Goal: Check status: Check status

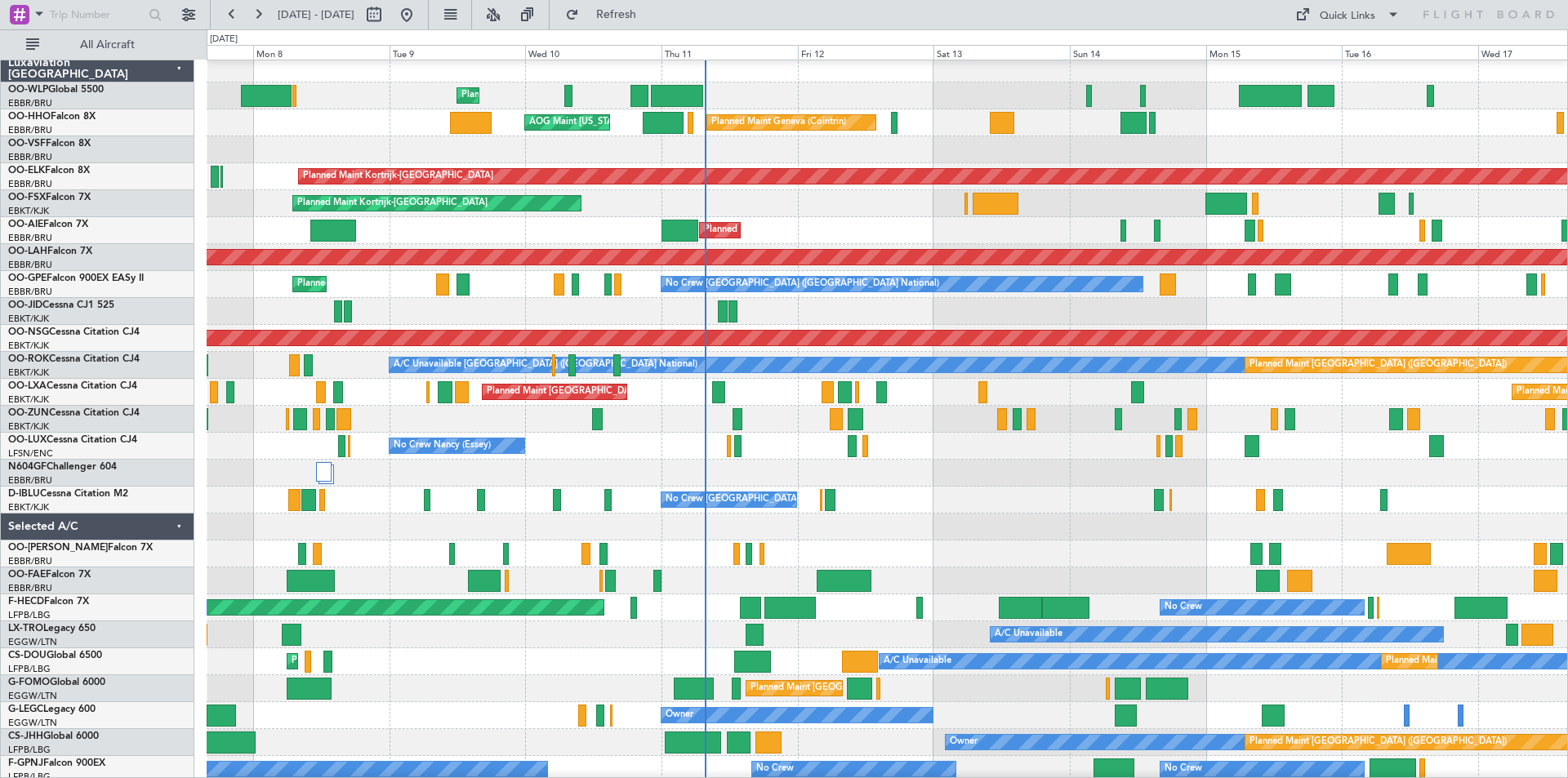
scroll to position [1, 0]
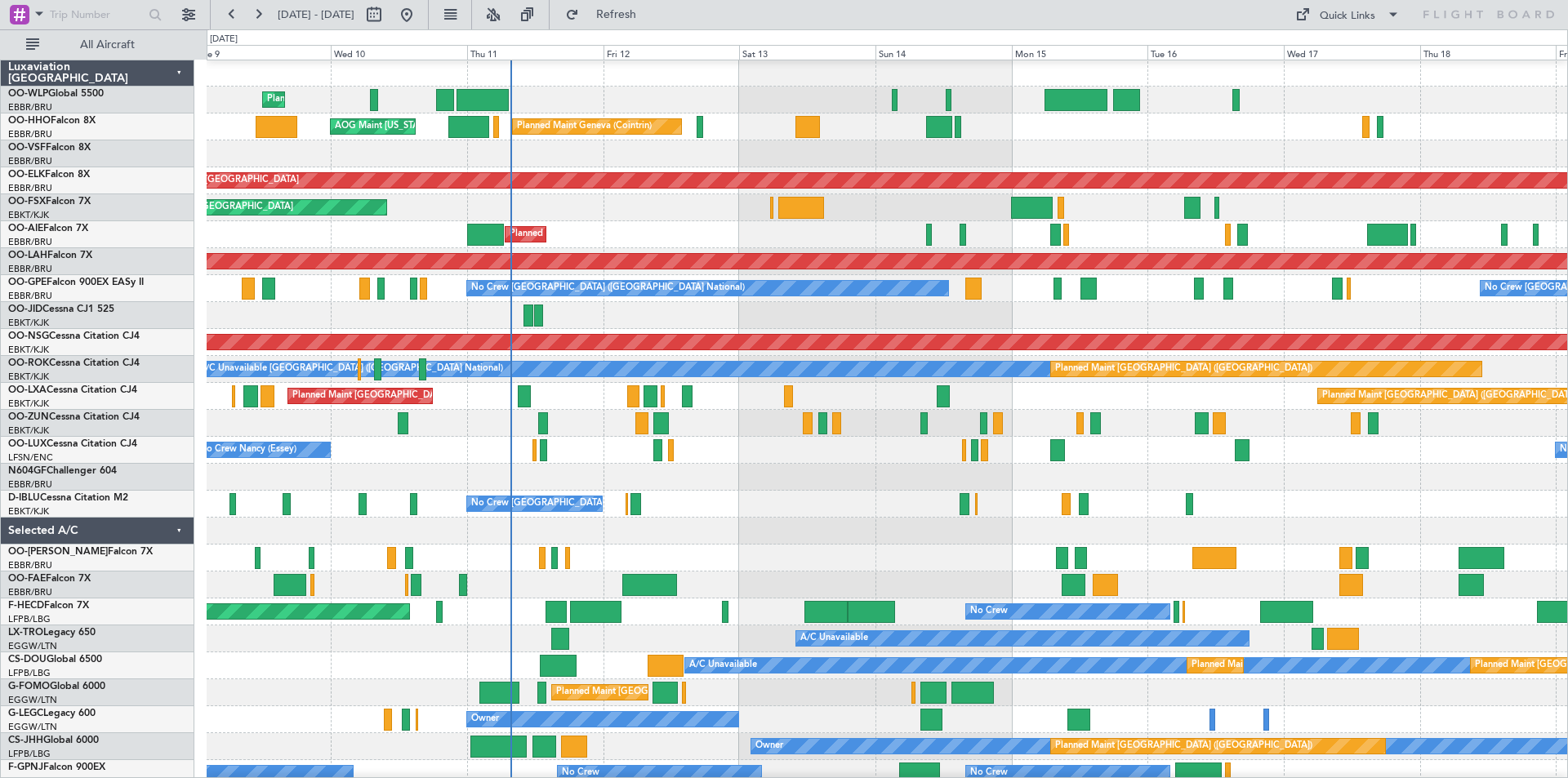
click at [757, 447] on div "No Crew Nancy (Essey) No Crew Nancy (Essey)" at bounding box center [886, 450] width 1360 height 27
click at [387, 17] on button at bounding box center [373, 14] width 26 height 26
select select "9"
select select "2025"
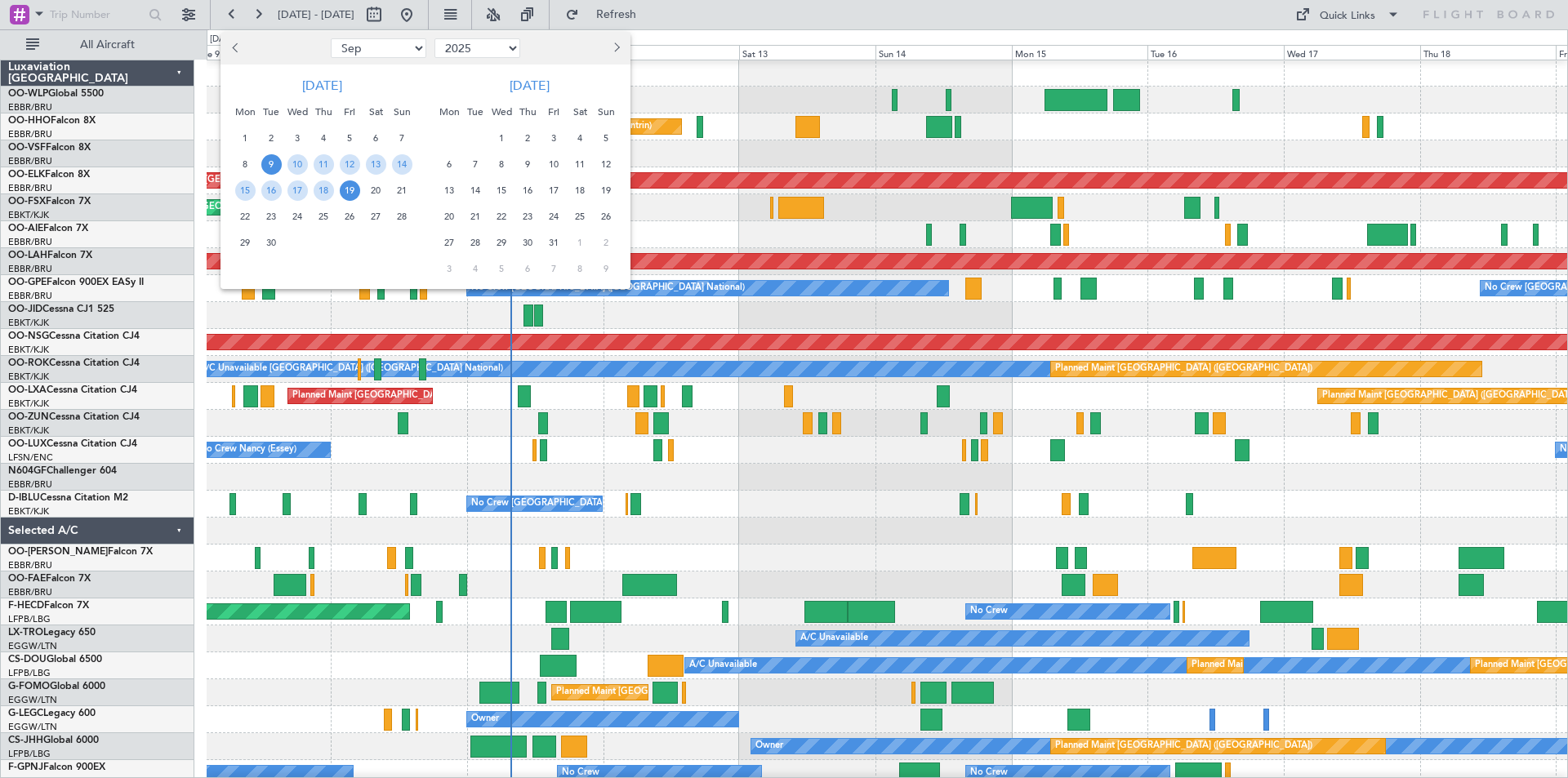
click at [503, 141] on span "1" at bounding box center [501, 138] width 21 height 21
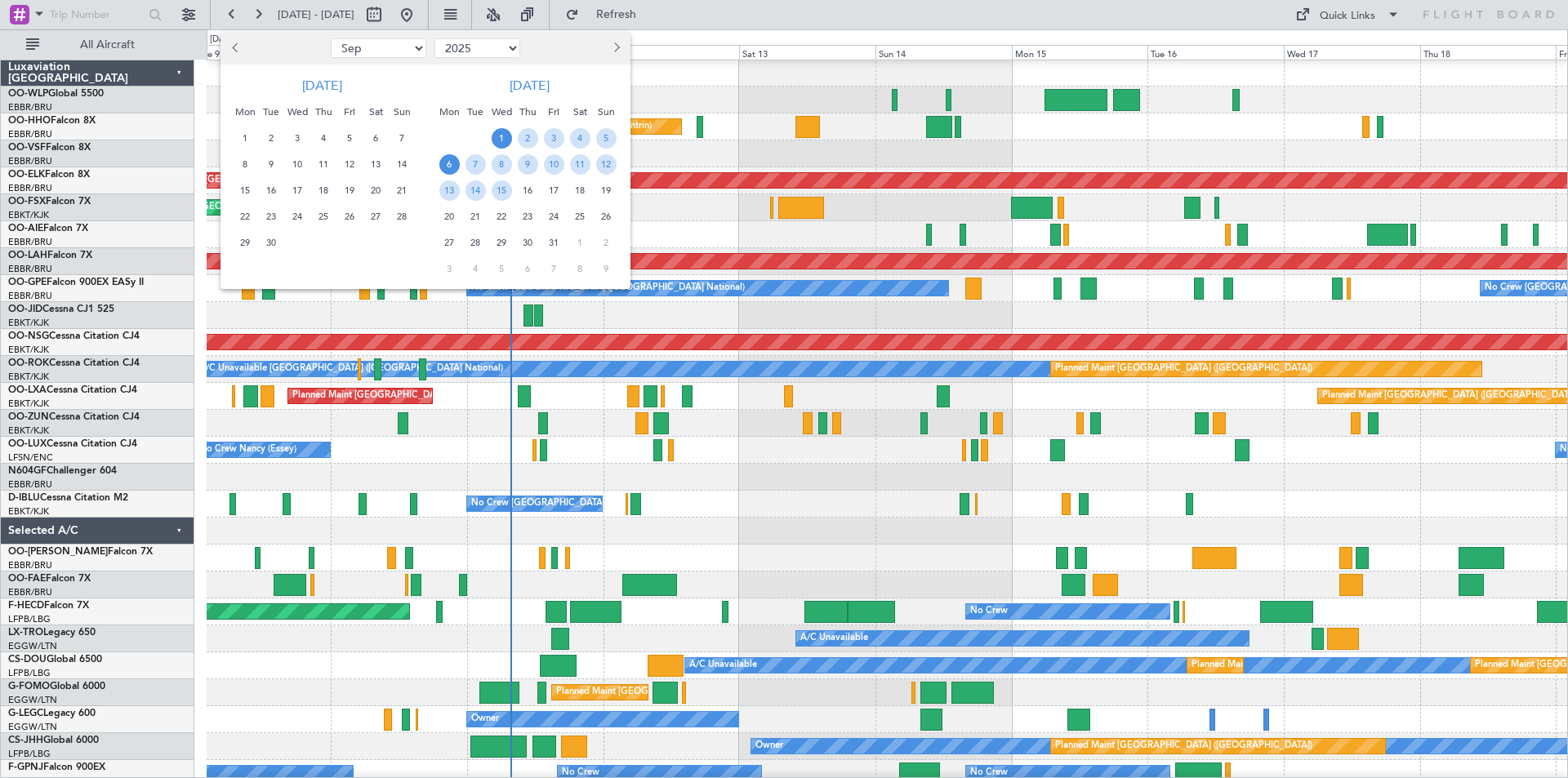
click at [446, 166] on span "6" at bounding box center [449, 165] width 21 height 21
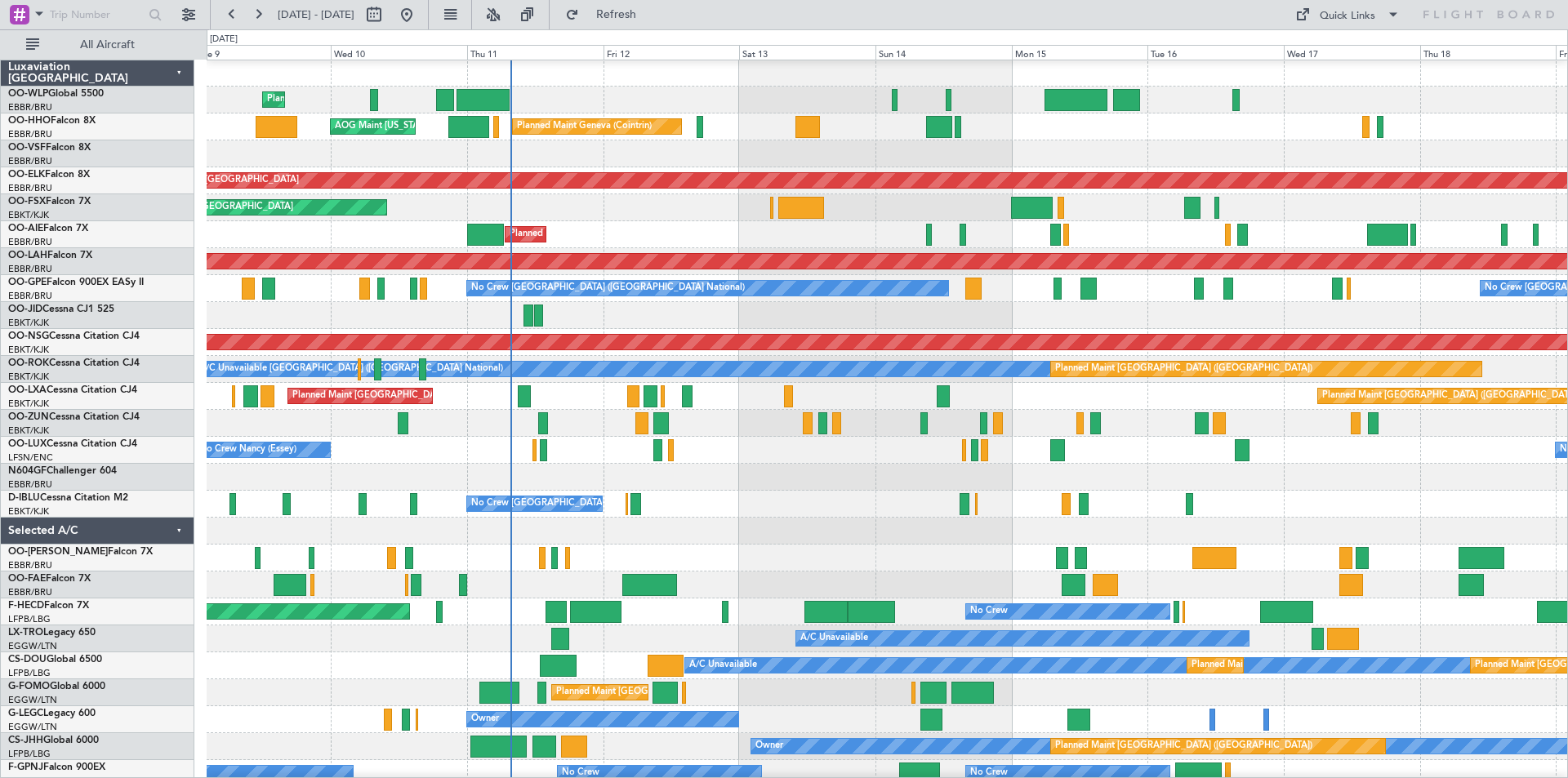
select select "10"
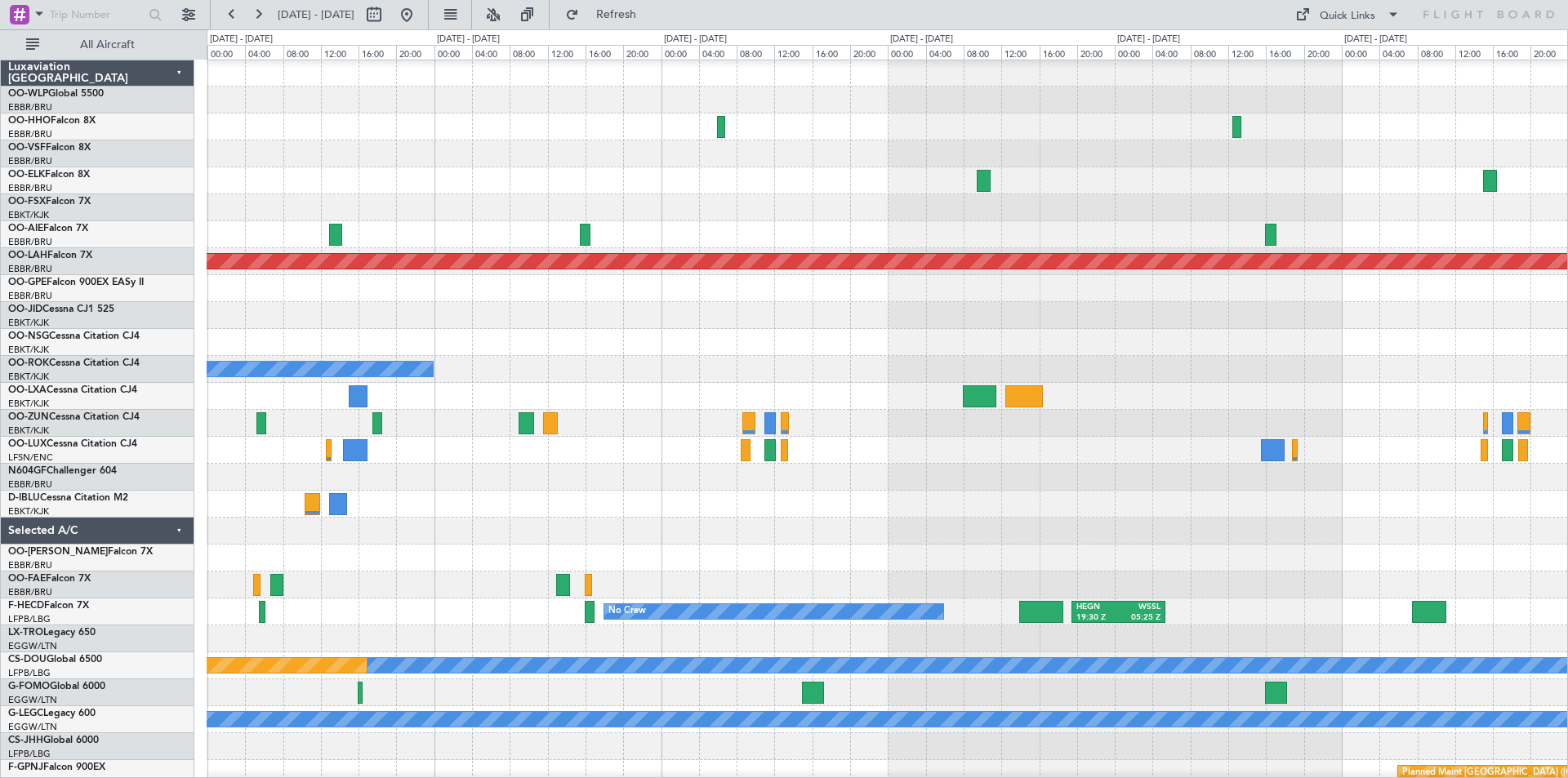
scroll to position [0, 0]
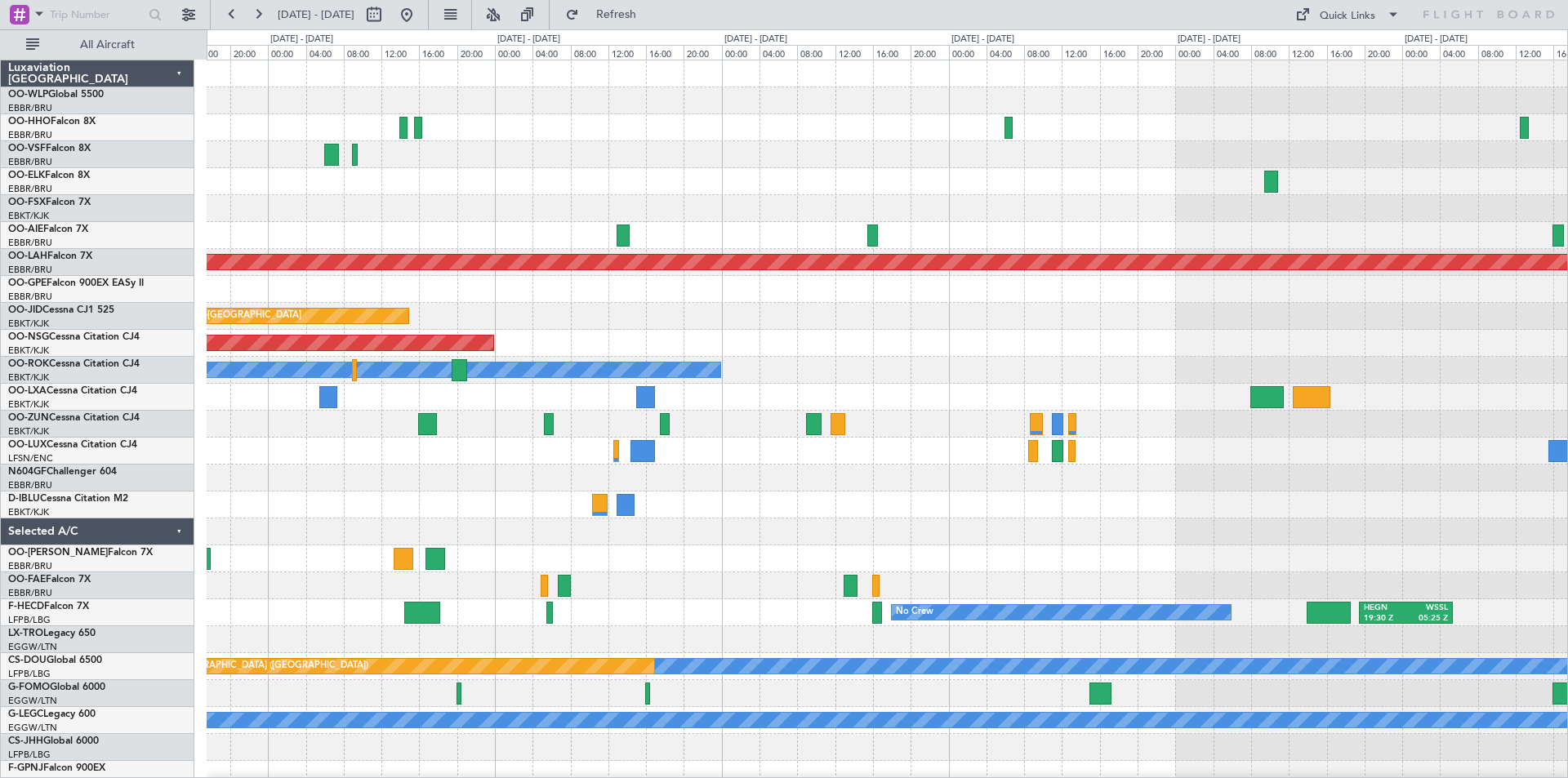
click at [675, 505] on div "Planned Maint London (Farnborough) Planned Maint Alton-st Louis (St Louis Regl)…" at bounding box center [886, 451] width 1360 height 781
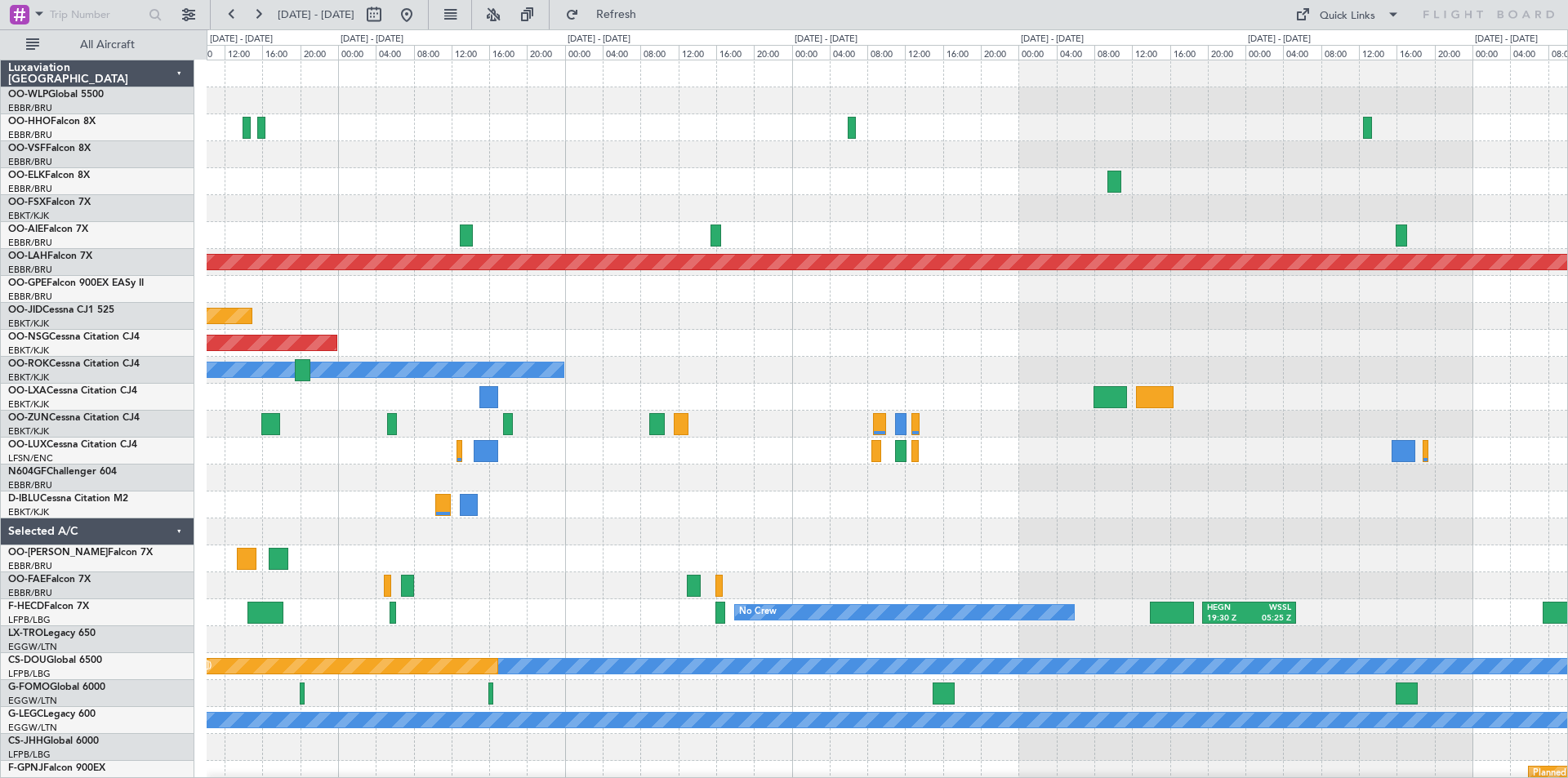
click at [985, 419] on div at bounding box center [886, 424] width 1360 height 27
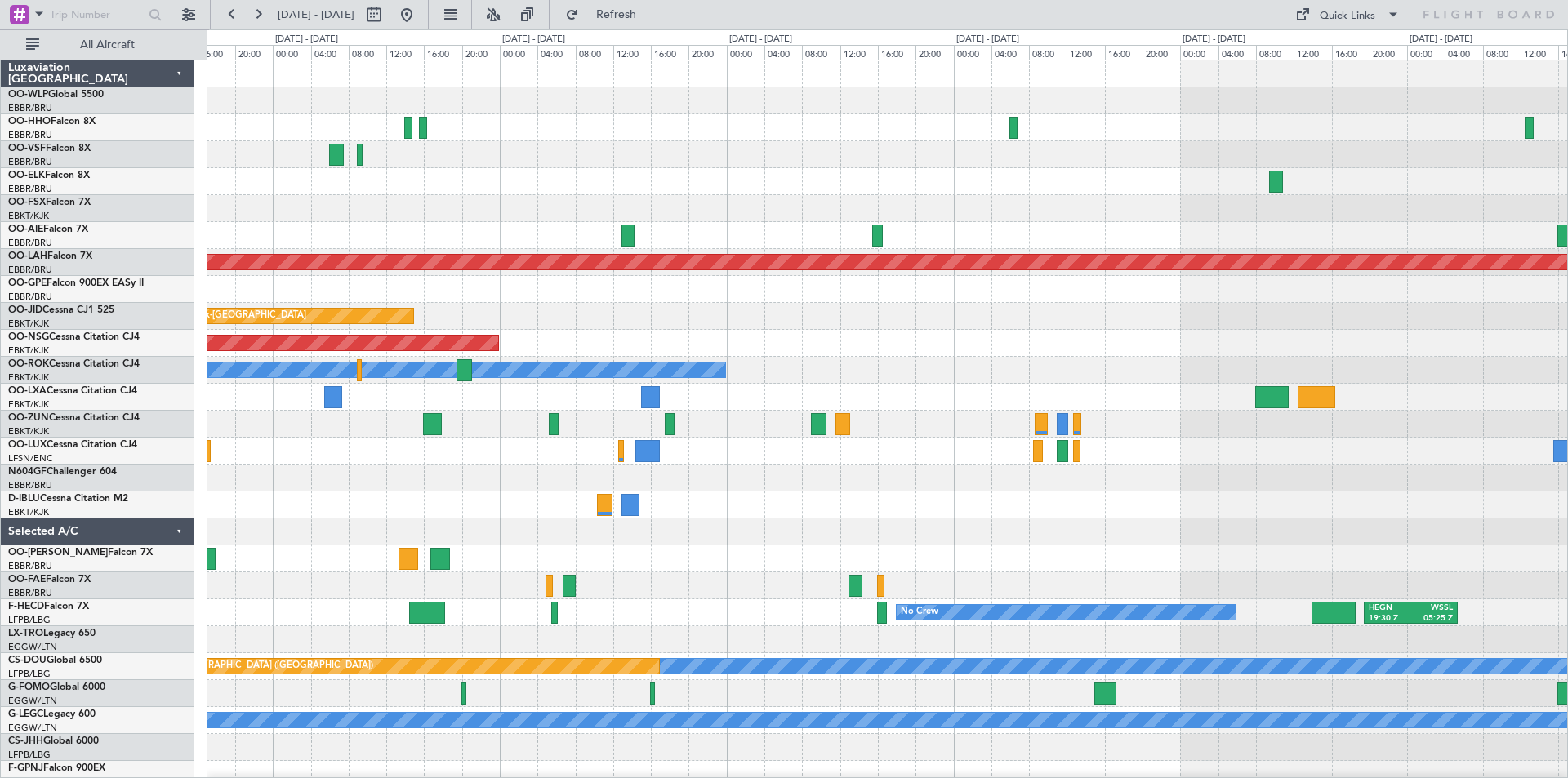
click at [813, 368] on div "Owner Kortrijk-Wevelgem" at bounding box center [886, 370] width 1360 height 27
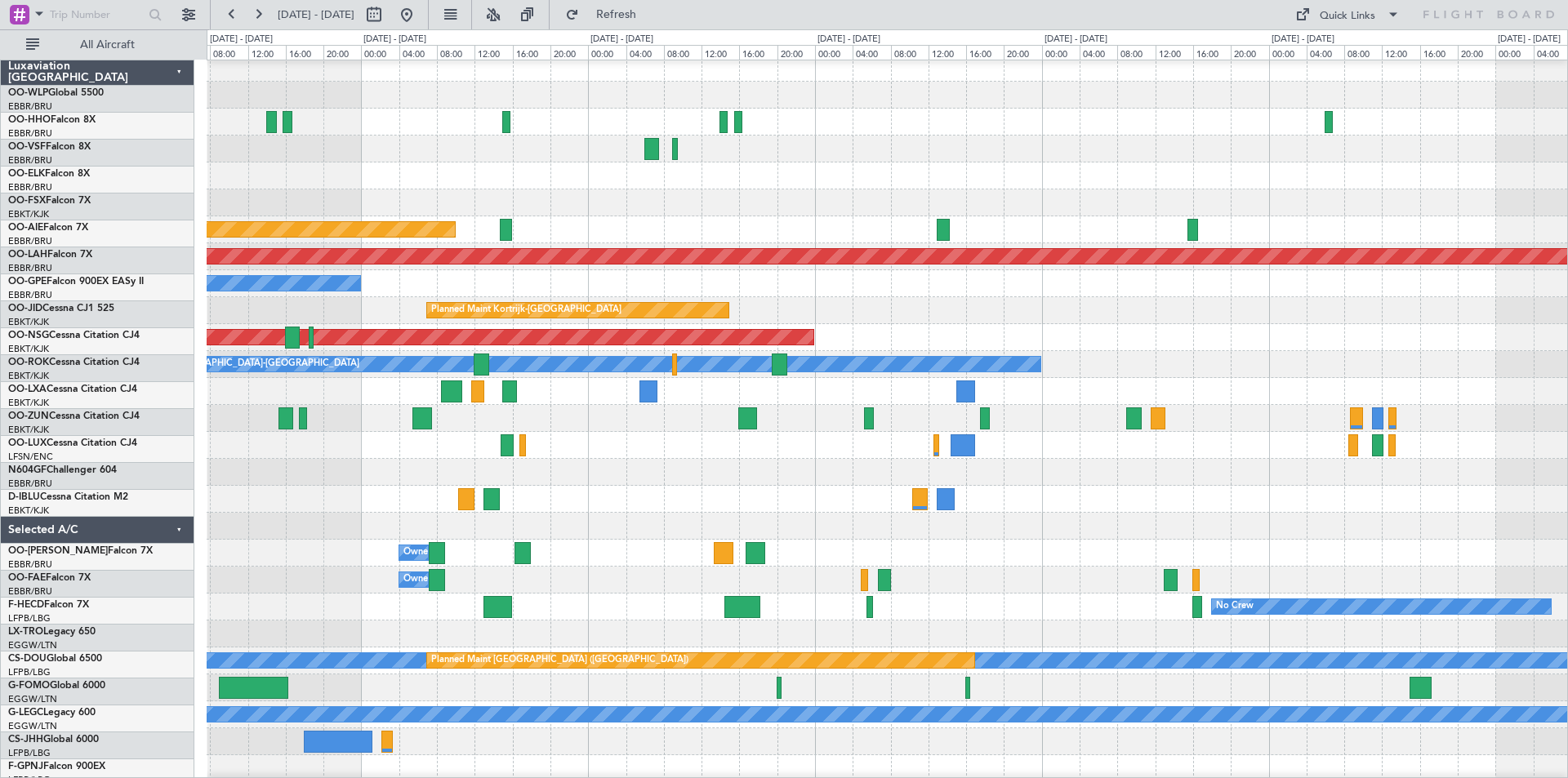
scroll to position [16, 0]
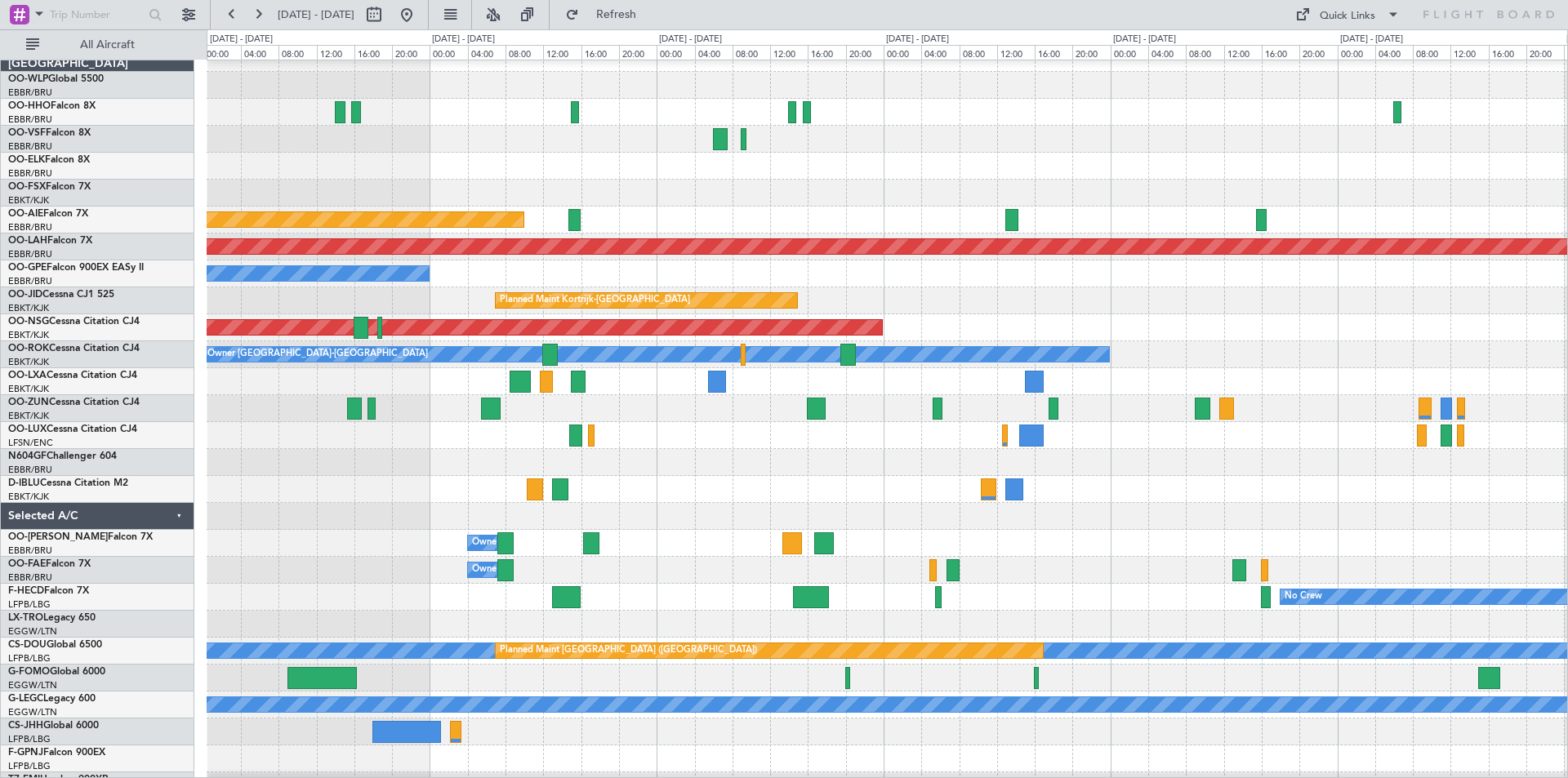
click at [856, 434] on div at bounding box center [886, 436] width 1360 height 27
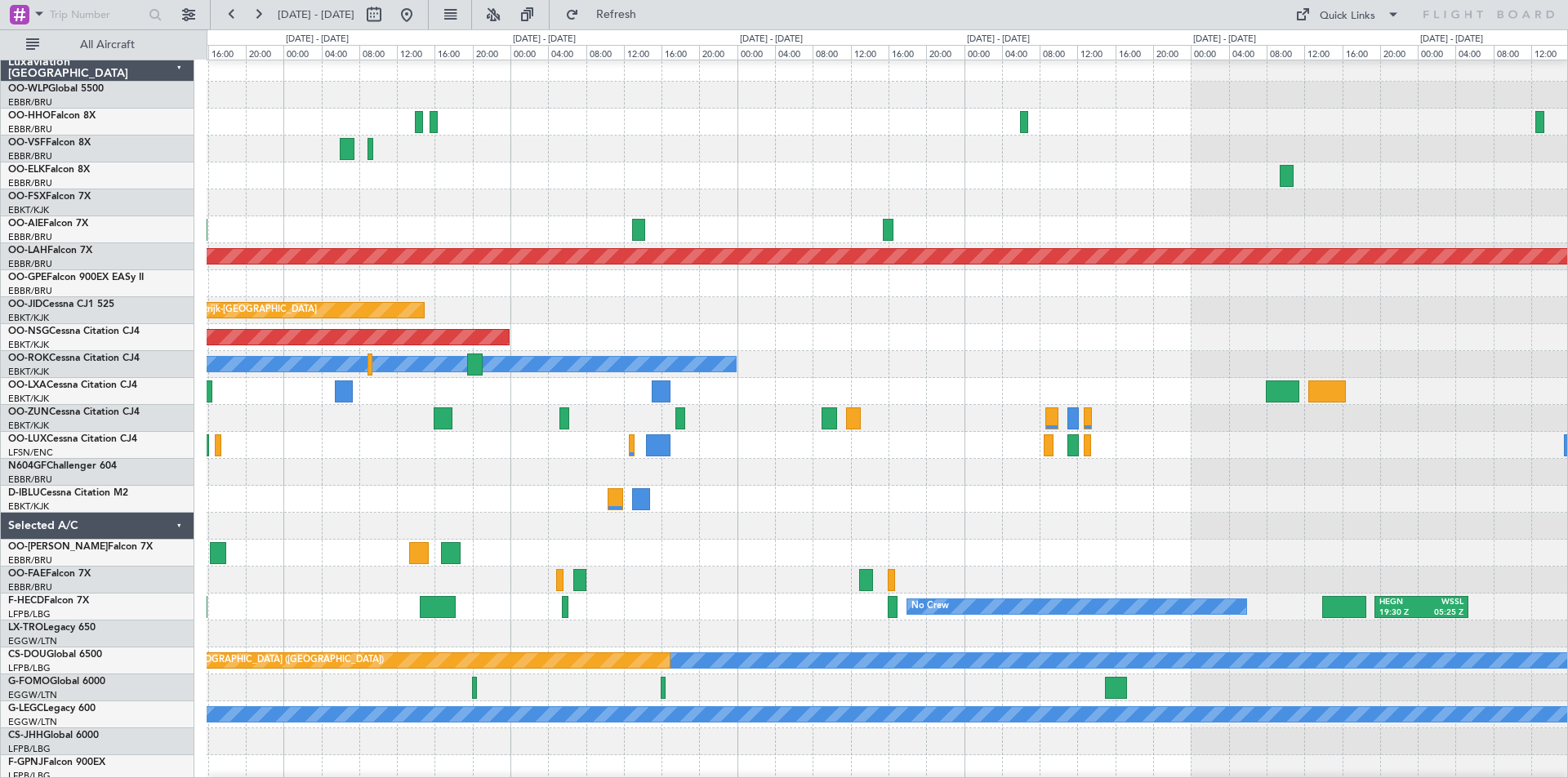
click at [550, 382] on div at bounding box center [886, 391] width 1360 height 27
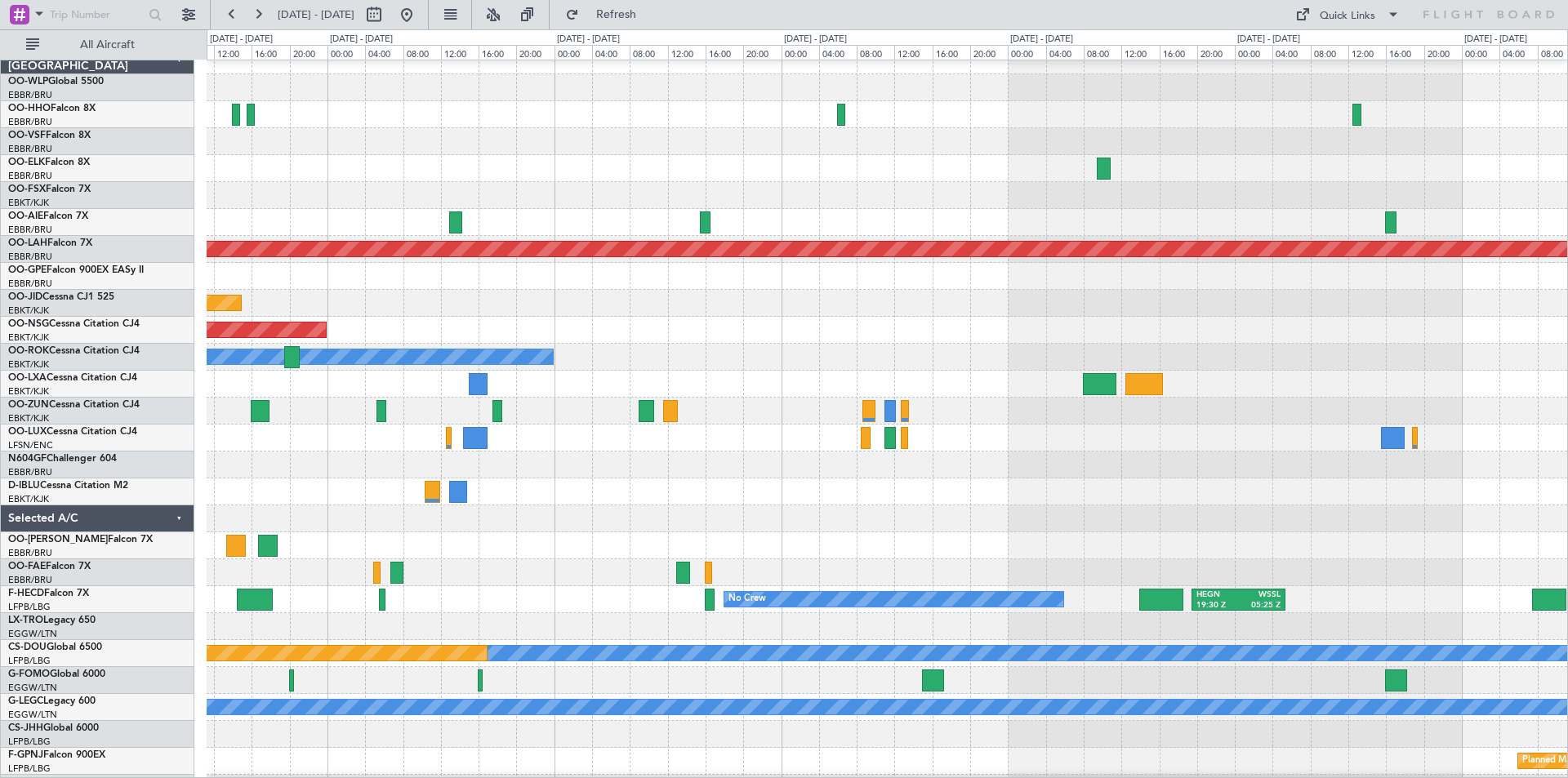
click at [1060, 427] on div at bounding box center [886, 438] width 1360 height 27
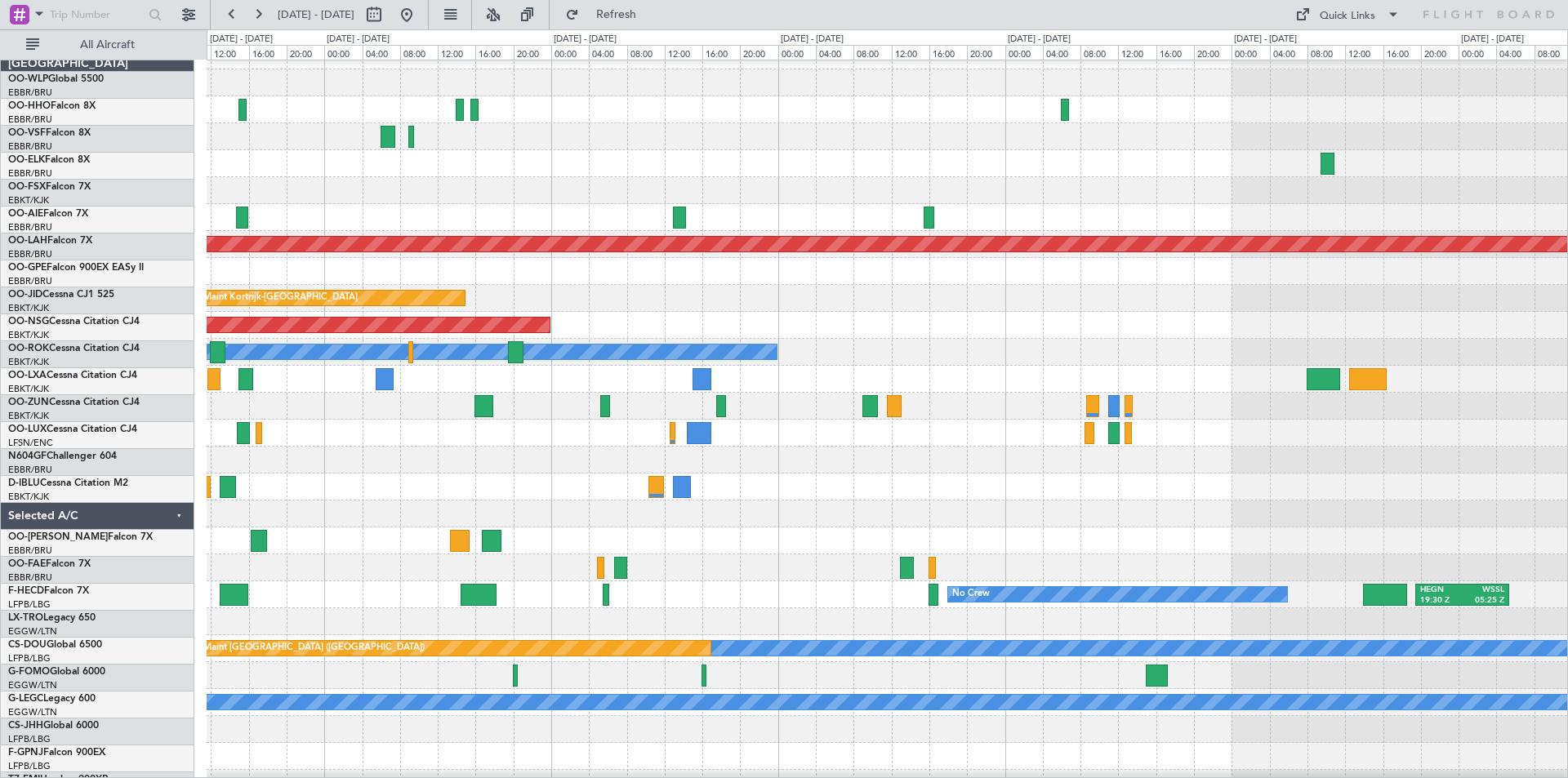
scroll to position [18, 0]
click at [747, 459] on div at bounding box center [886, 460] width 1360 height 27
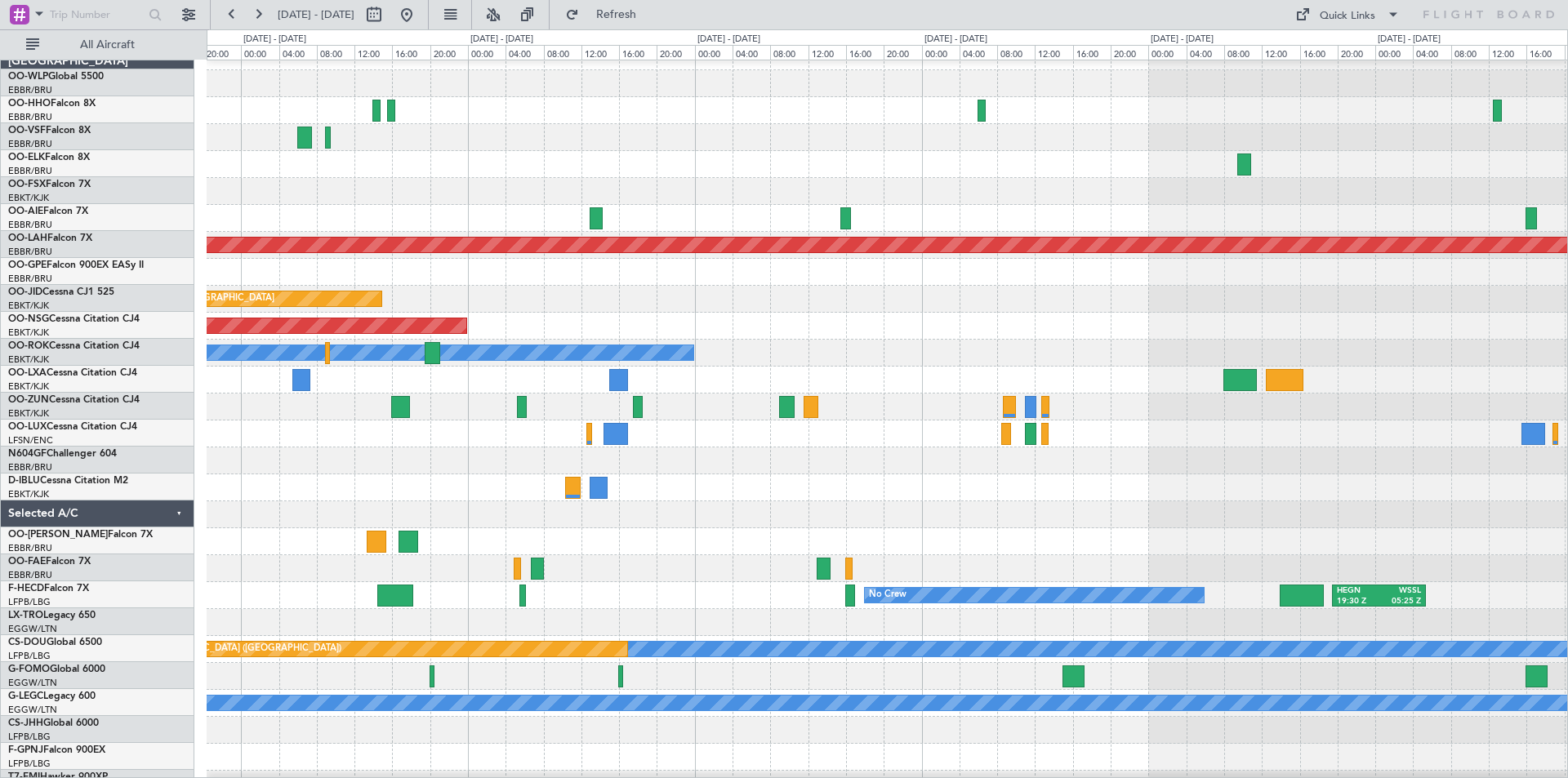
scroll to position [17, 0]
click at [691, 447] on div at bounding box center [886, 460] width 1360 height 27
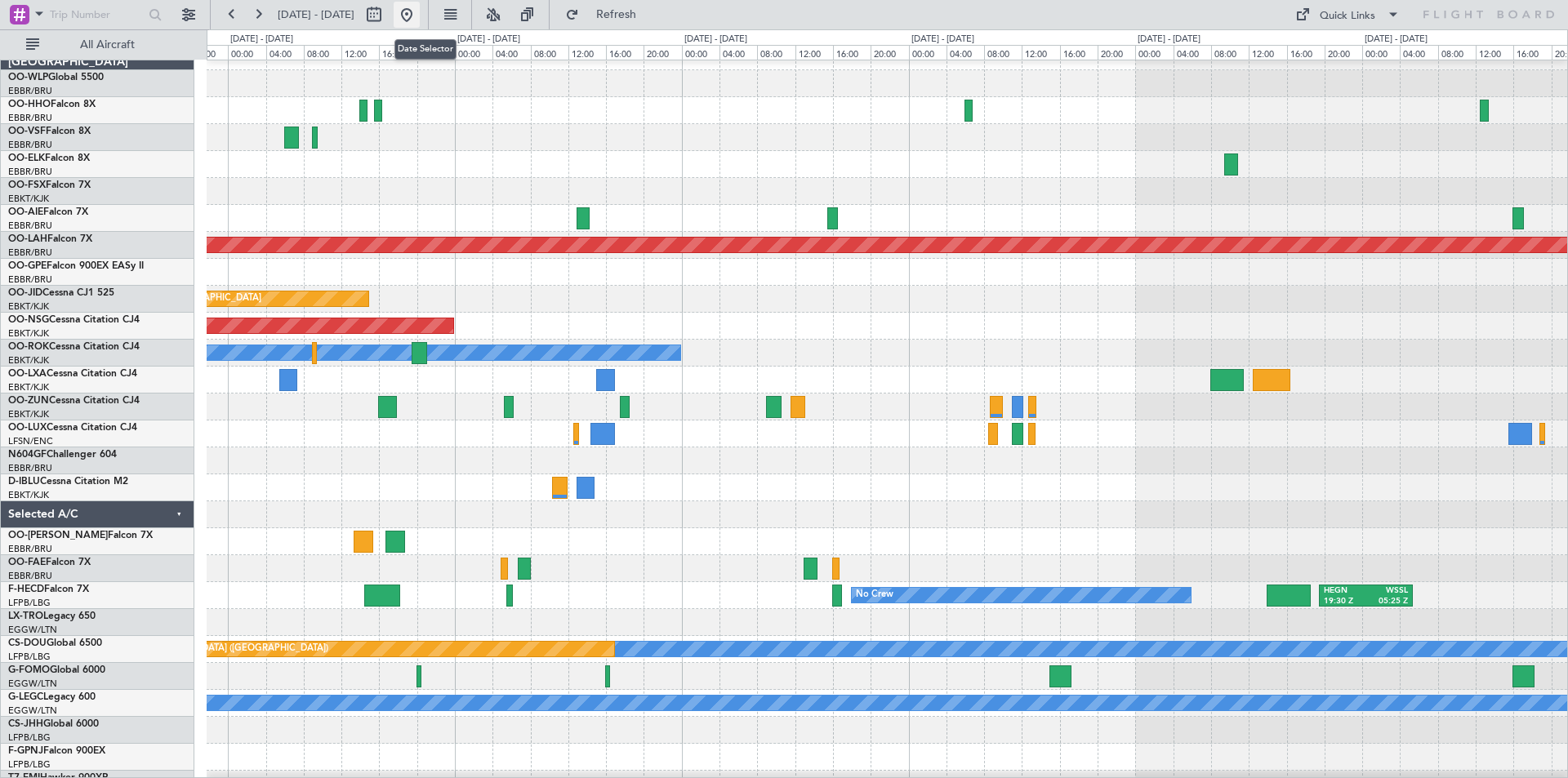
click at [420, 13] on button at bounding box center [406, 14] width 26 height 26
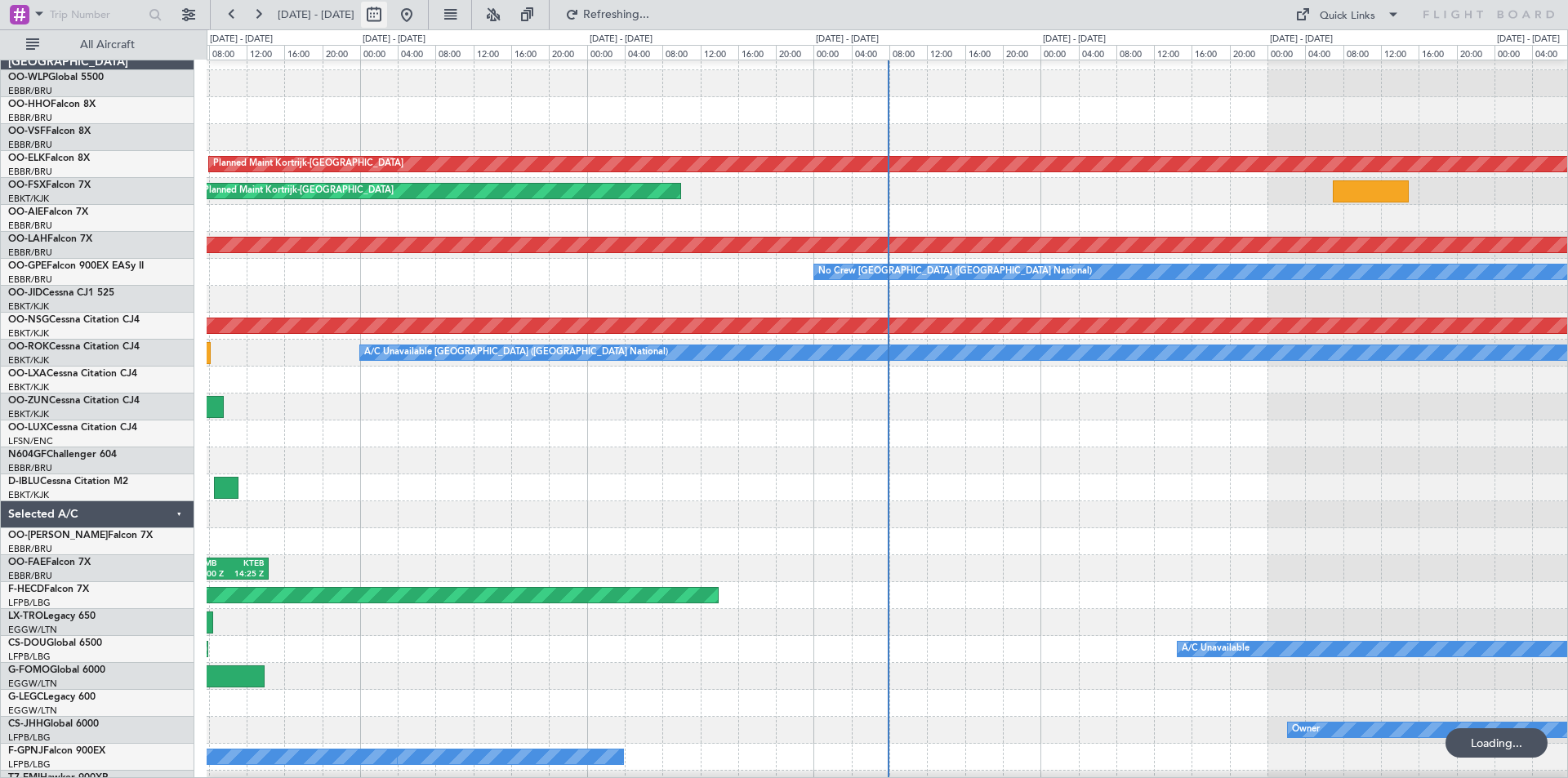
click at [387, 17] on button at bounding box center [373, 14] width 26 height 26
select select "9"
select select "2025"
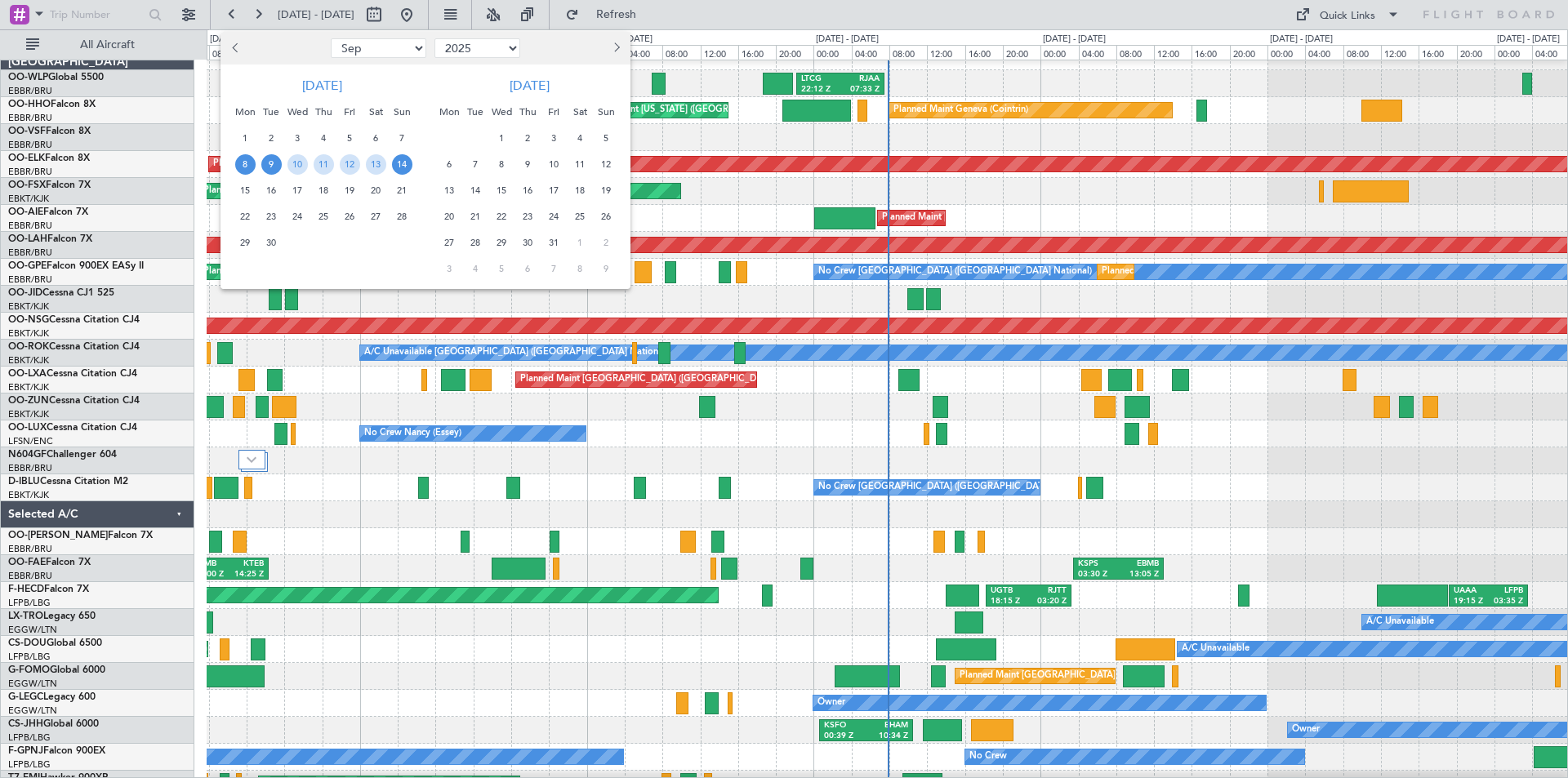
click at [261, 168] on span "9" at bounding box center [271, 165] width 21 height 21
click at [262, 216] on span "23" at bounding box center [271, 216] width 21 height 21
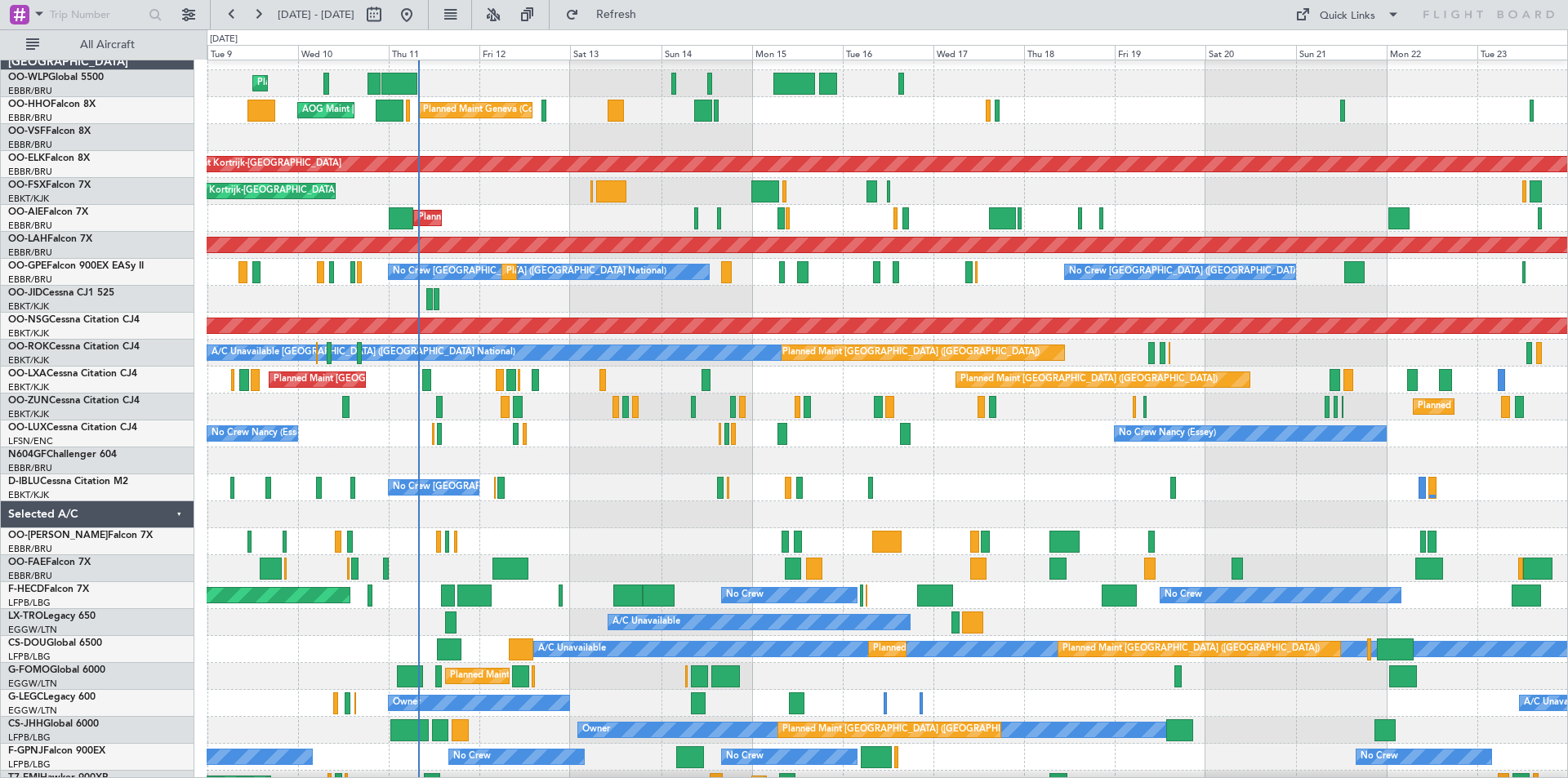
click at [90, 707] on div "EGGW/LTN London (Luton)" at bounding box center [101, 712] width 185 height 14
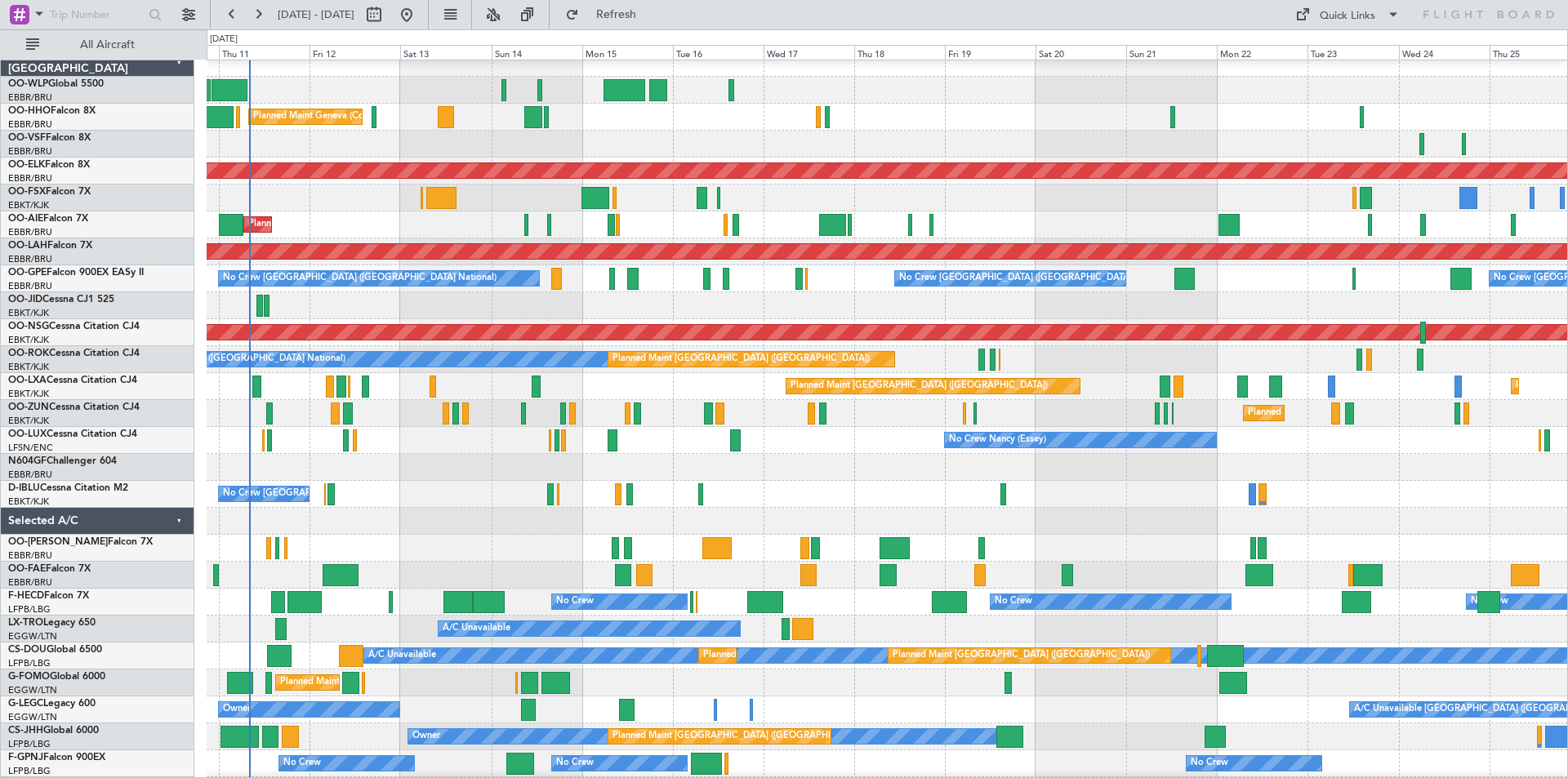
scroll to position [15, 0]
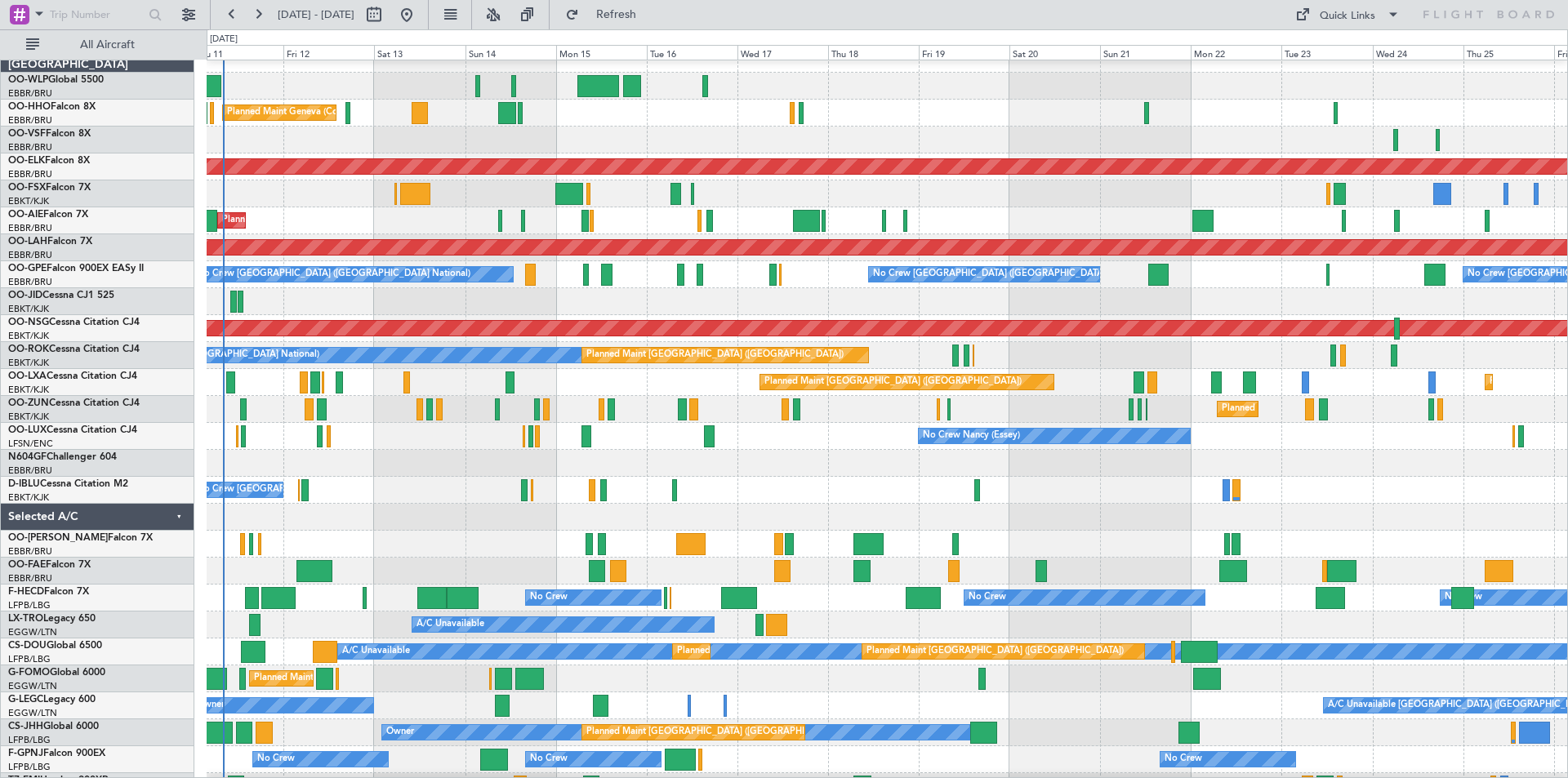
click at [663, 426] on div "No Crew Nancy (Essey) No Crew Nancy (Essey)" at bounding box center [886, 436] width 1360 height 27
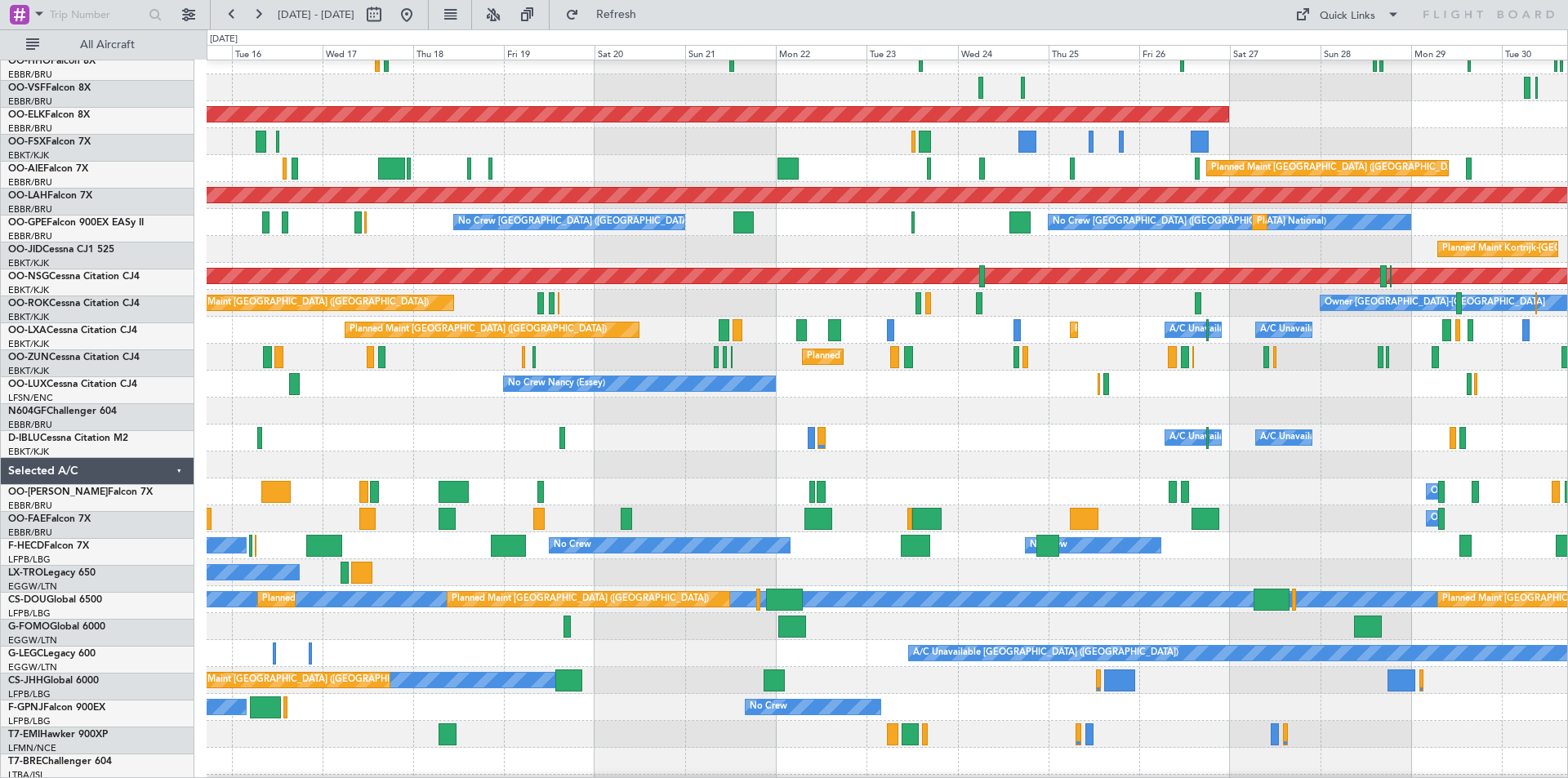
scroll to position [68, 0]
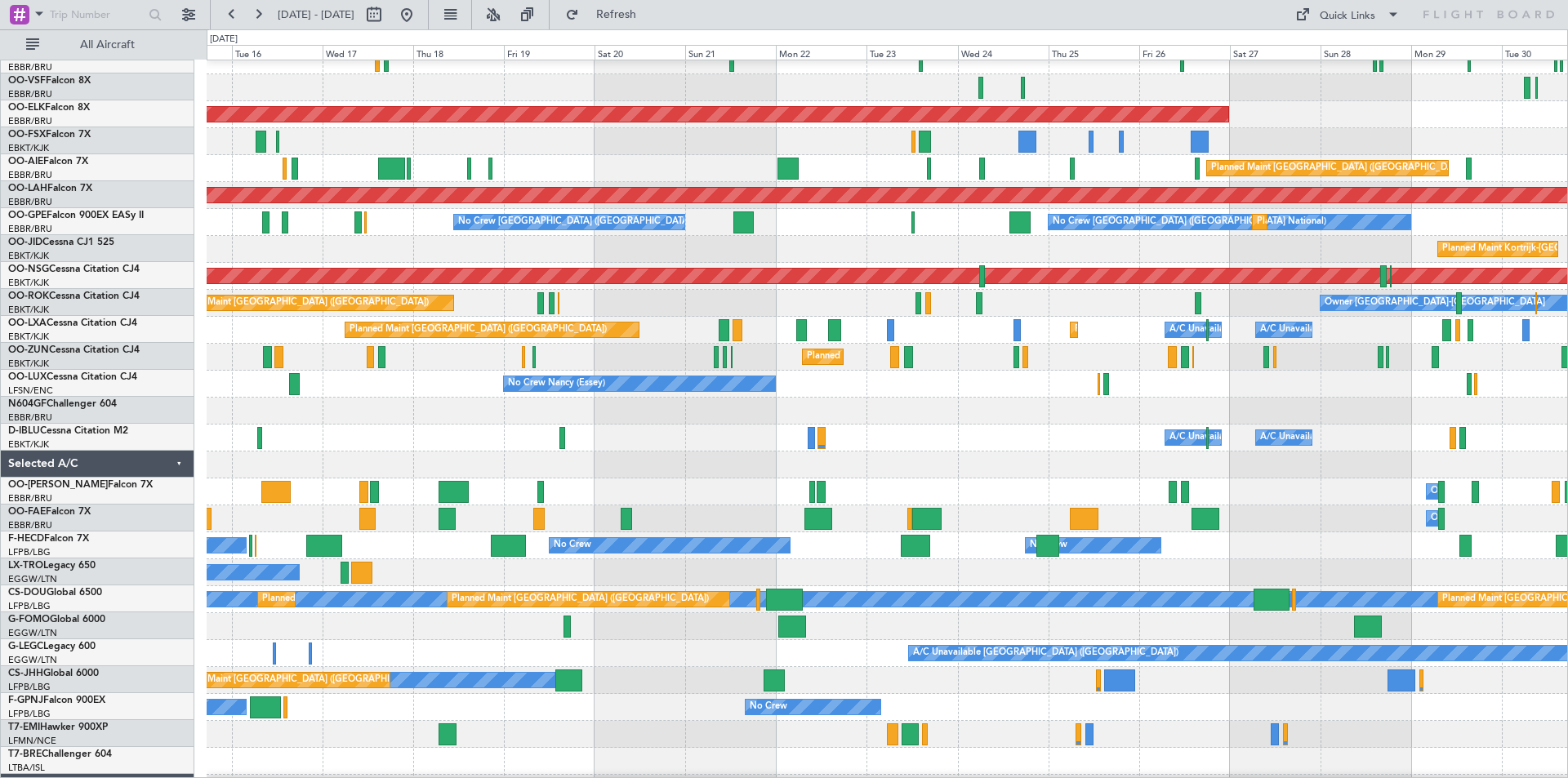
click at [387, 419] on div at bounding box center [886, 411] width 1360 height 27
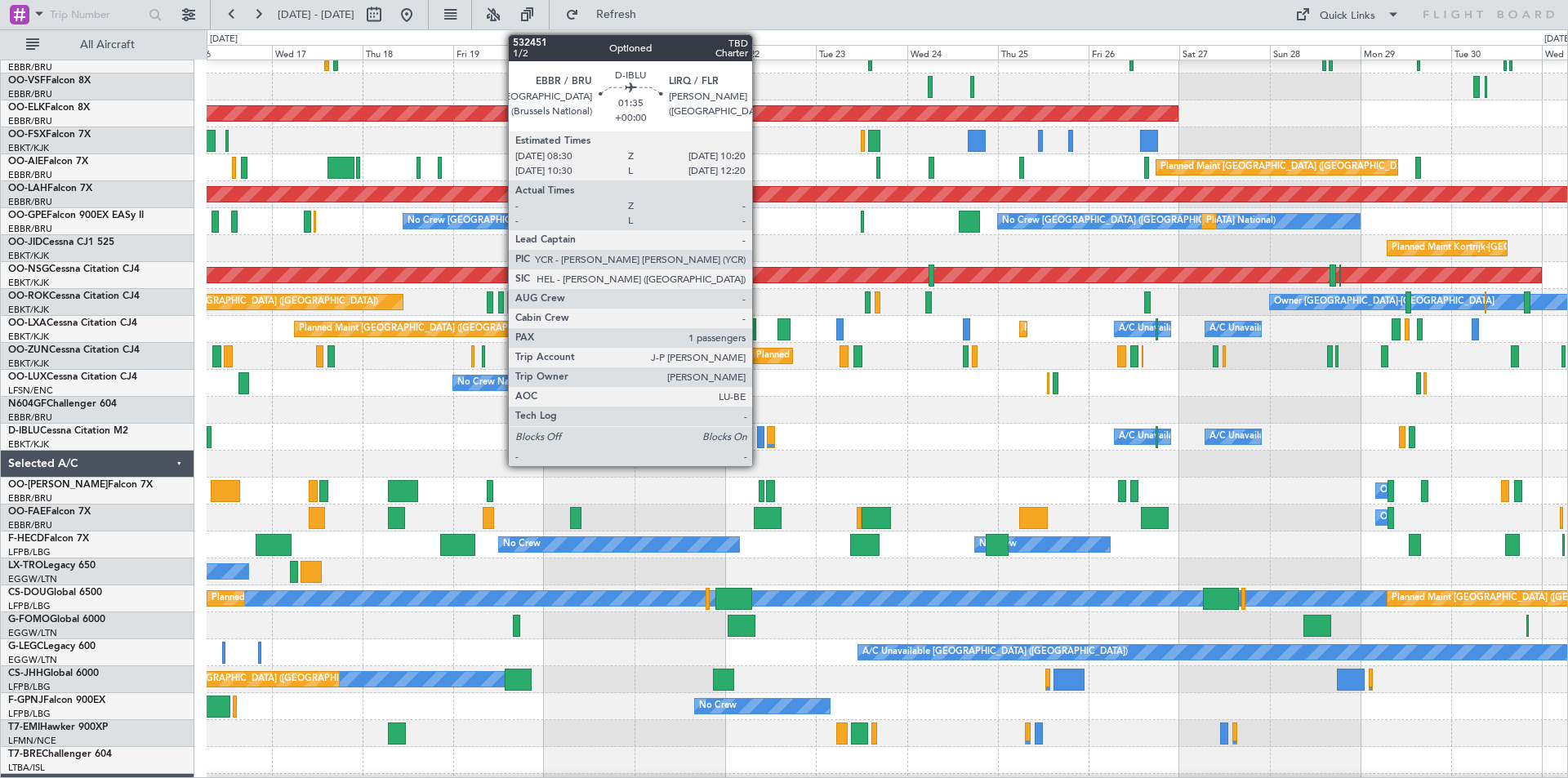
click at [759, 445] on div at bounding box center [760, 437] width 7 height 22
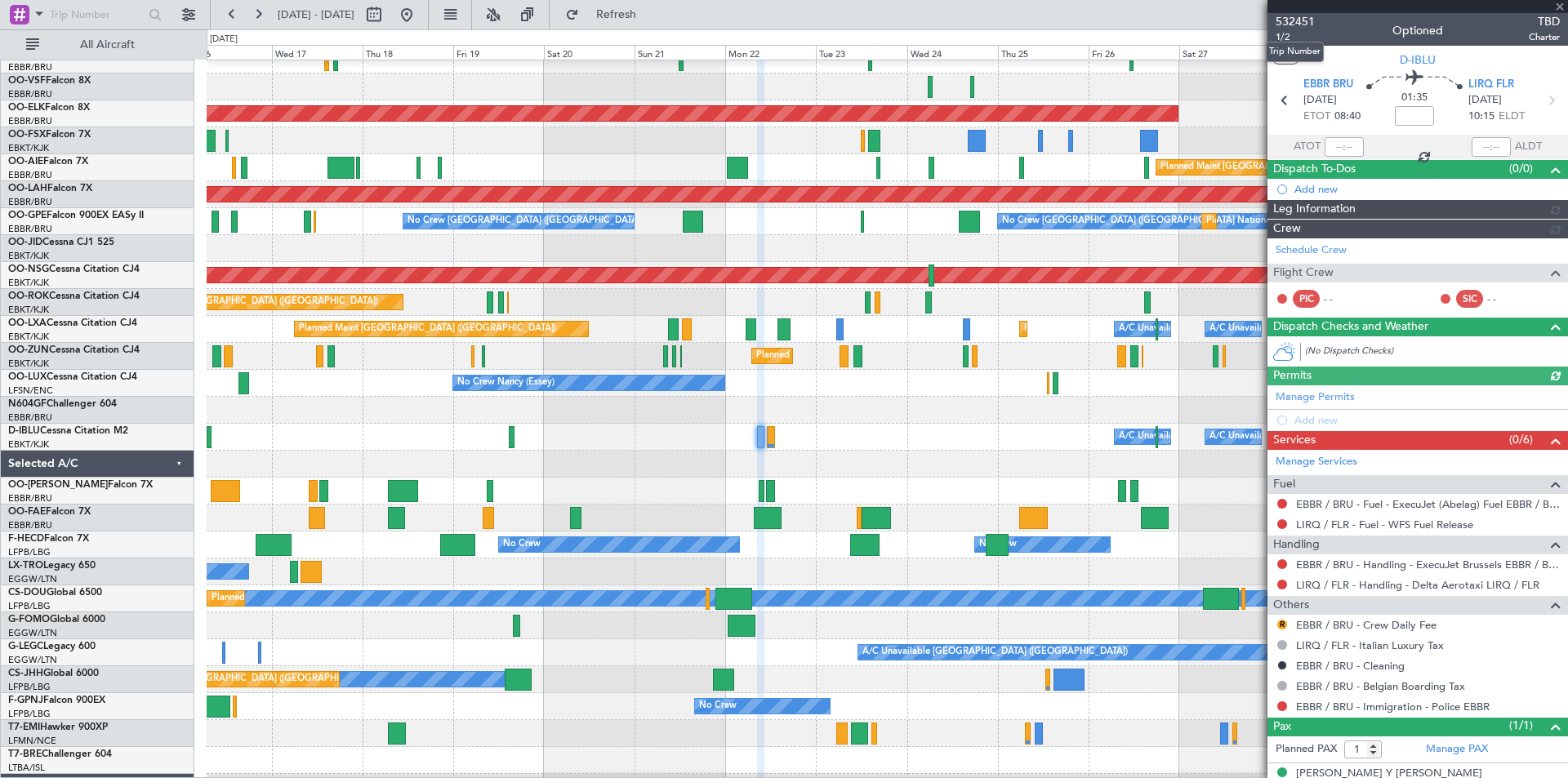
click at [1247, 17] on span "532451" at bounding box center [1294, 22] width 39 height 17
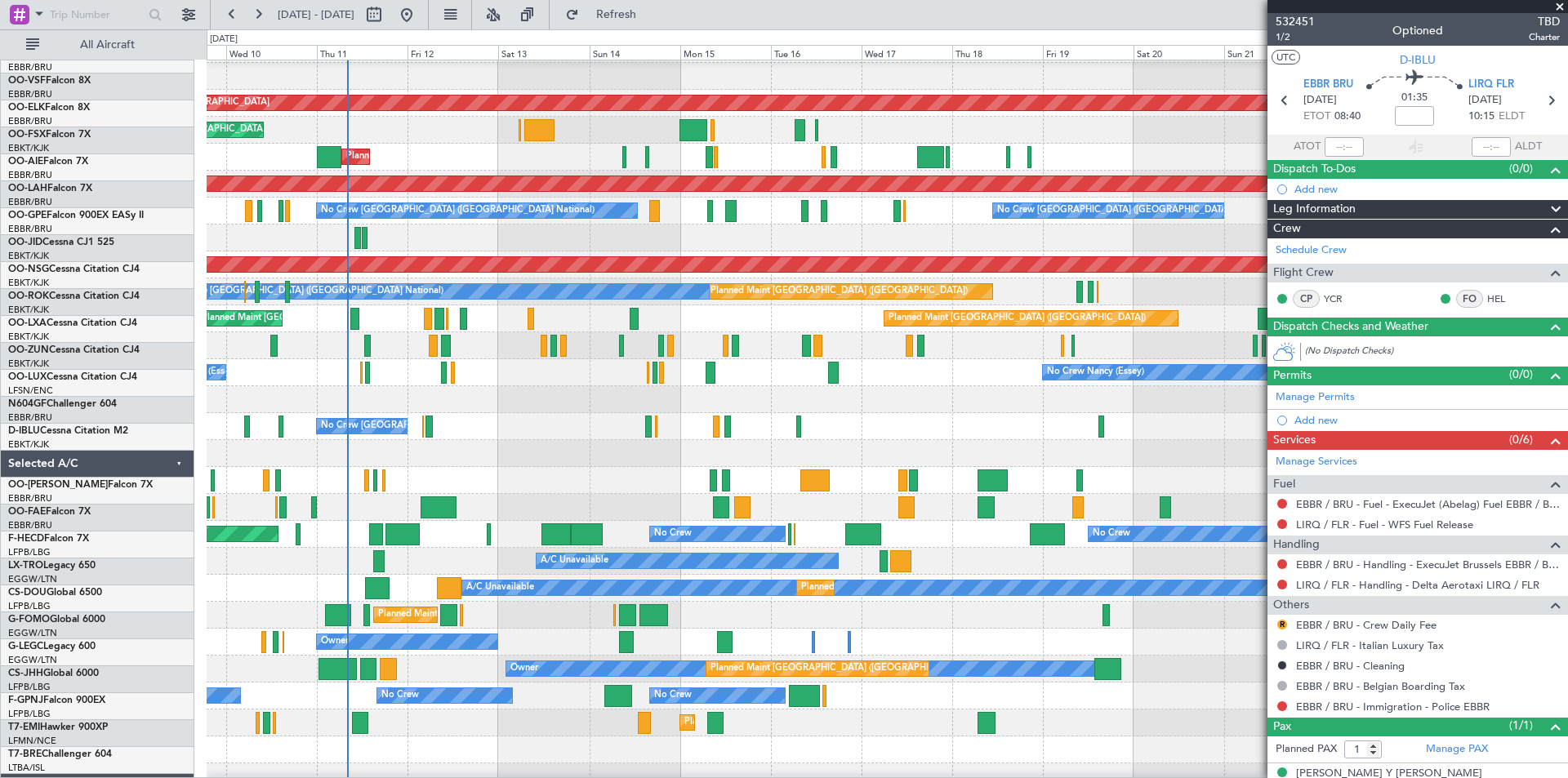
scroll to position [78, 0]
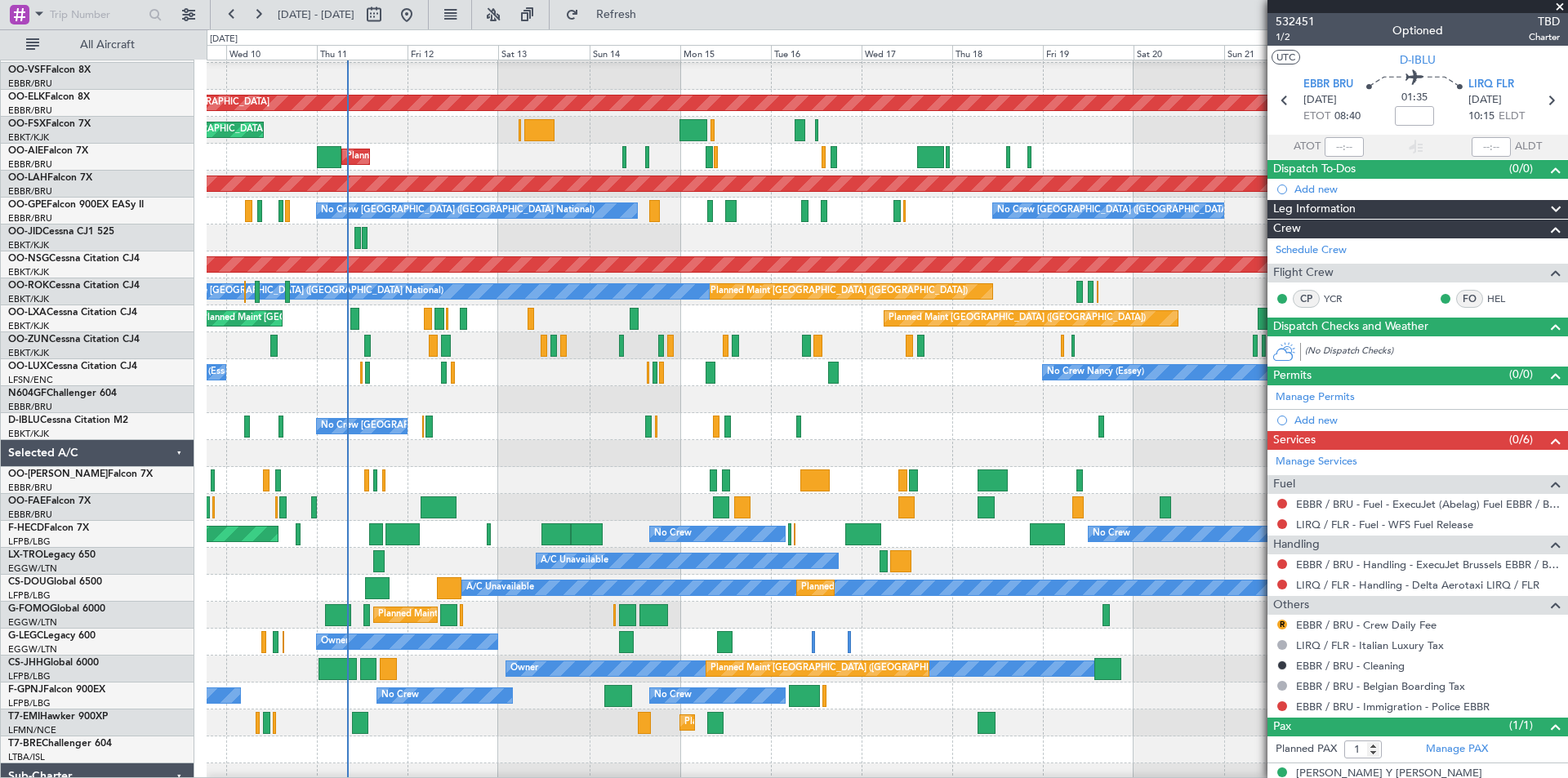
click at [1148, 428] on div "No Crew Brussels (Brussels National) A/C Unavailable Brussels (Brussels Nationa…" at bounding box center [886, 426] width 1360 height 27
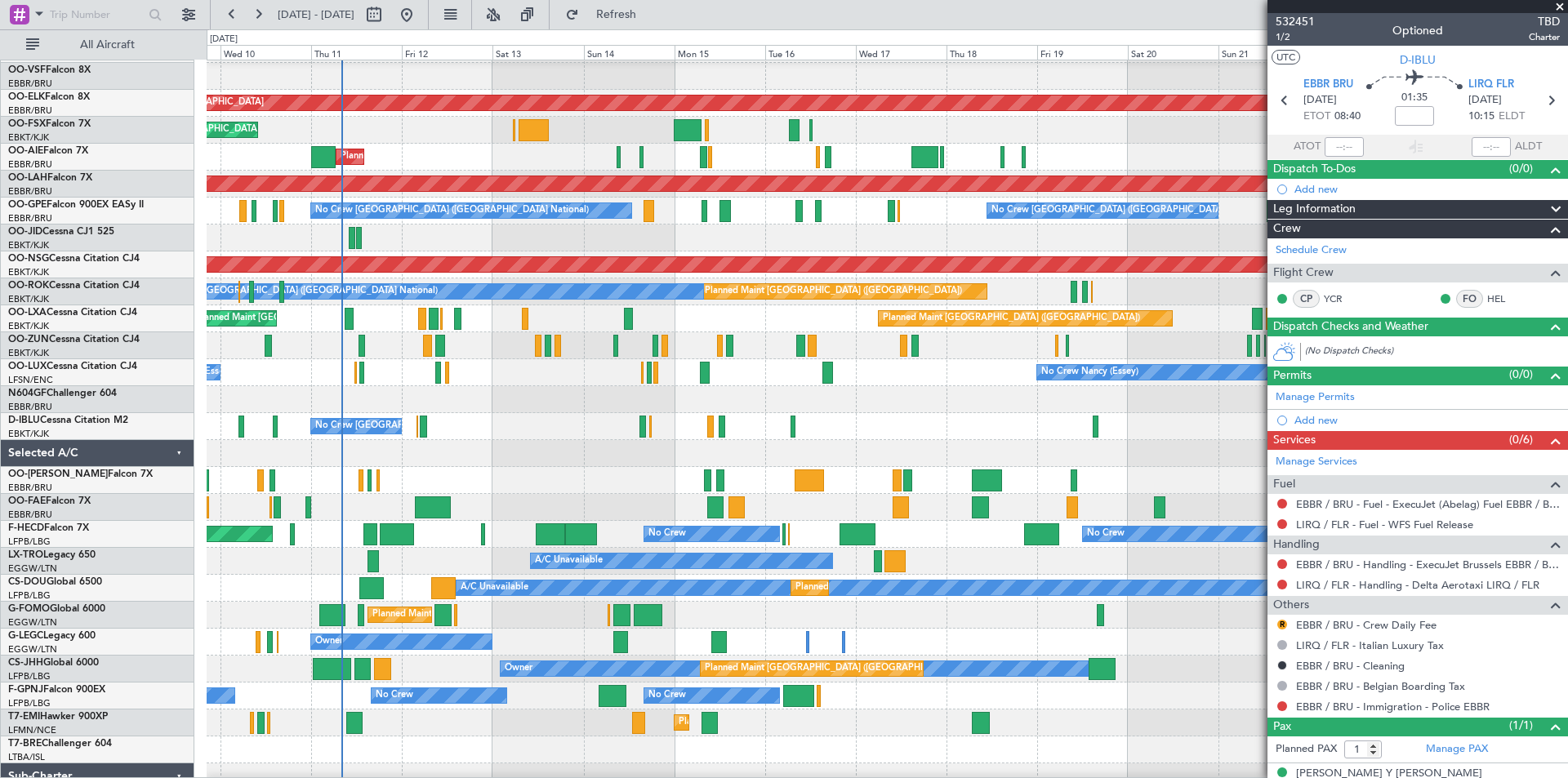
click at [1247, 8] on span at bounding box center [1560, 7] width 17 height 15
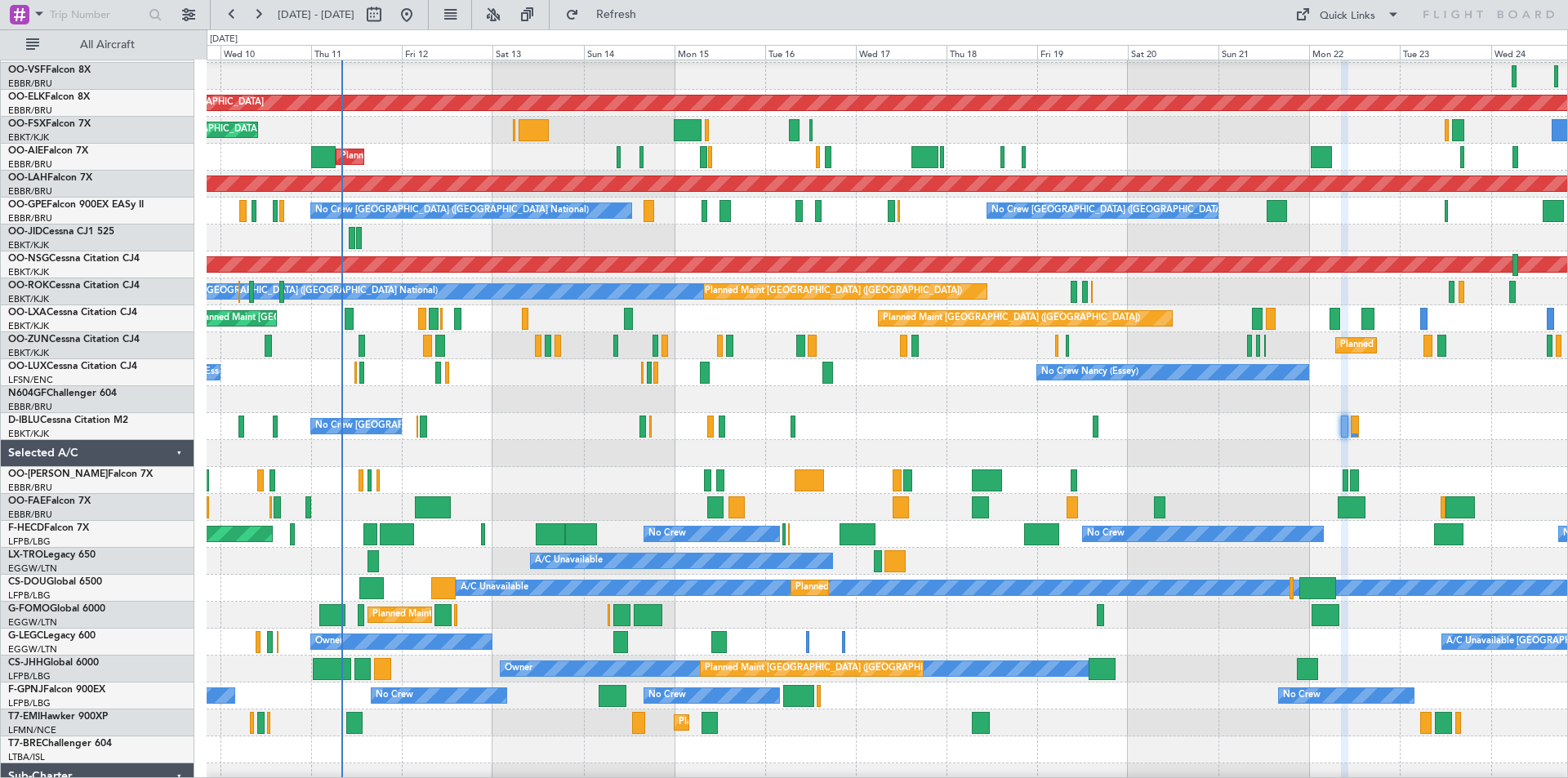
type input "0"
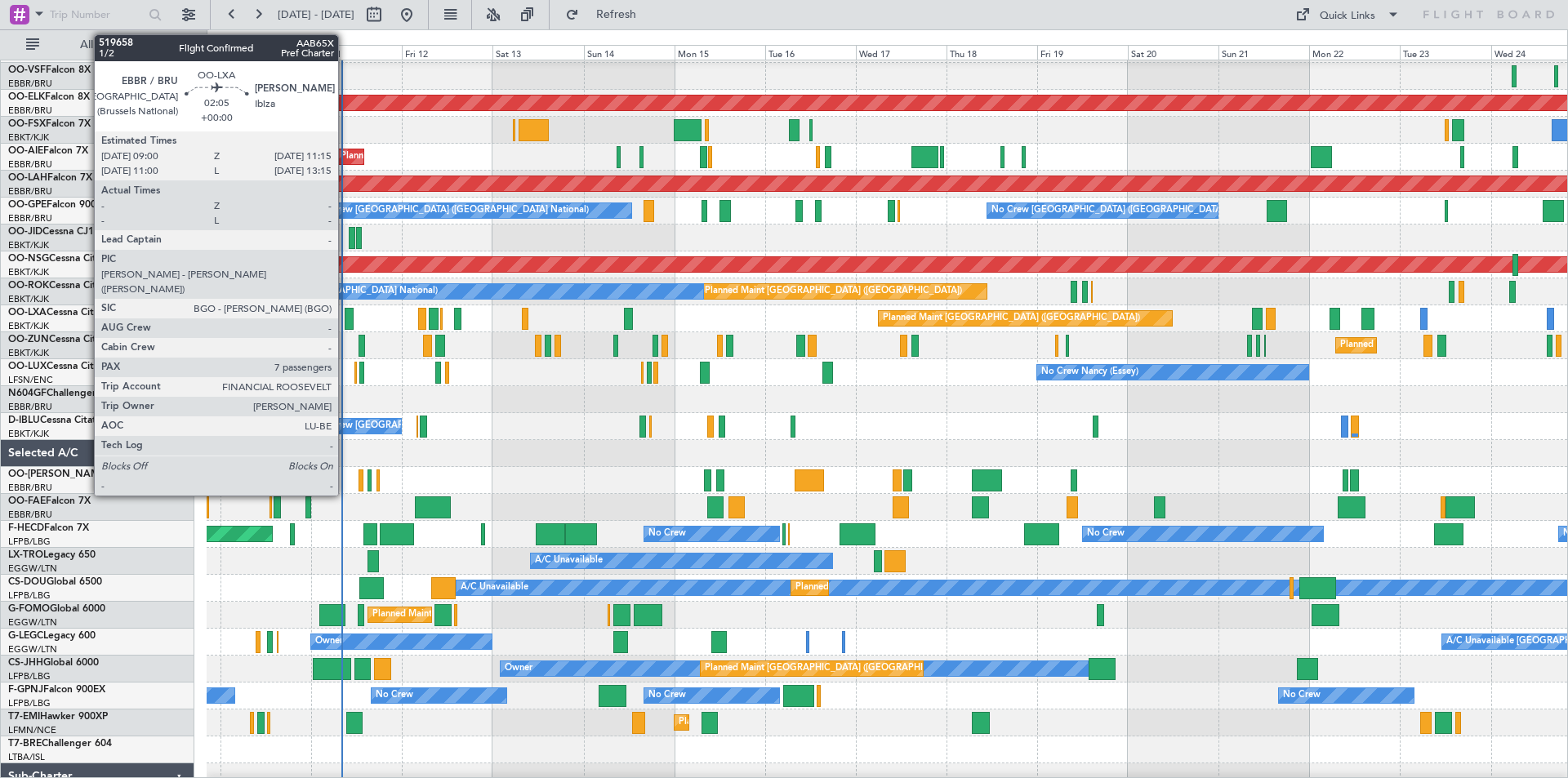
click at [345, 320] on div at bounding box center [348, 318] width 9 height 22
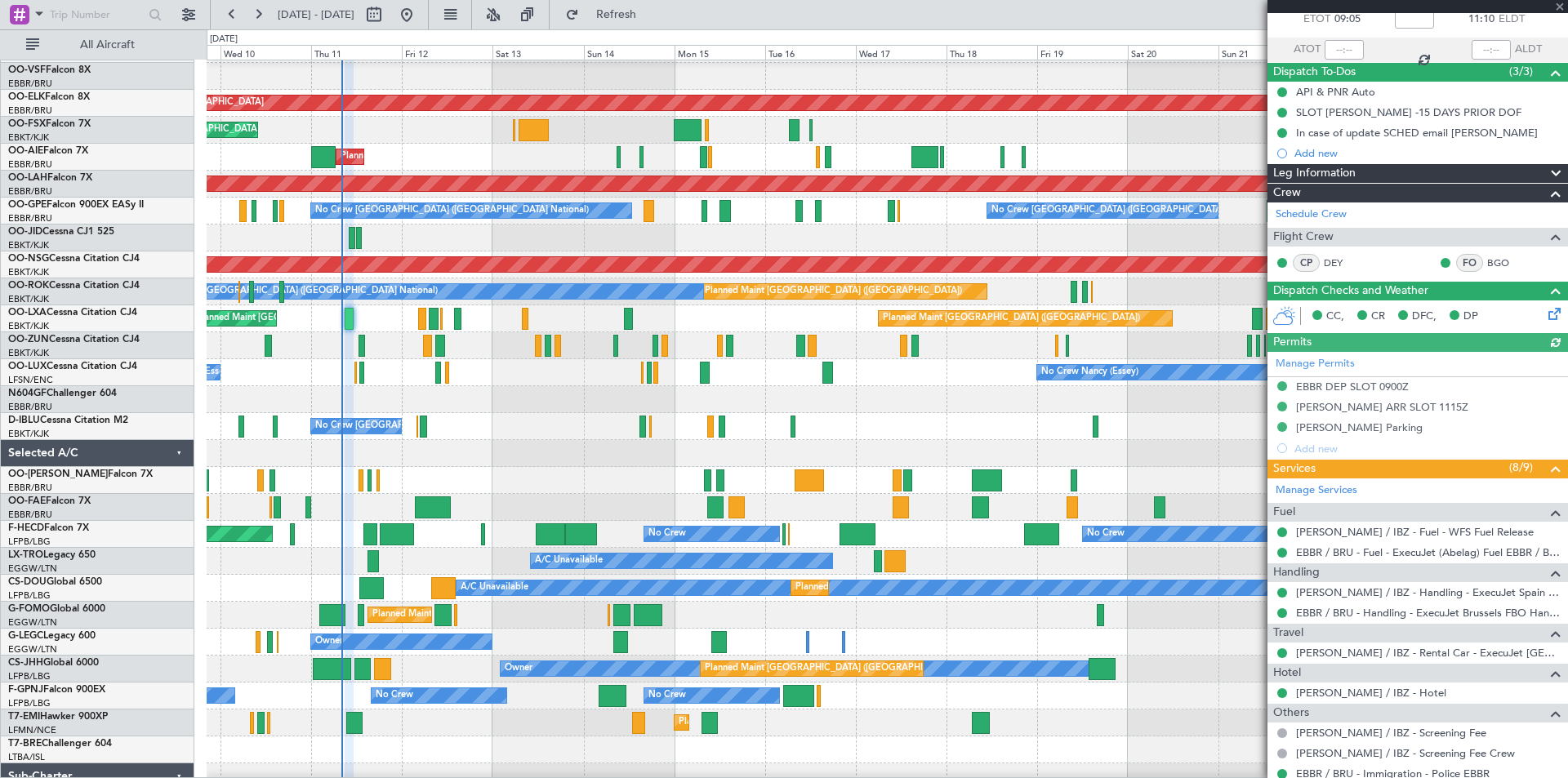
scroll to position [245, 0]
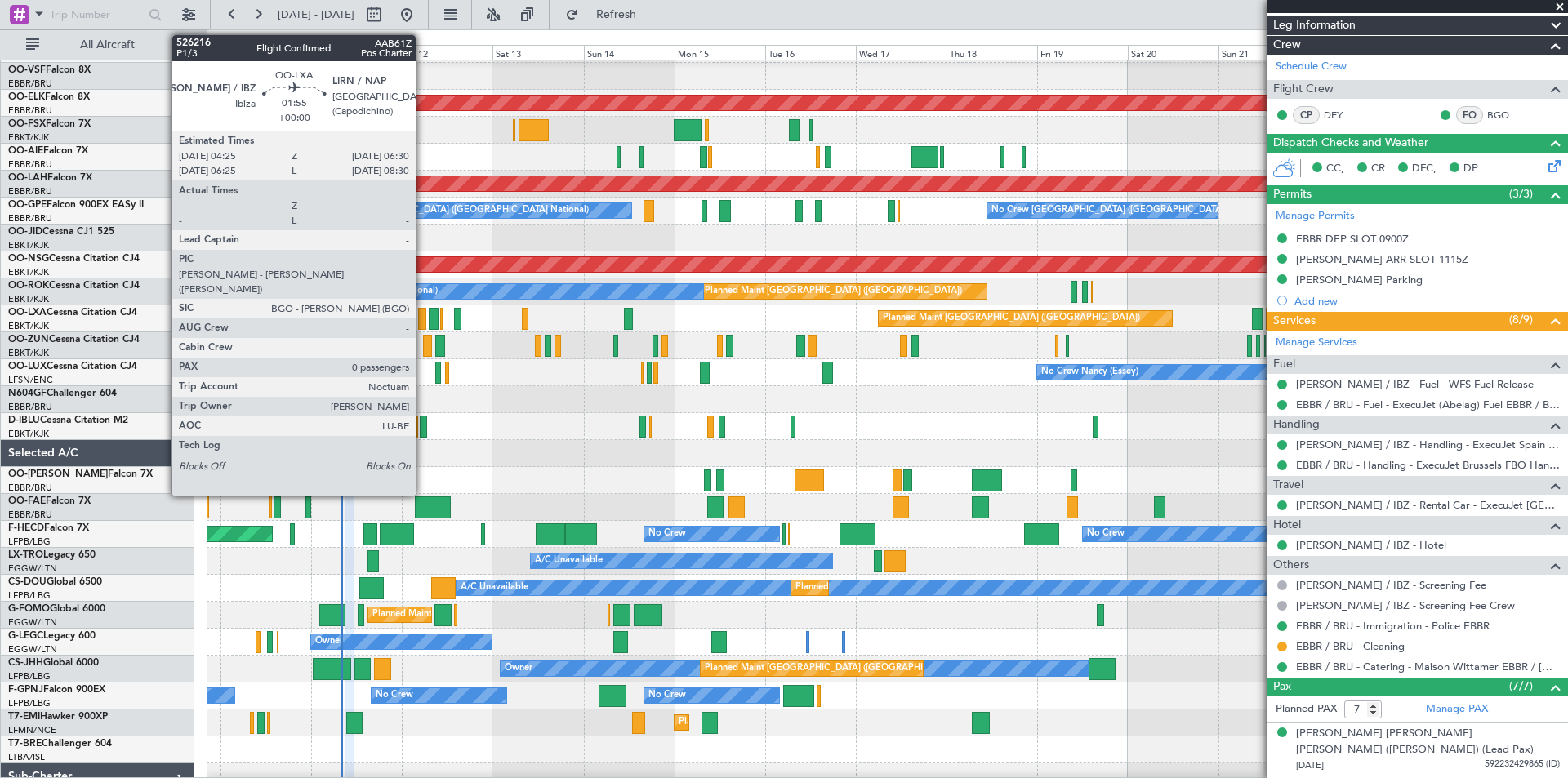
click at [423, 321] on div at bounding box center [422, 318] width 8 height 22
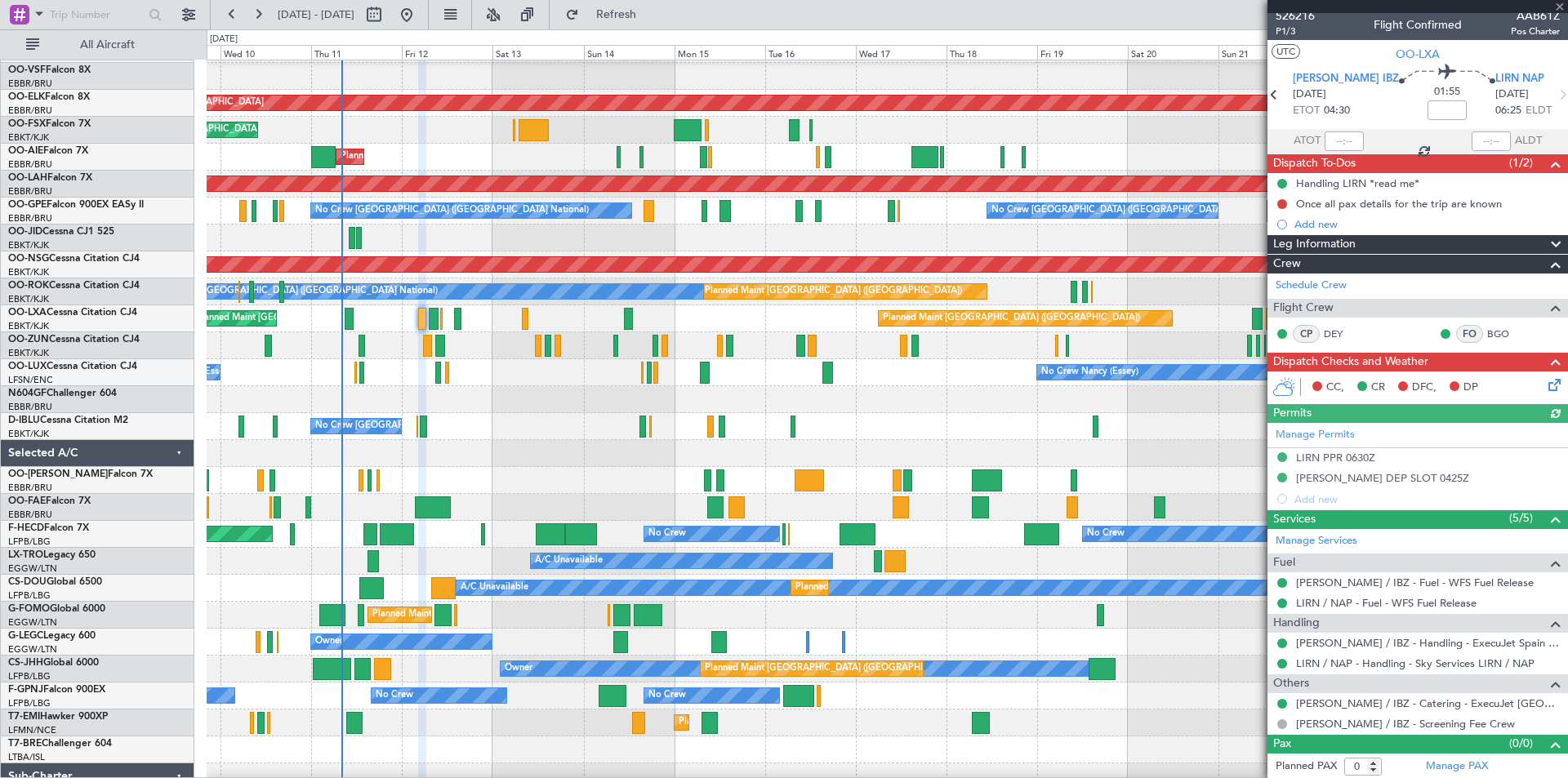
scroll to position [7, 0]
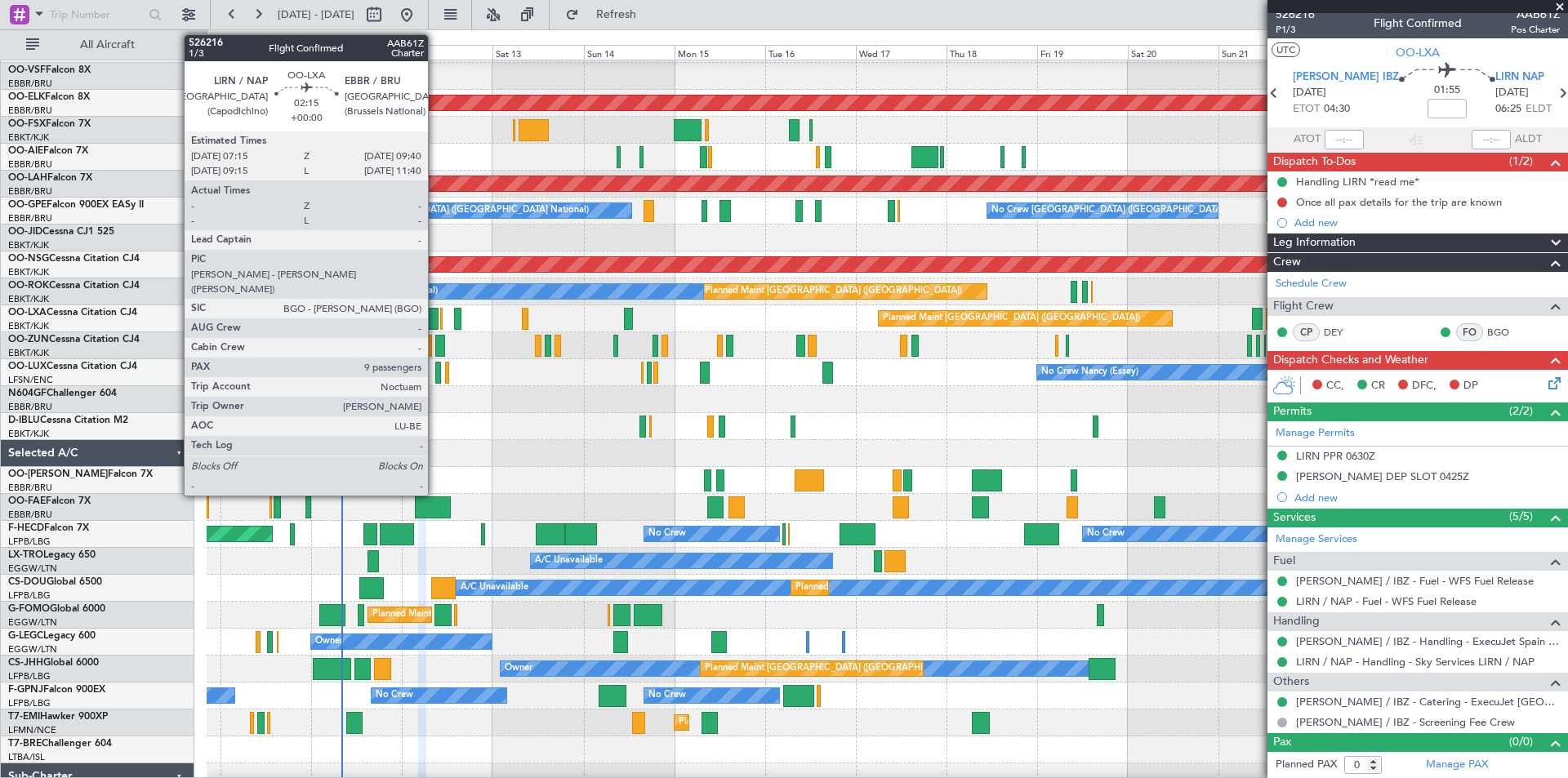
click at [435, 324] on div at bounding box center [434, 318] width 10 height 22
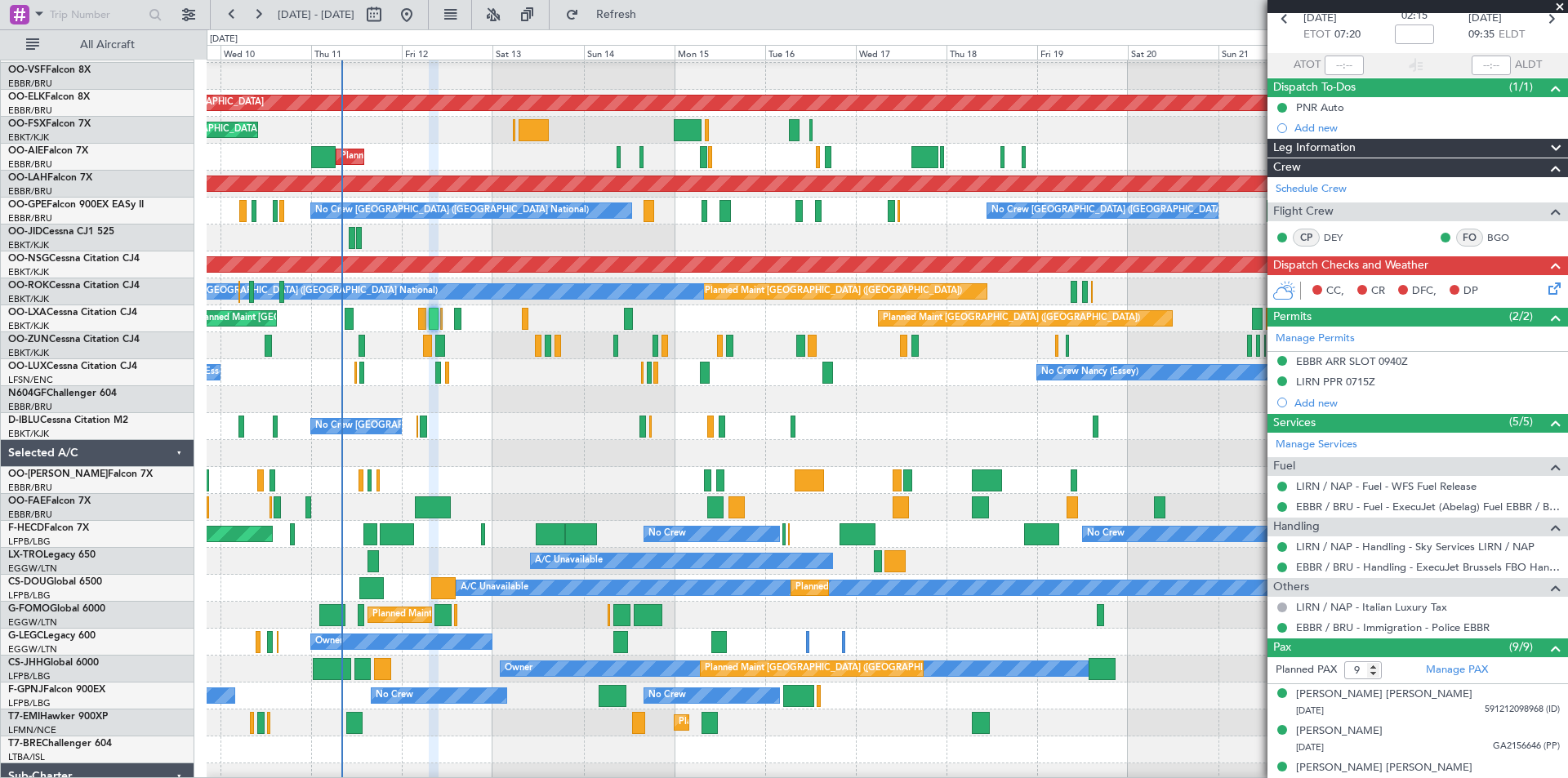
scroll to position [318, 0]
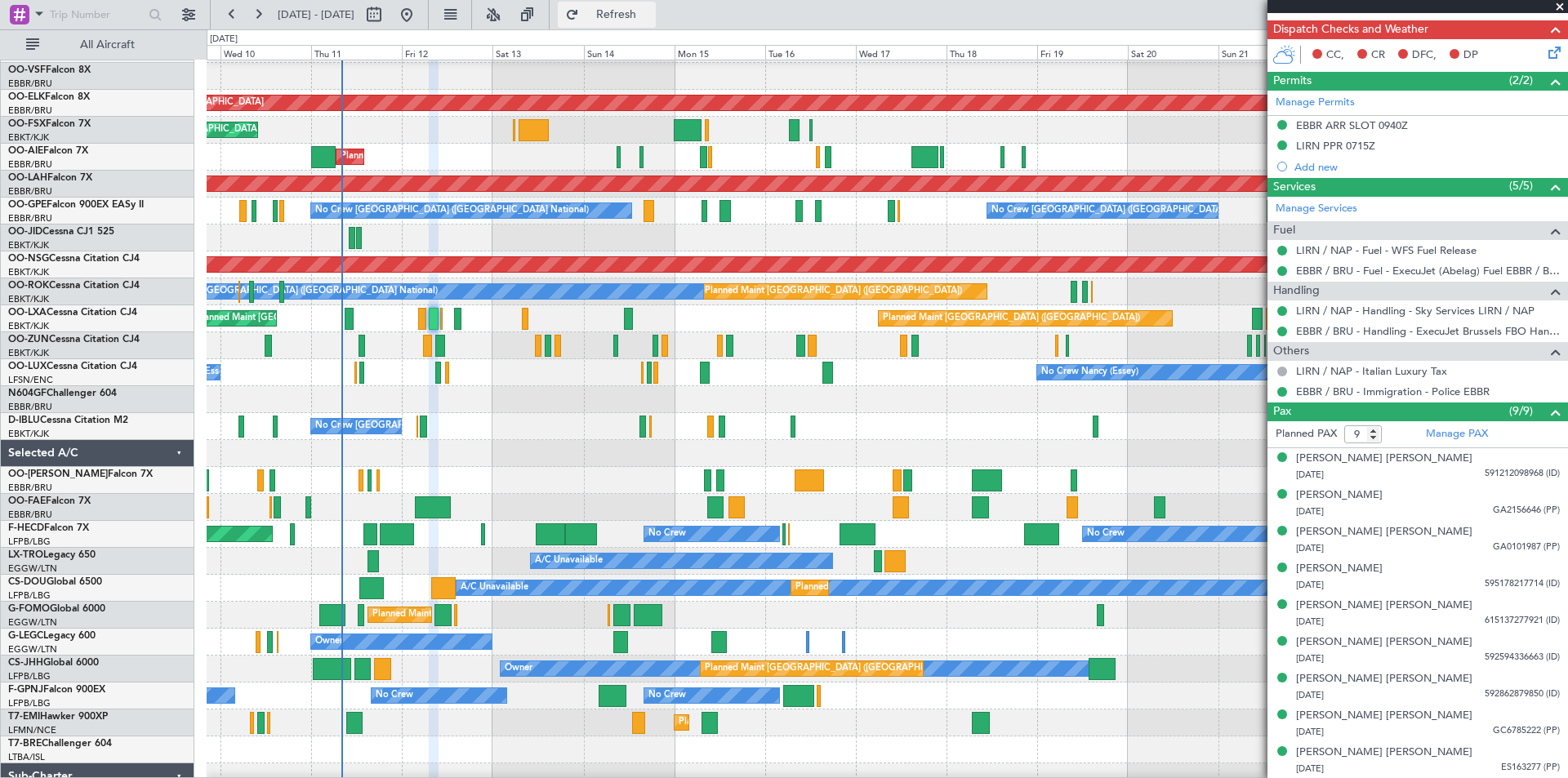
click at [628, 9] on button "Refresh" at bounding box center [607, 14] width 98 height 26
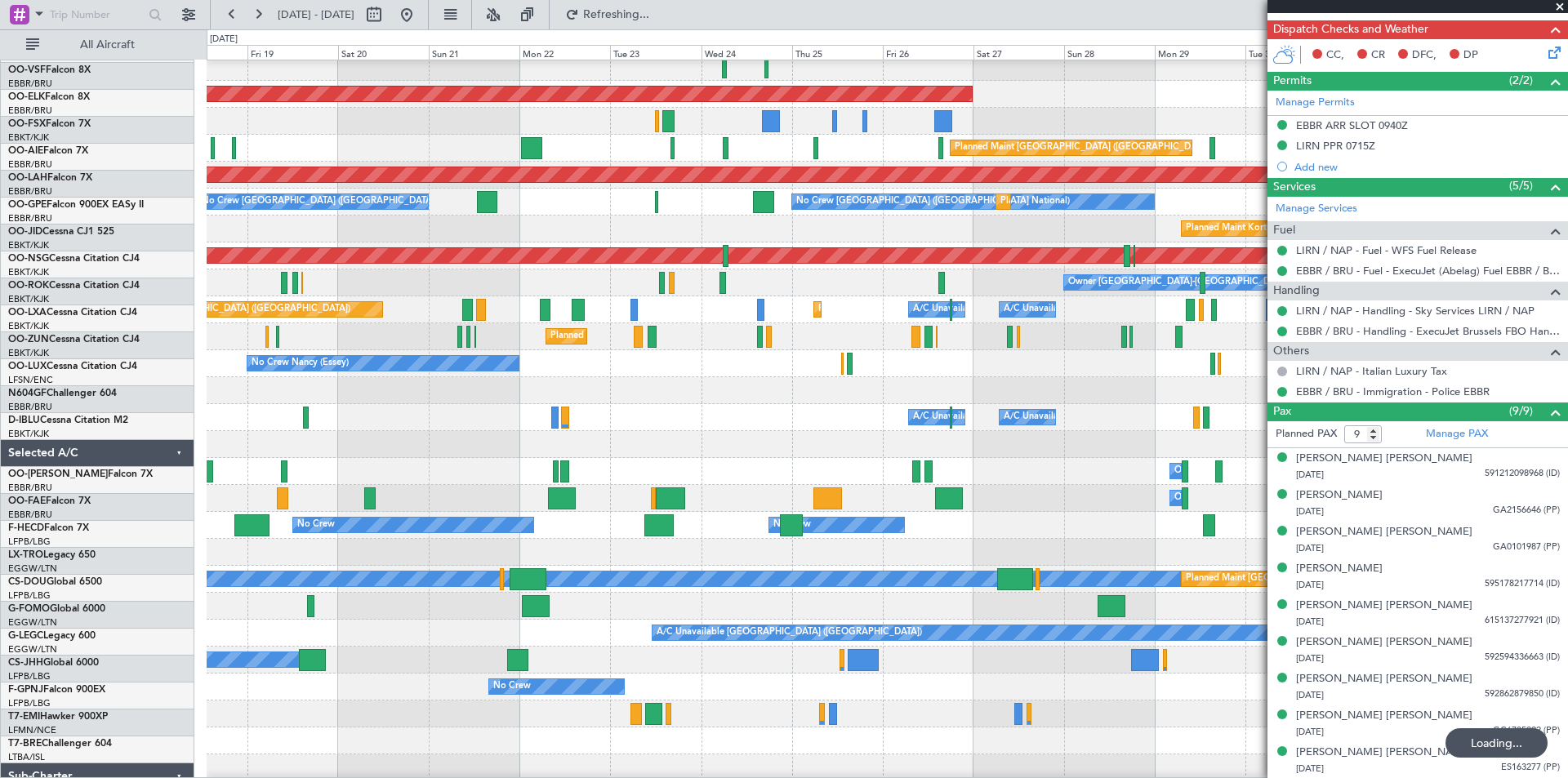
scroll to position [87, 0]
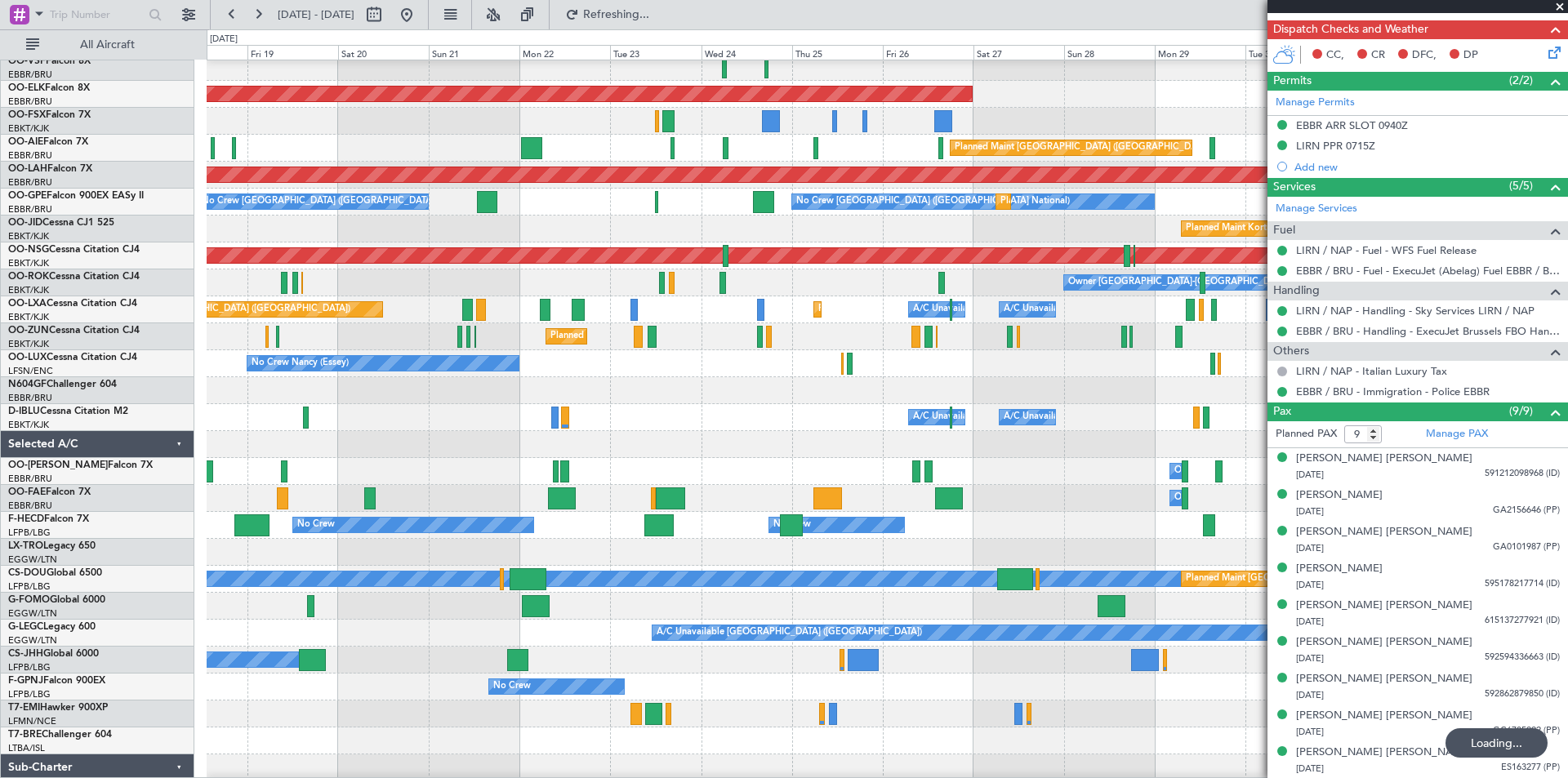
click at [248, 418] on div "A/C Unavailable Brussels (Brussels National) A/C Unavailable Kortrijk-Wevelgem" at bounding box center [886, 417] width 1360 height 27
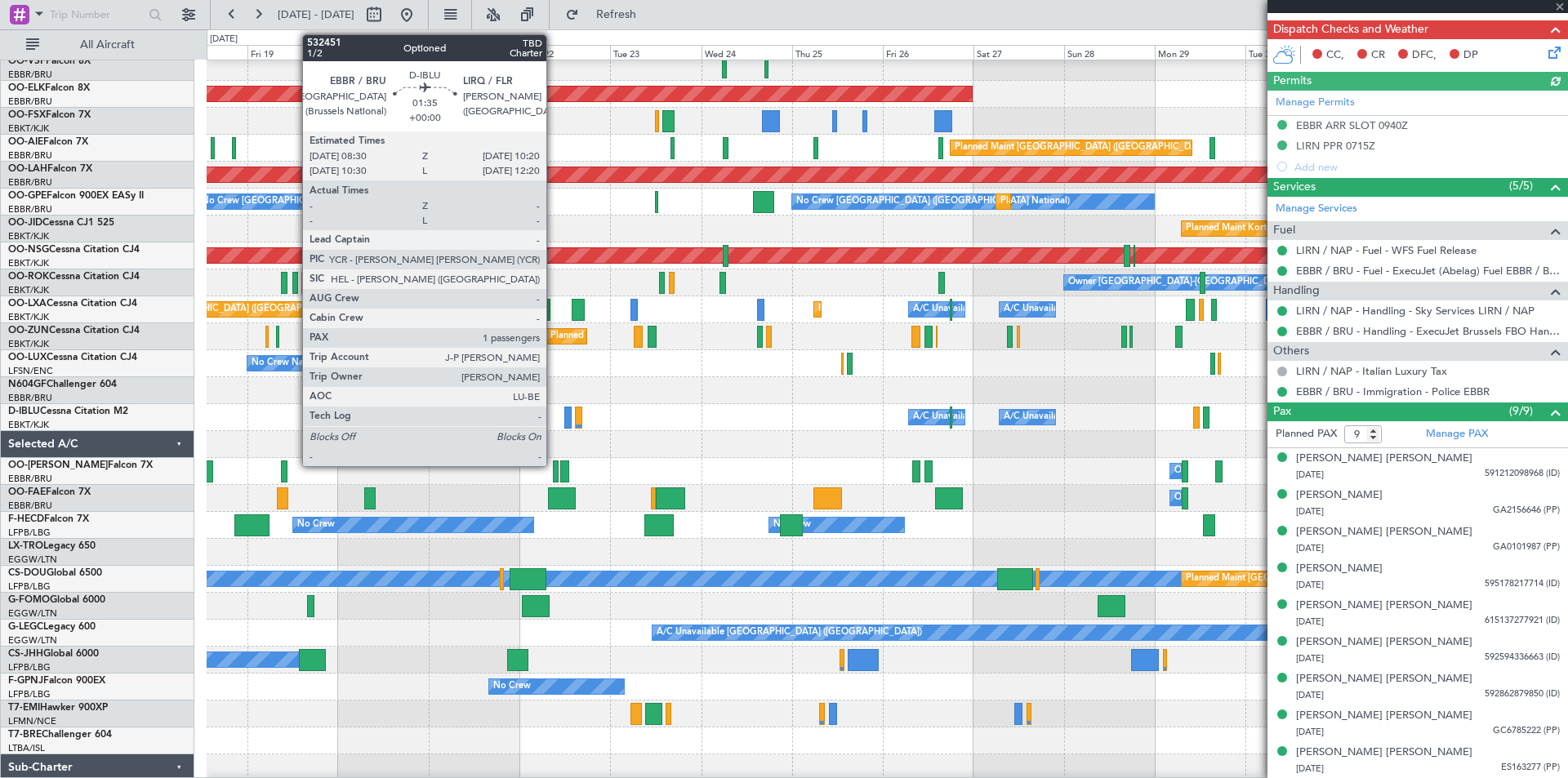
click at [554, 422] on div "A/C Unavailable Brussels (Brussels National) A/C Unavailable Kortrijk-Wevelgem" at bounding box center [886, 417] width 1360 height 27
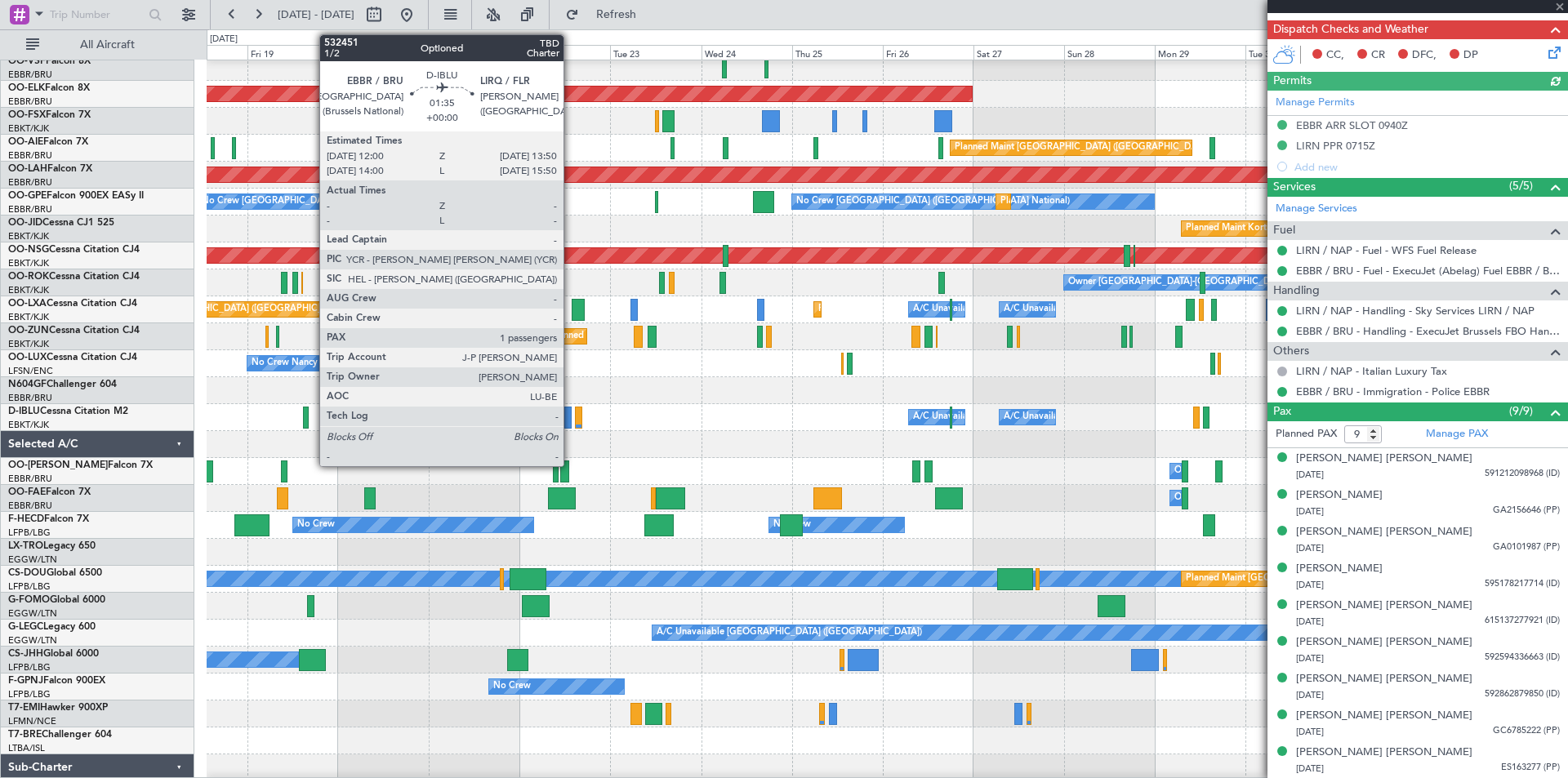
click at [570, 421] on div at bounding box center [568, 417] width 7 height 22
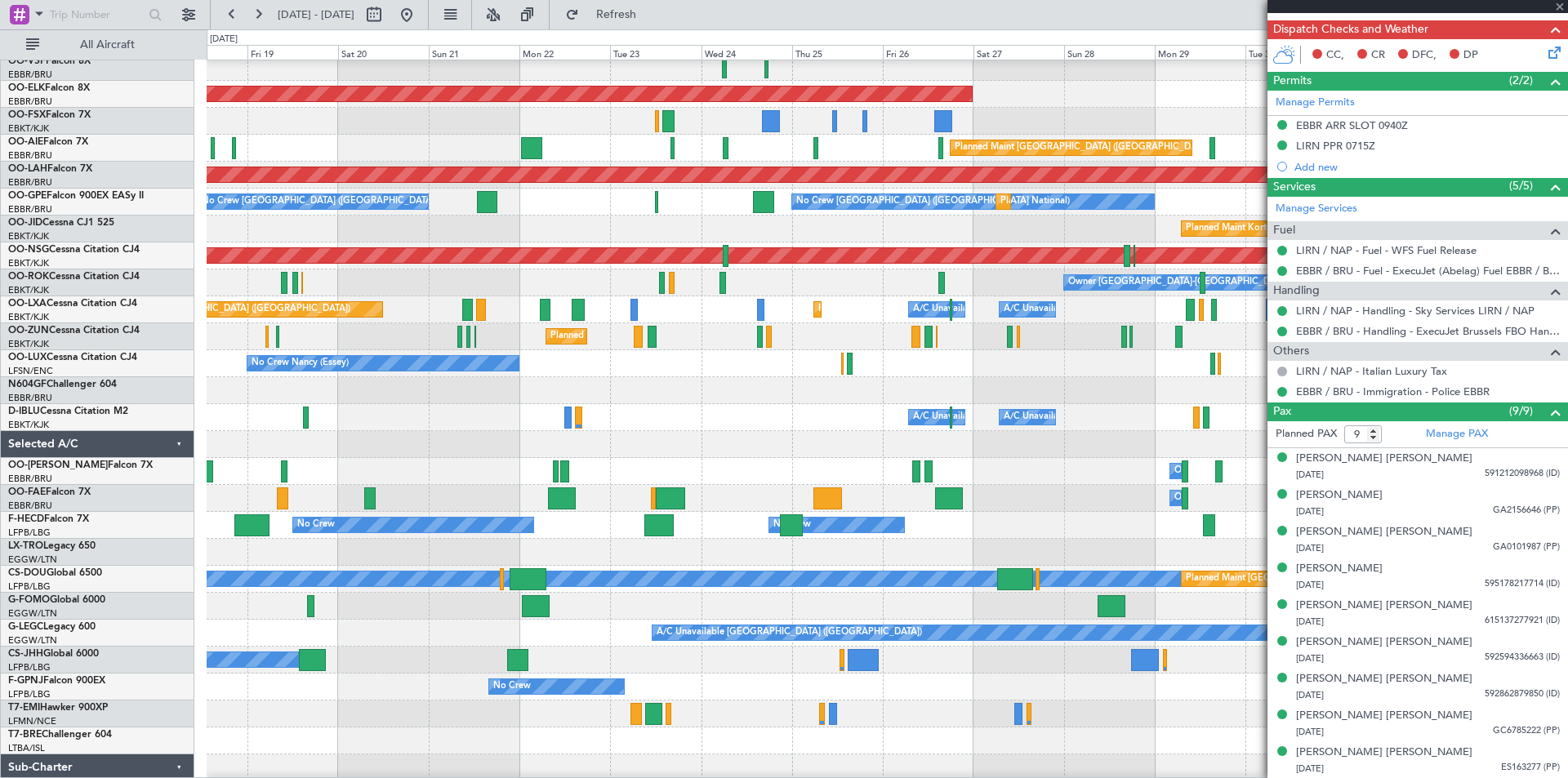
type input "1"
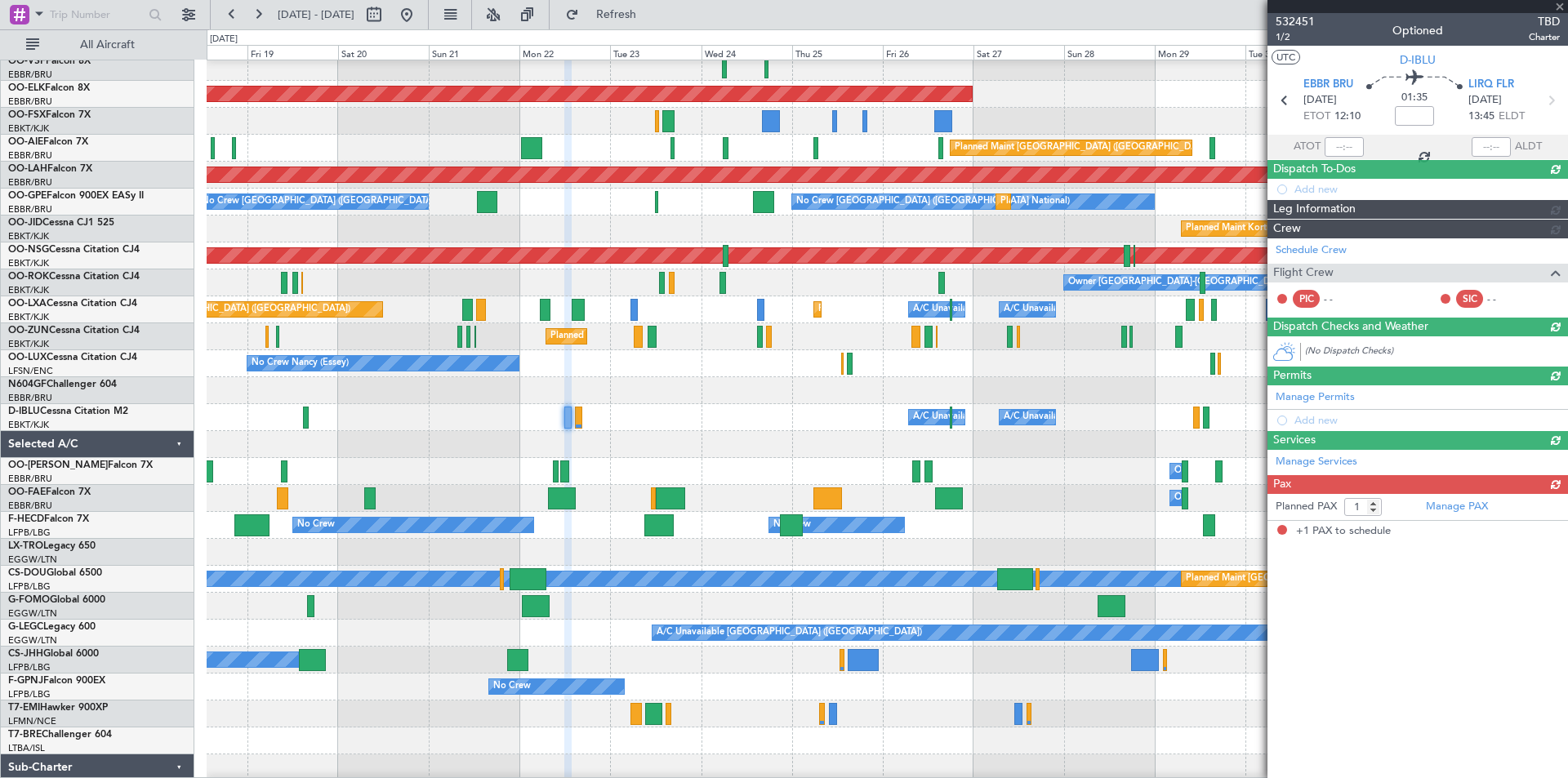
scroll to position [0, 0]
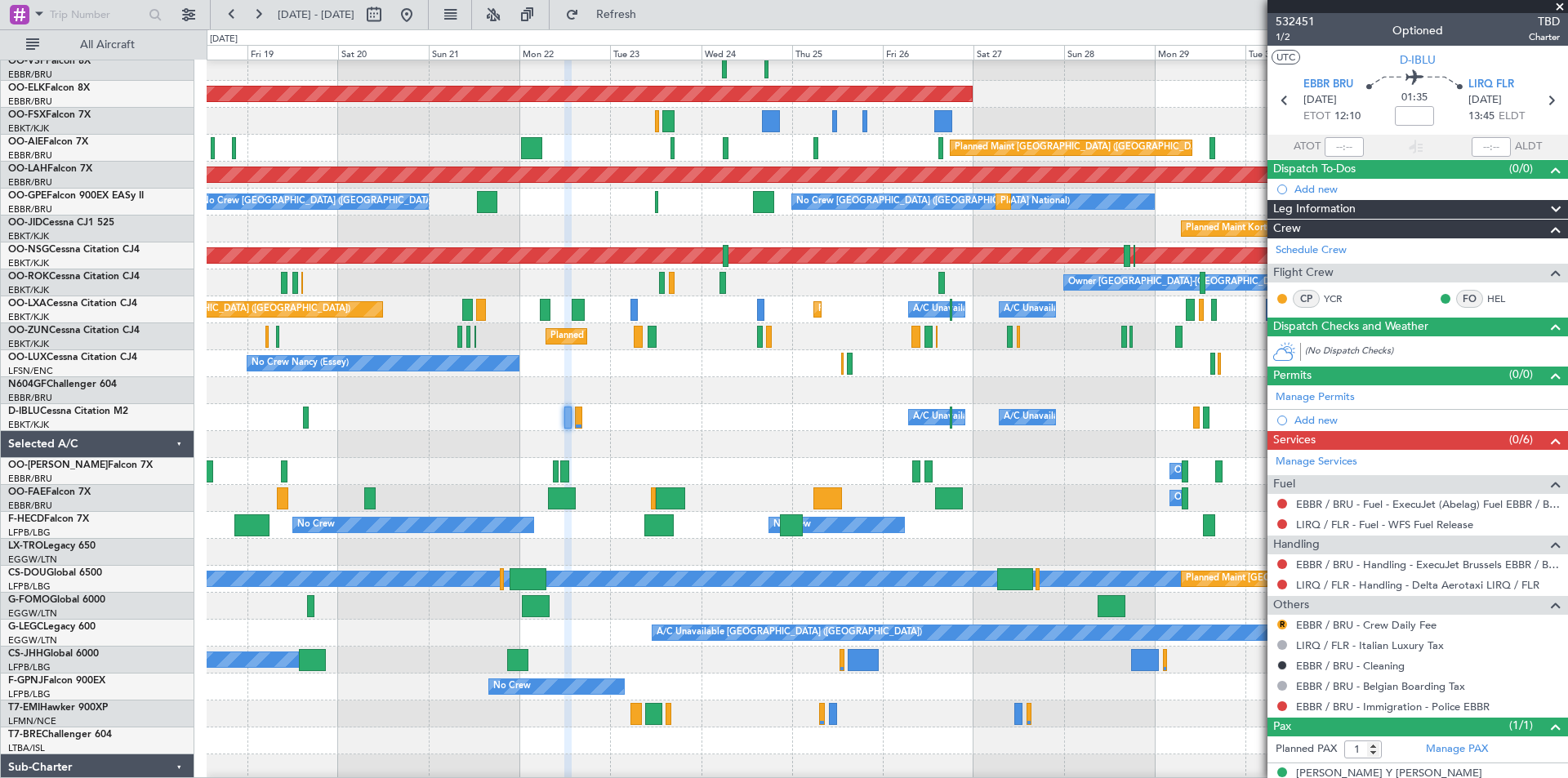
click at [525, 429] on div "A/C Unavailable Brussels (Brussels National) A/C Unavailable Kortrijk-Wevelgem" at bounding box center [886, 417] width 1360 height 27
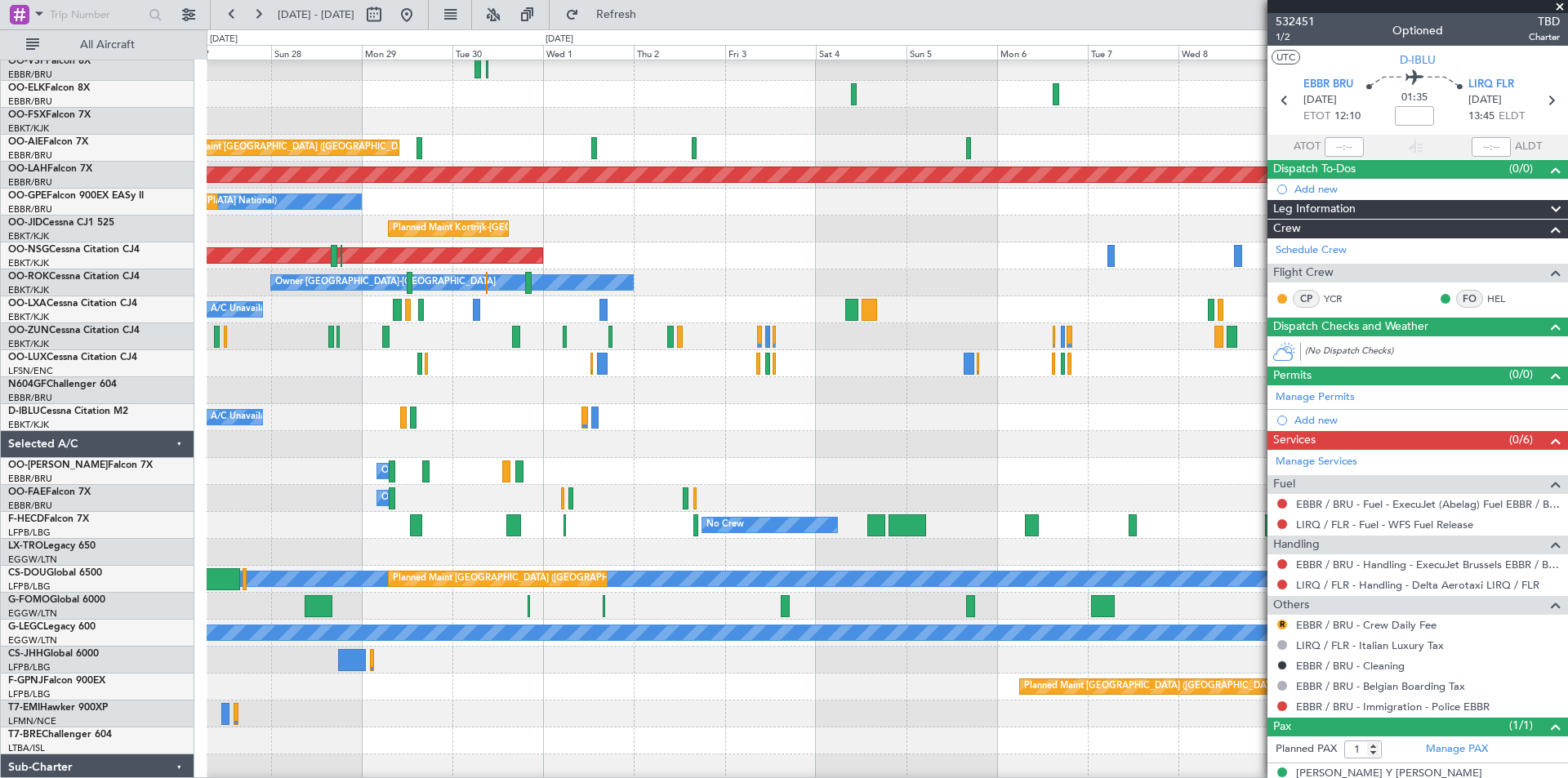
click at [0, 395] on div "Planned Maint Kortrijk-Wevelgem Planned Maint London (Farnborough) Planned Main…" at bounding box center [784, 403] width 1568 height 749
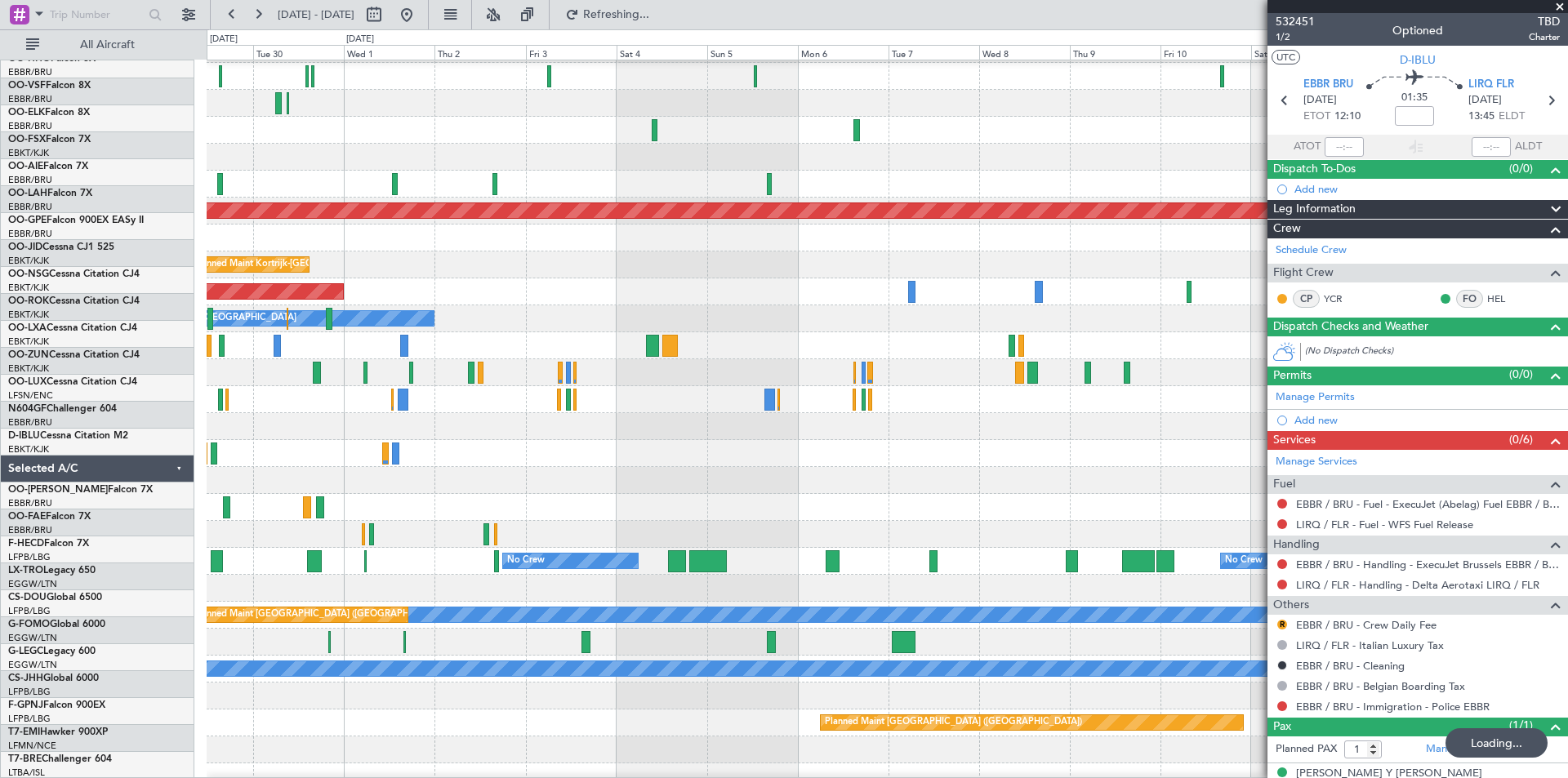
scroll to position [63, 0]
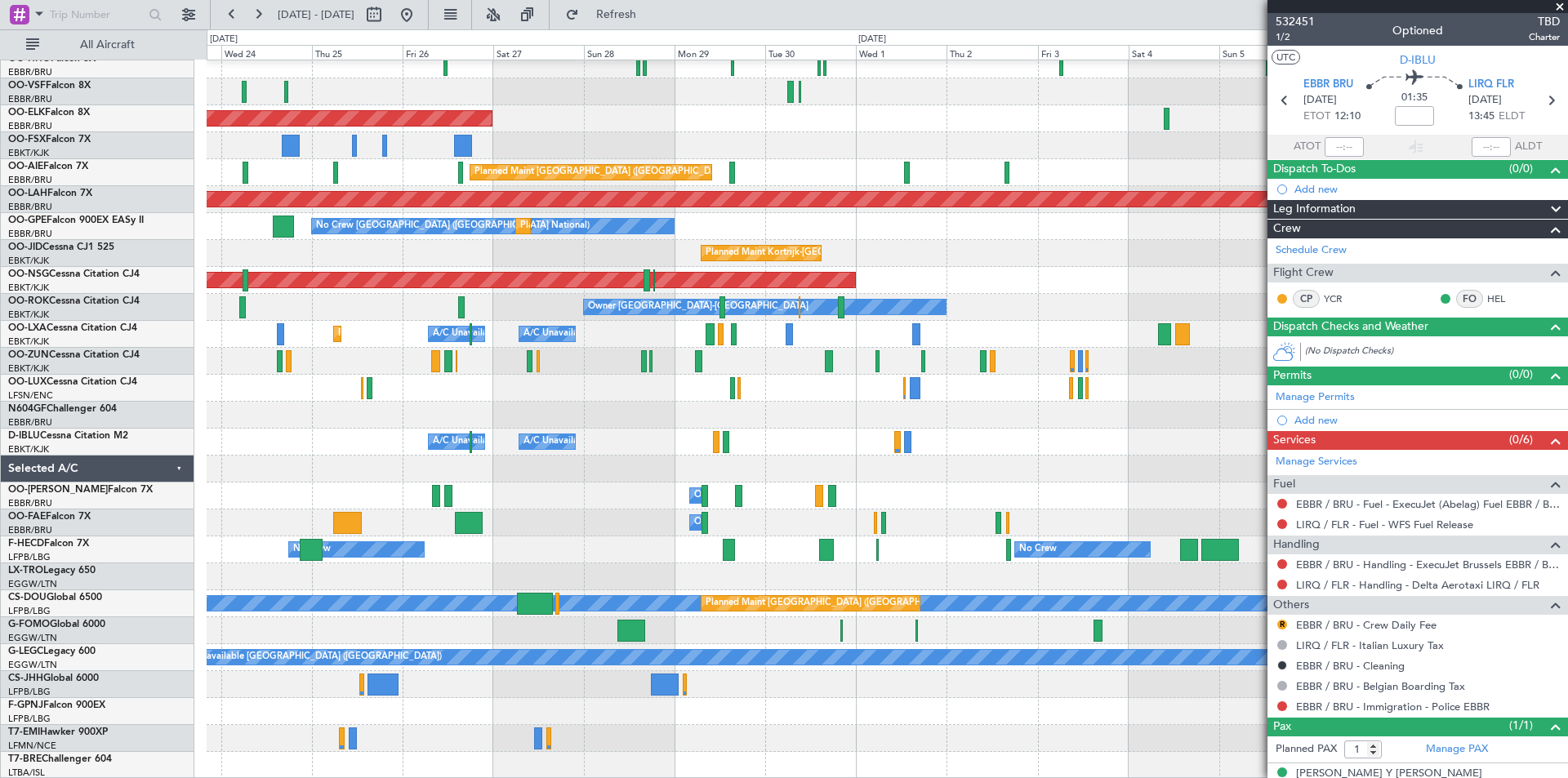
click at [862, 398] on div "Planned Maint Kortrijk-Wevelgem Planned Maint London (Farnborough) Planned Main…" at bounding box center [886, 388] width 1360 height 781
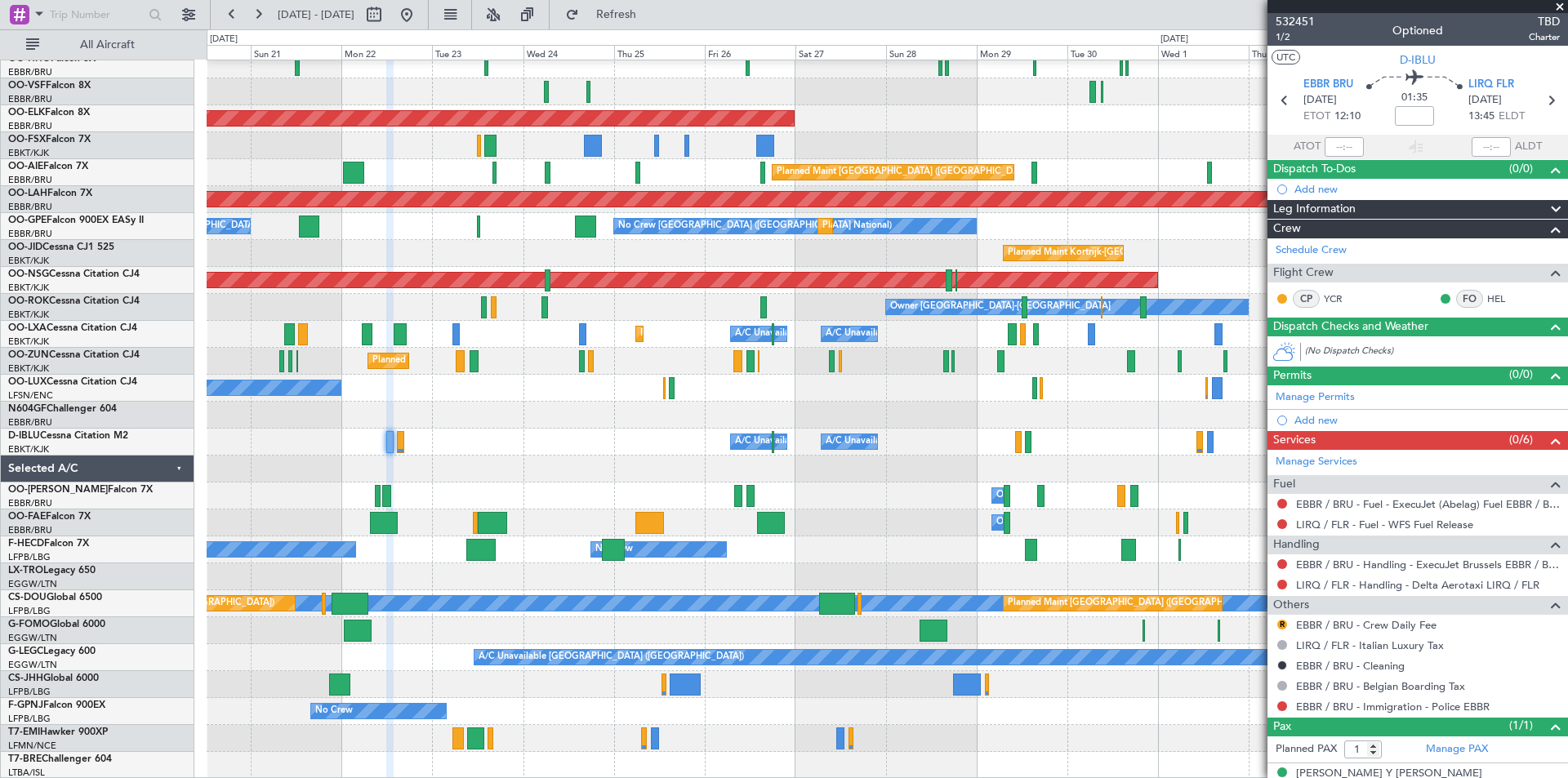
click at [1196, 382] on div "No Crew Nancy (Essey)" at bounding box center [886, 388] width 1360 height 27
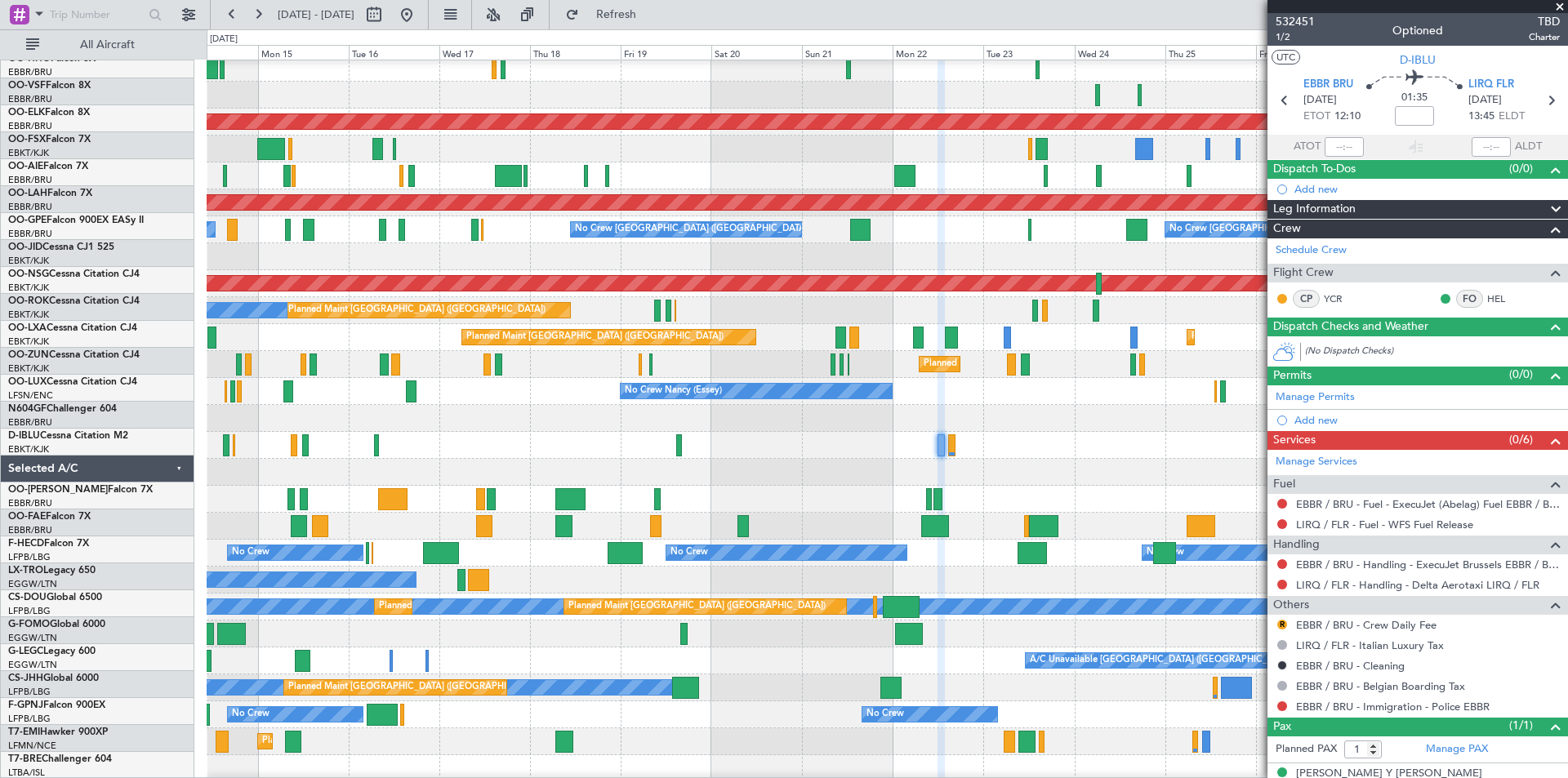
scroll to position [60, 0]
click at [1121, 377] on div "Planned Maint Kortrijk-Wevelgem" at bounding box center [886, 364] width 1360 height 27
click at [420, 16] on button at bounding box center [406, 14] width 26 height 26
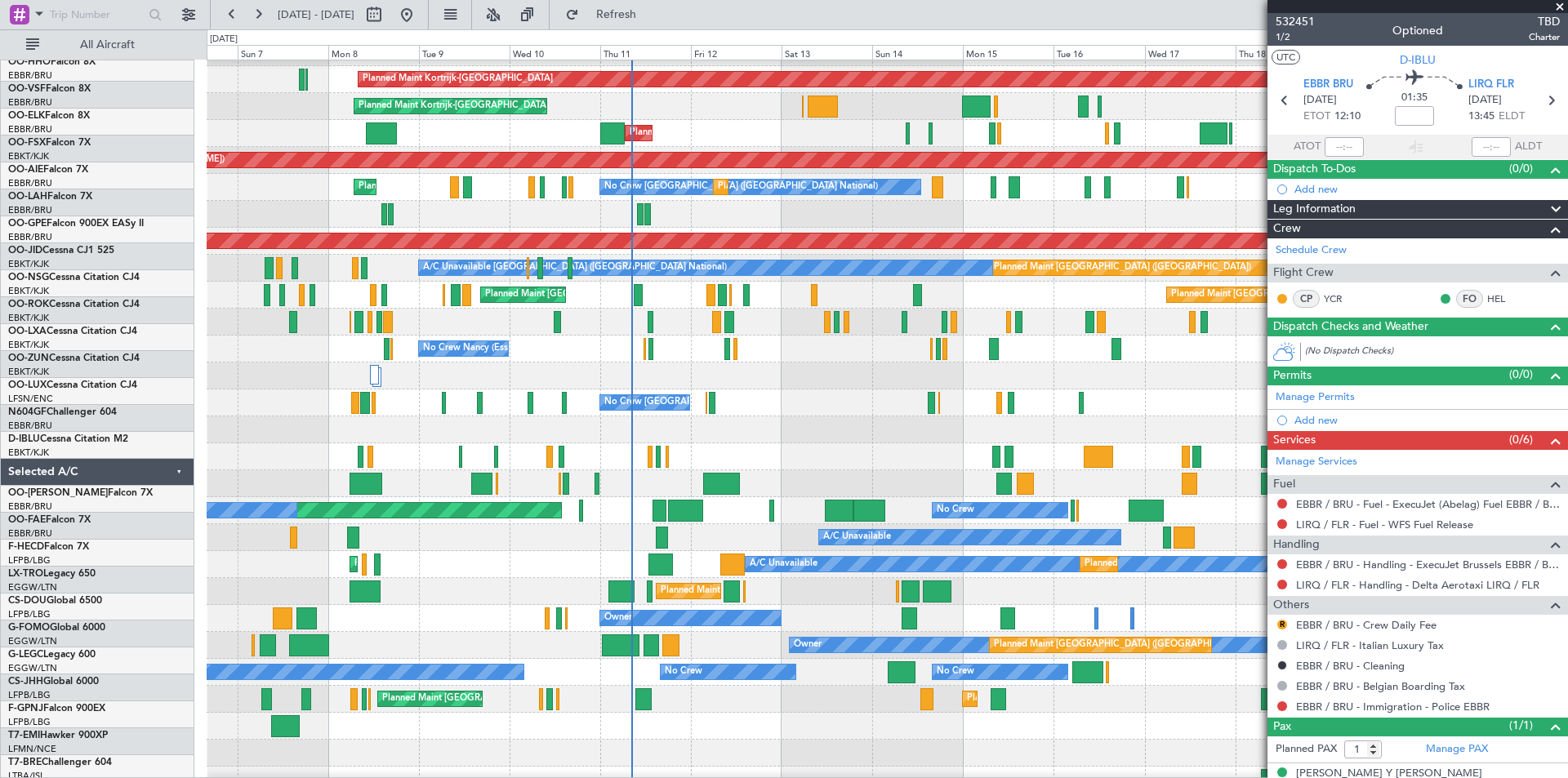
scroll to position [102, 0]
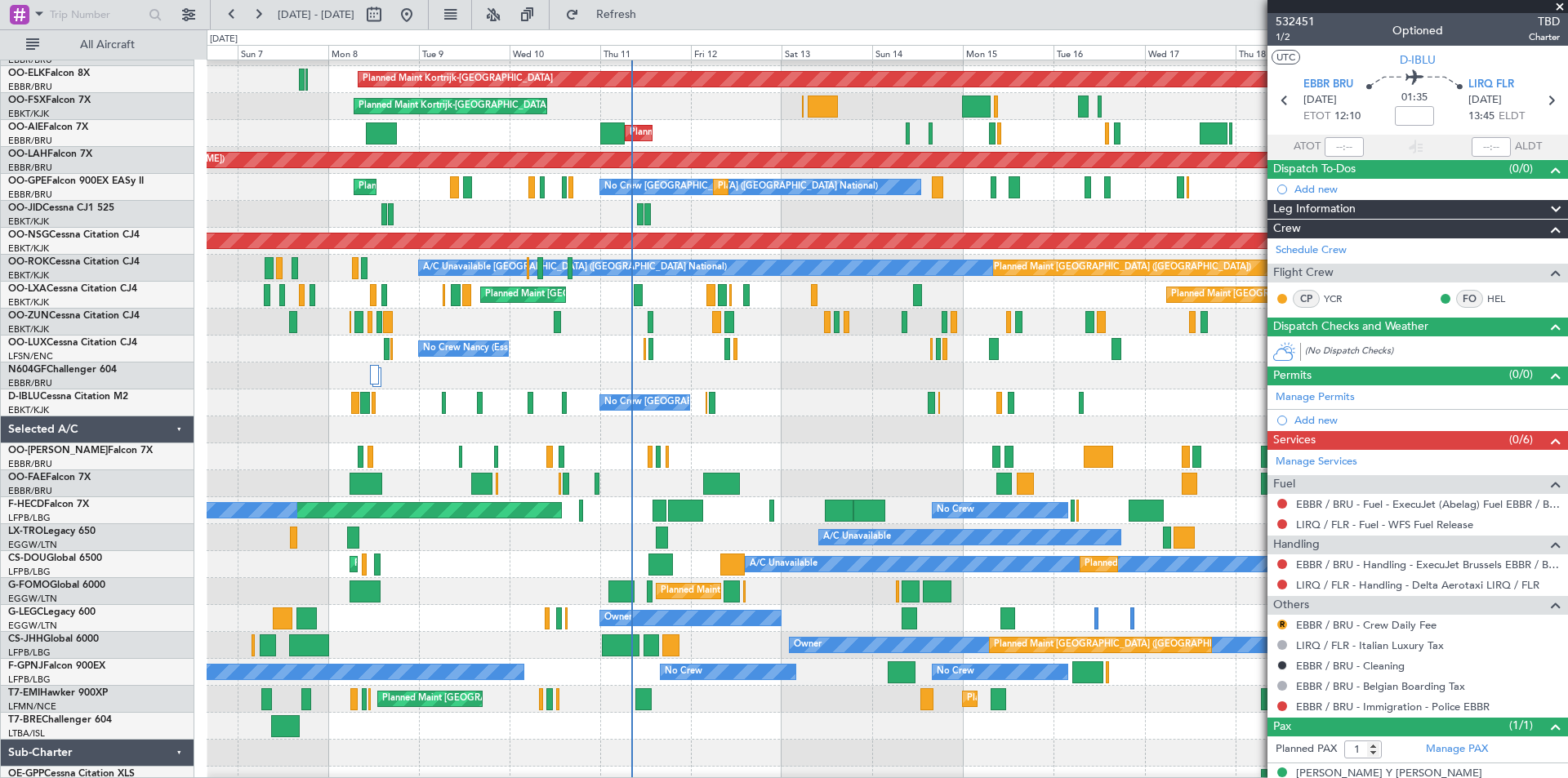
click at [773, 395] on div "No Crew Brussels (Brussels National) No Crew Brussels (Brussels National) AOG M…" at bounding box center [886, 402] width 1360 height 27
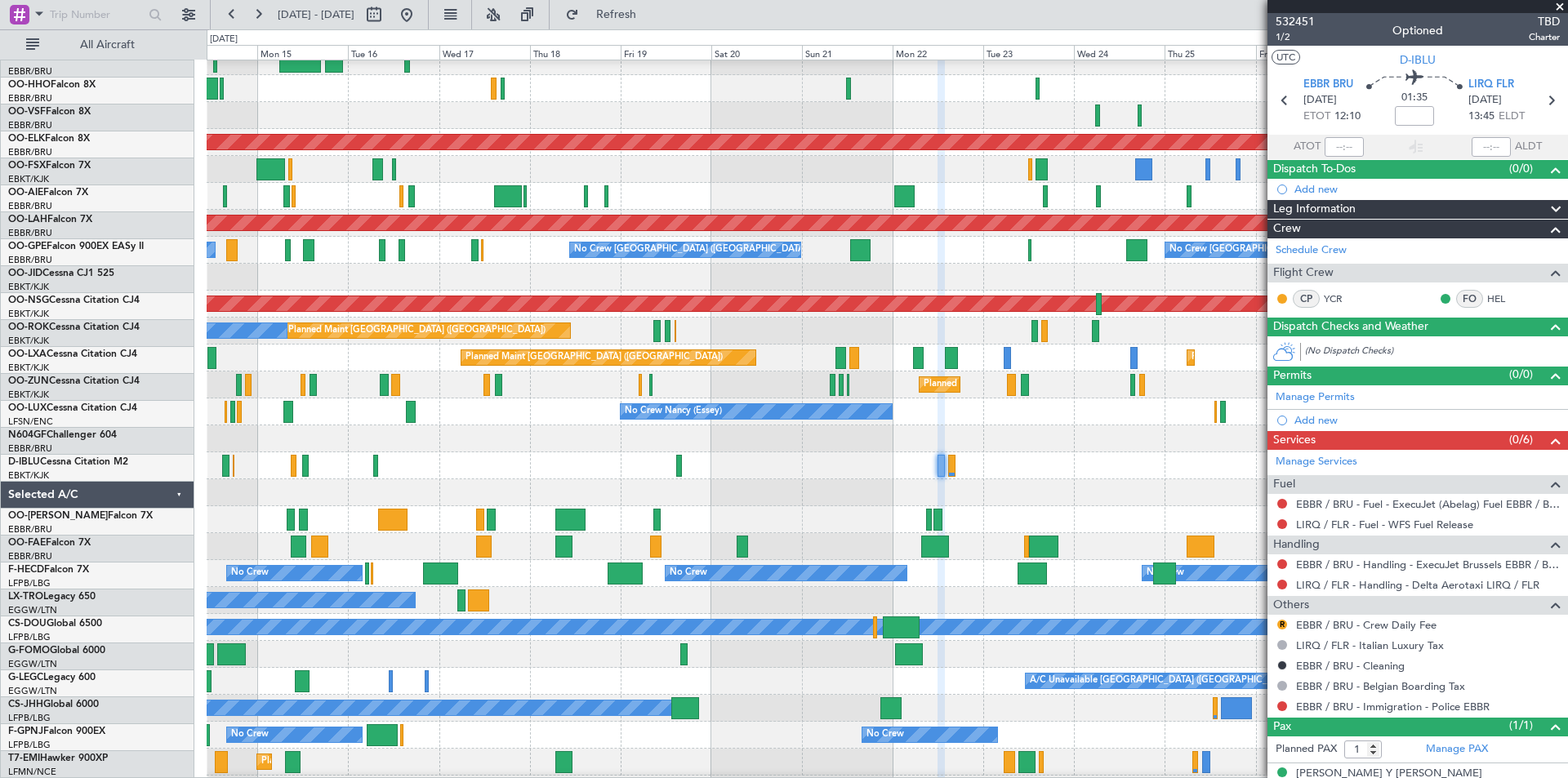
click at [179, 476] on div "Planned Maint Geneva (Cointrin) Planned Maint Kortrijk-Wevelgem Planned Maint L…" at bounding box center [784, 403] width 1568 height 749
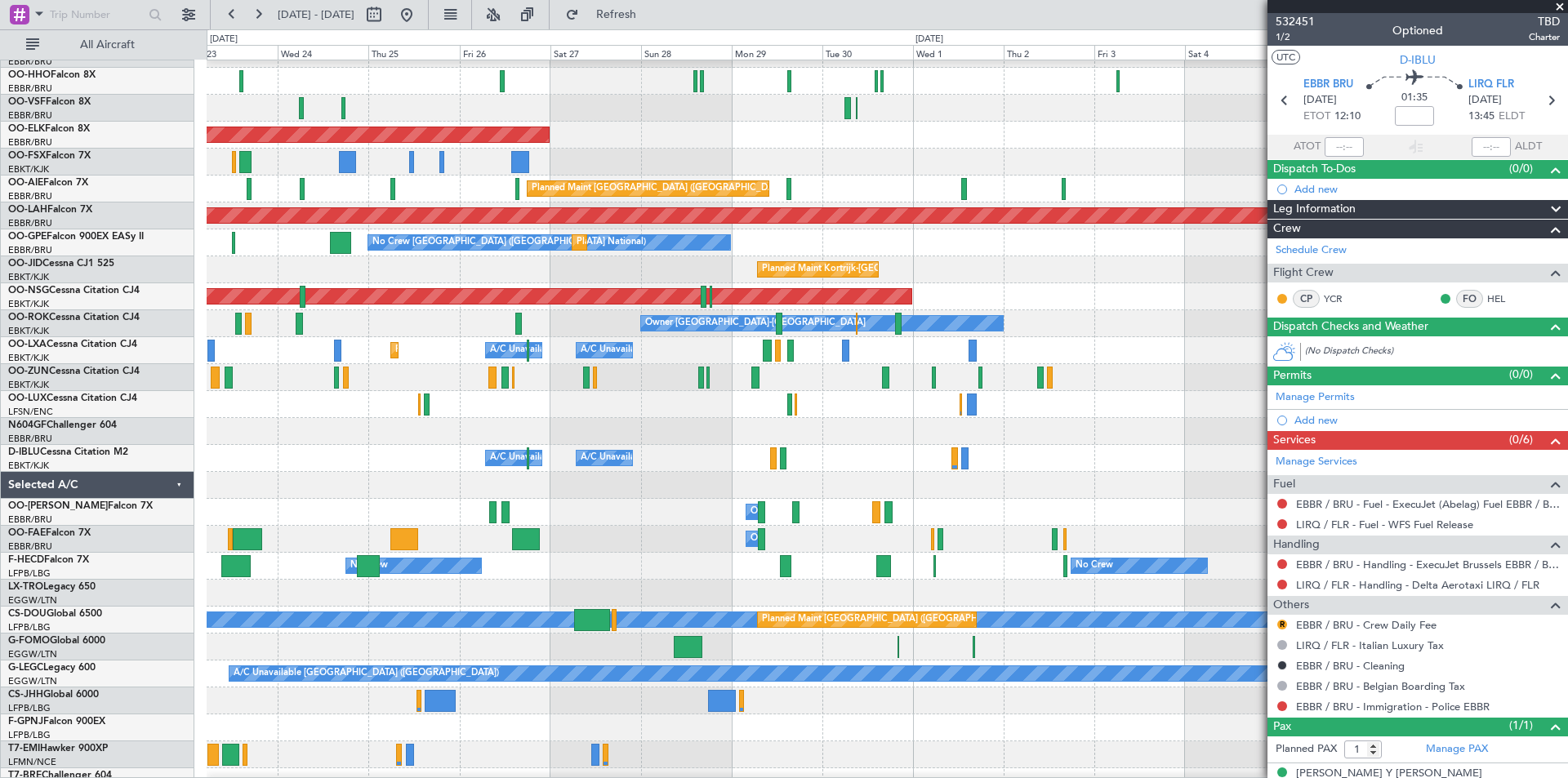
click at [336, 397] on div "No Crew Nancy (Essey)" at bounding box center [886, 404] width 1360 height 27
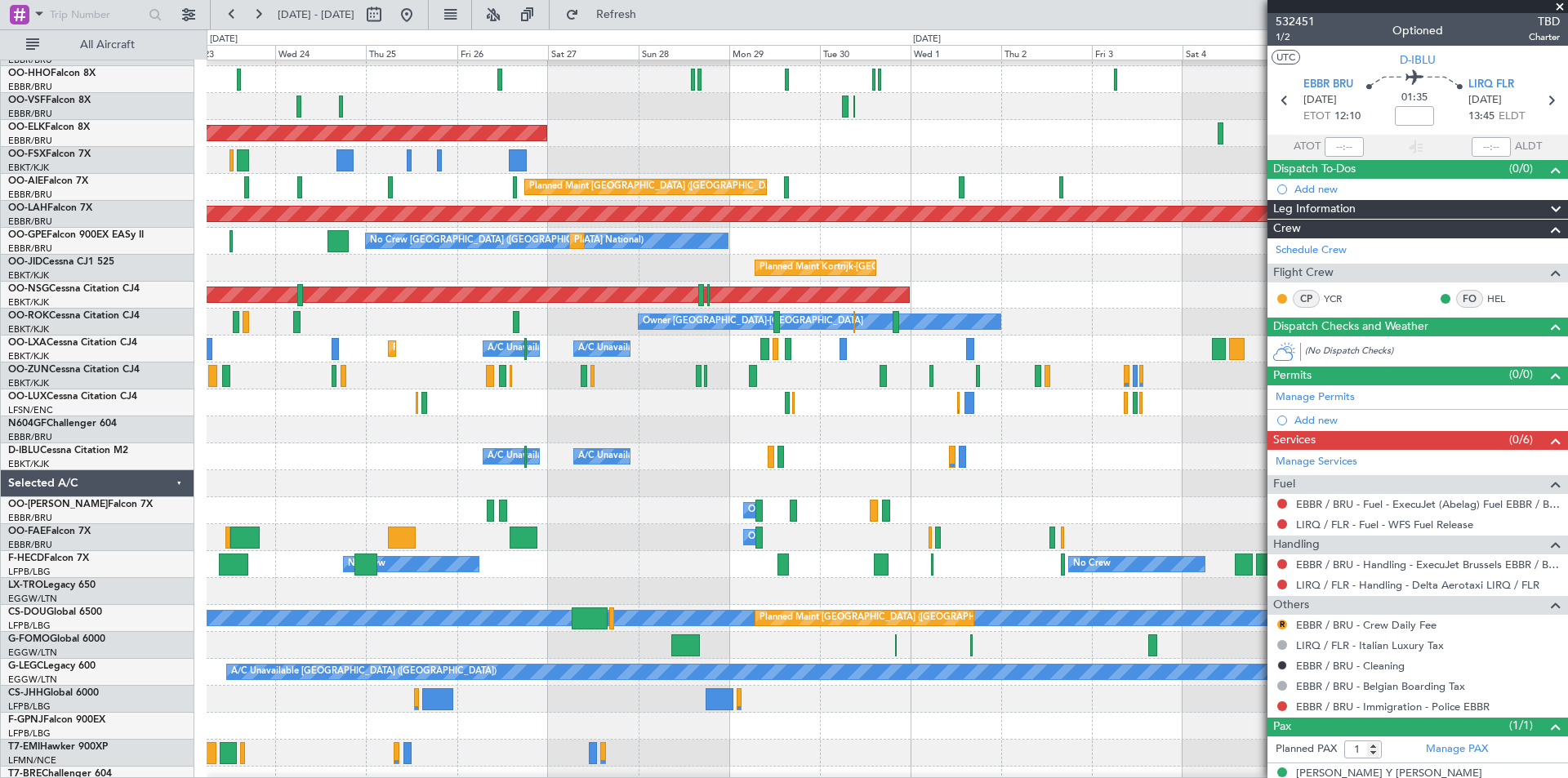
scroll to position [46, 0]
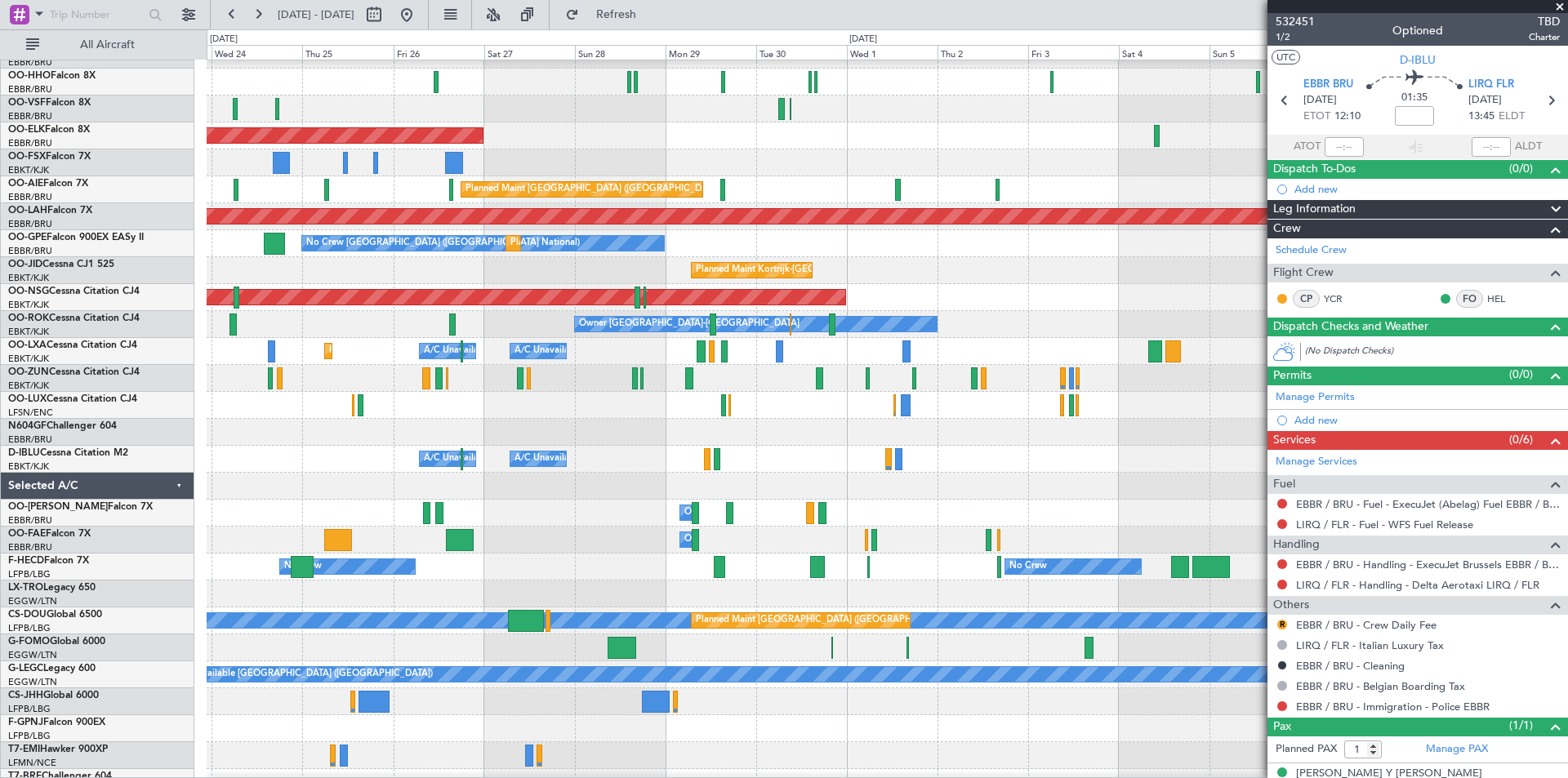
click at [885, 295] on div "Planned Maint [GEOGRAPHIC_DATA] ([GEOGRAPHIC_DATA])" at bounding box center [886, 298] width 1360 height 27
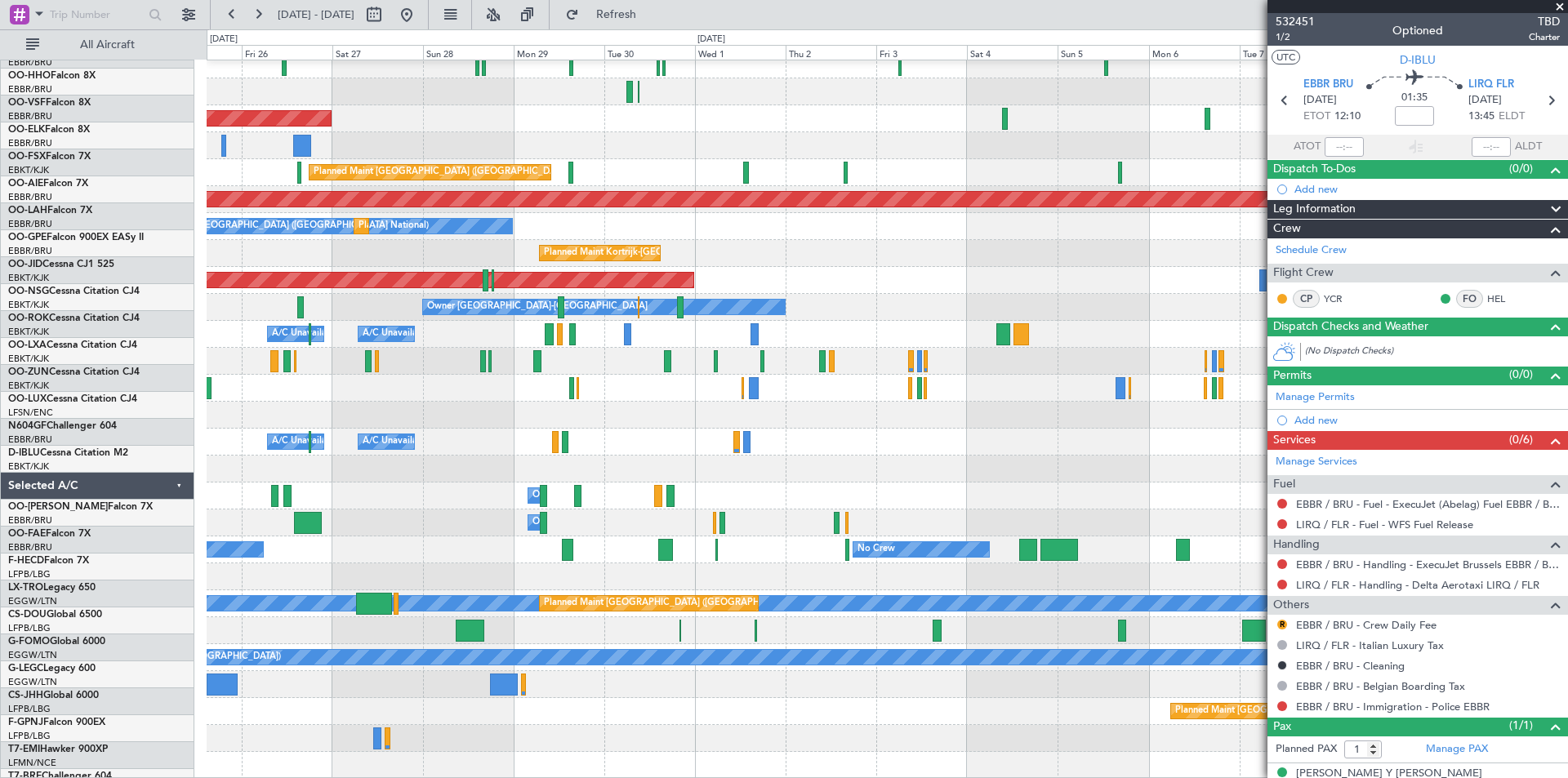
scroll to position [63, 0]
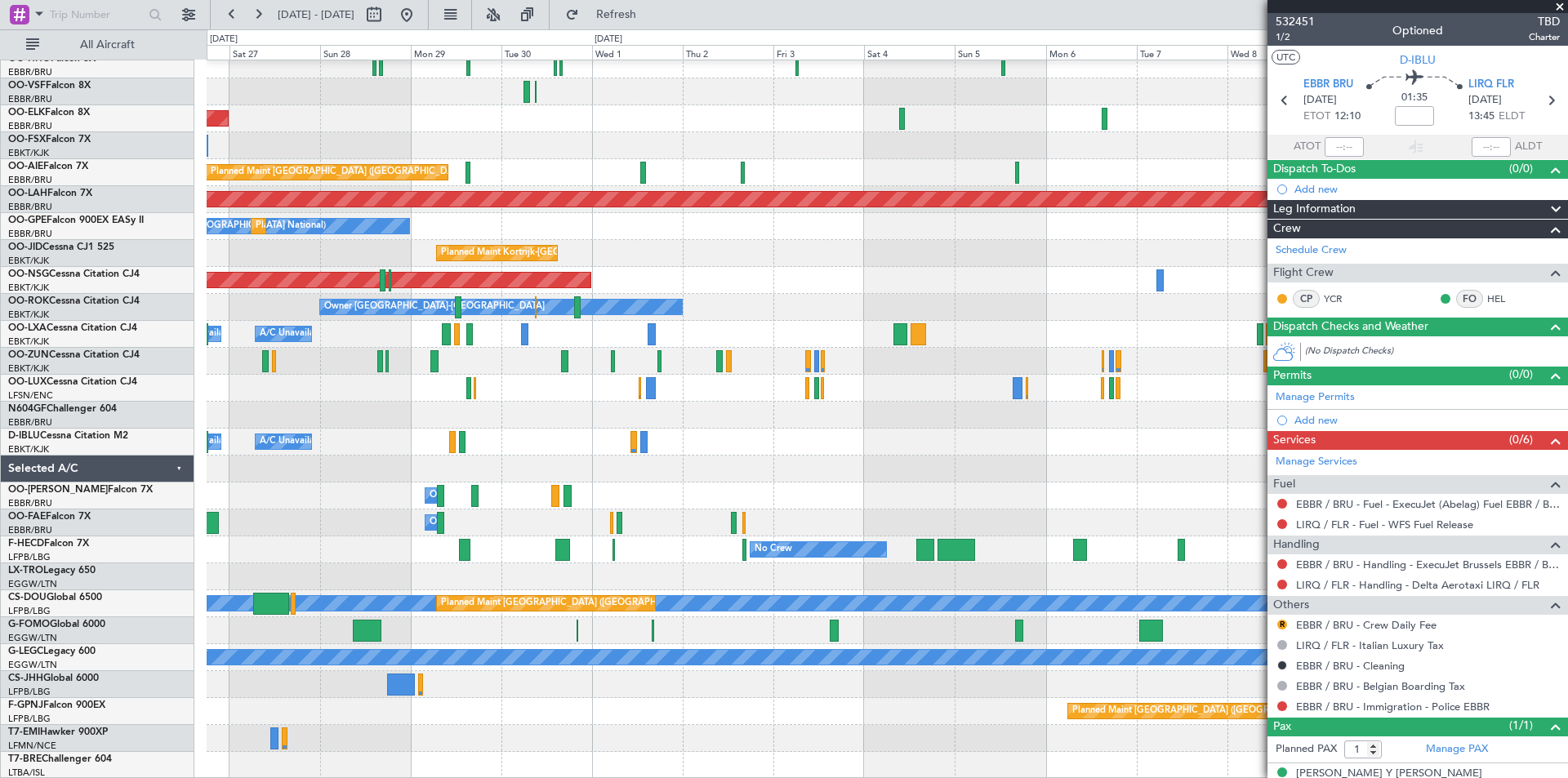
click at [727, 461] on div at bounding box center [886, 469] width 1360 height 27
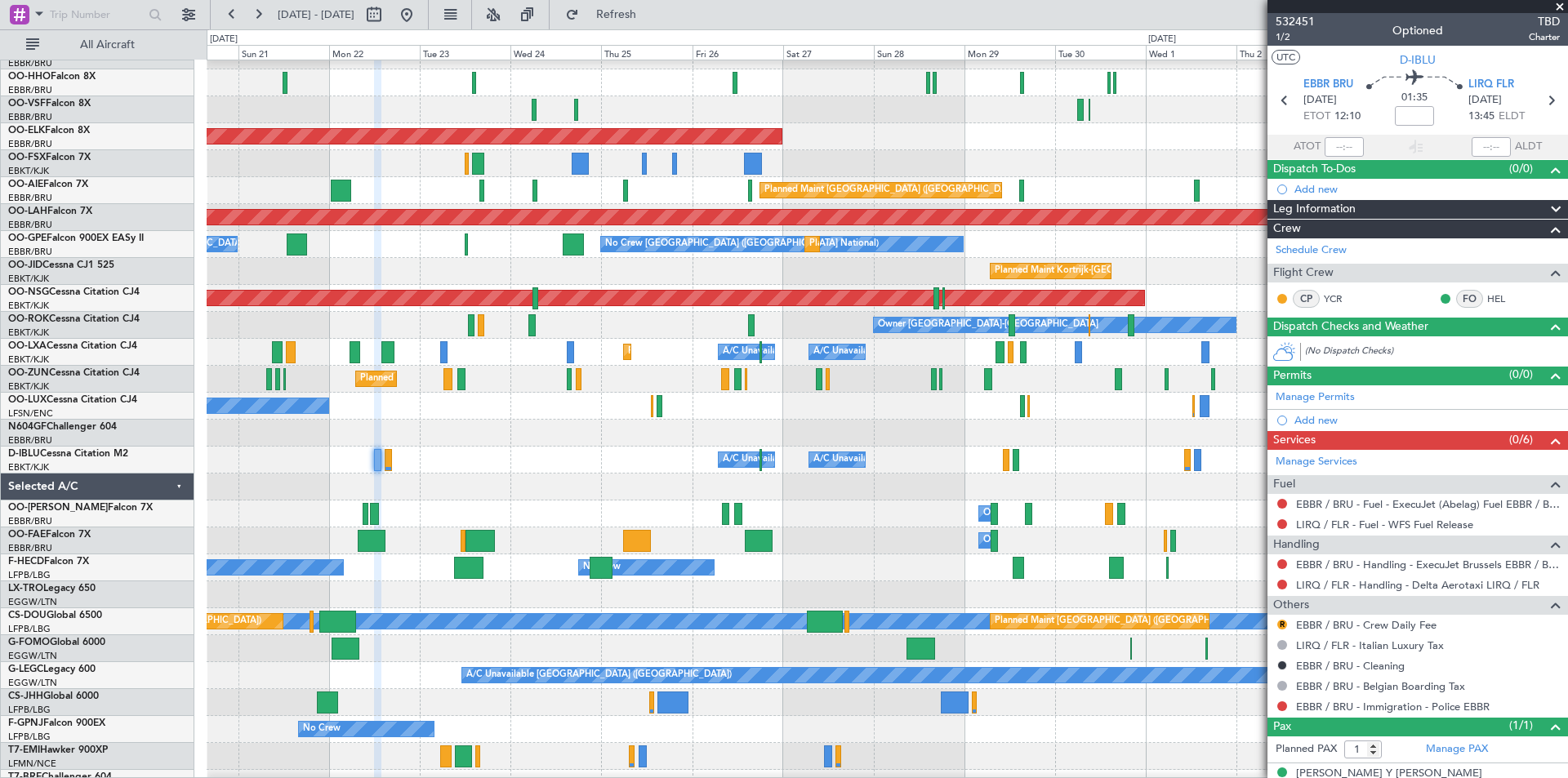
click at [1190, 392] on div "No Crew Nancy (Essey)" at bounding box center [886, 406] width 1360 height 27
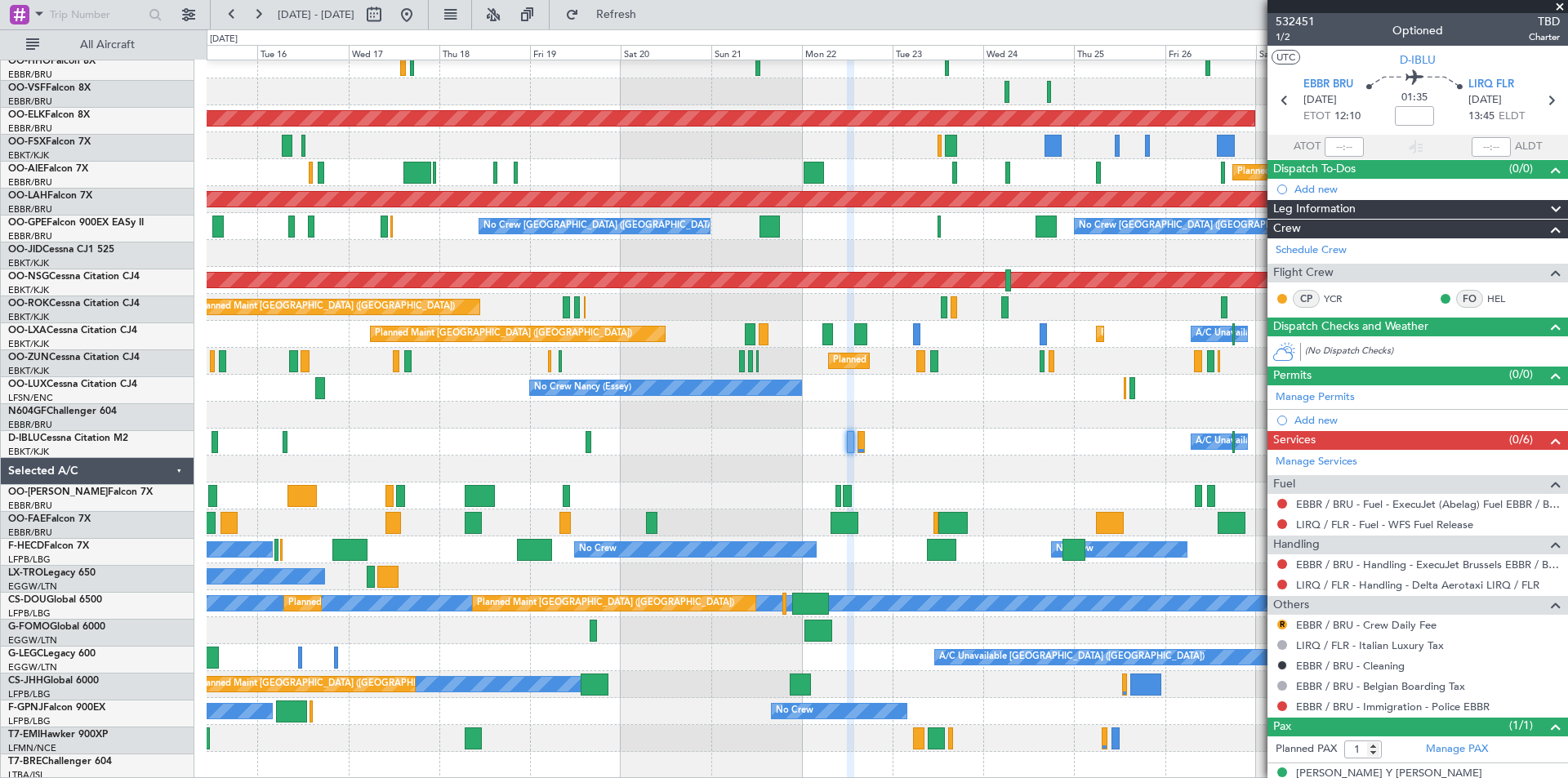
click at [1092, 385] on div "Planned Maint Geneva (Cointrin) Planned Maint Kortrijk-Wevelgem Planned Maint L…" at bounding box center [886, 388] width 1360 height 781
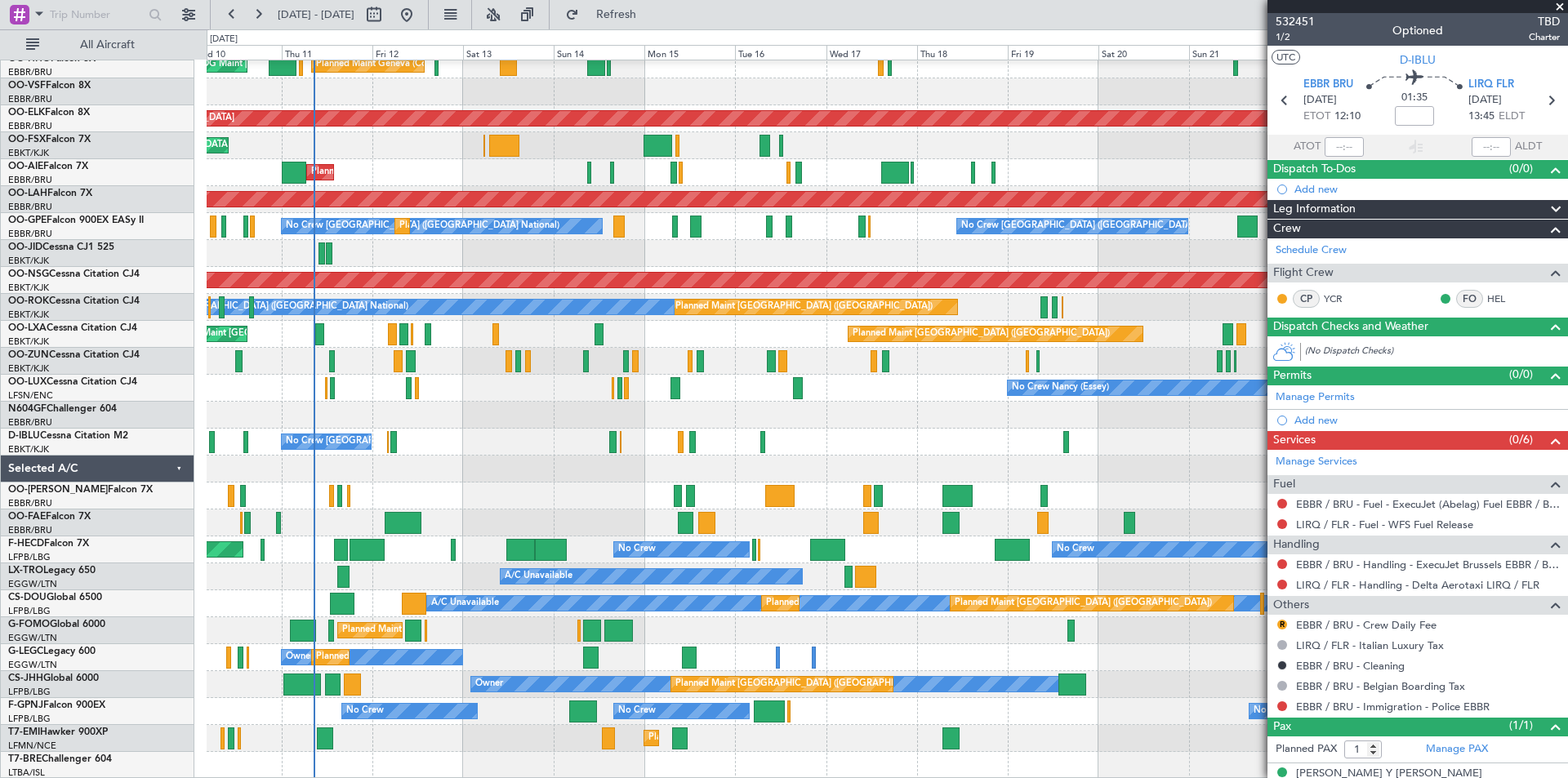
click at [1048, 363] on div "Planned Maint Liege Planned Maint Geneva (Cointrin) AOG Maint New York (Teterbo…" at bounding box center [886, 388] width 1360 height 781
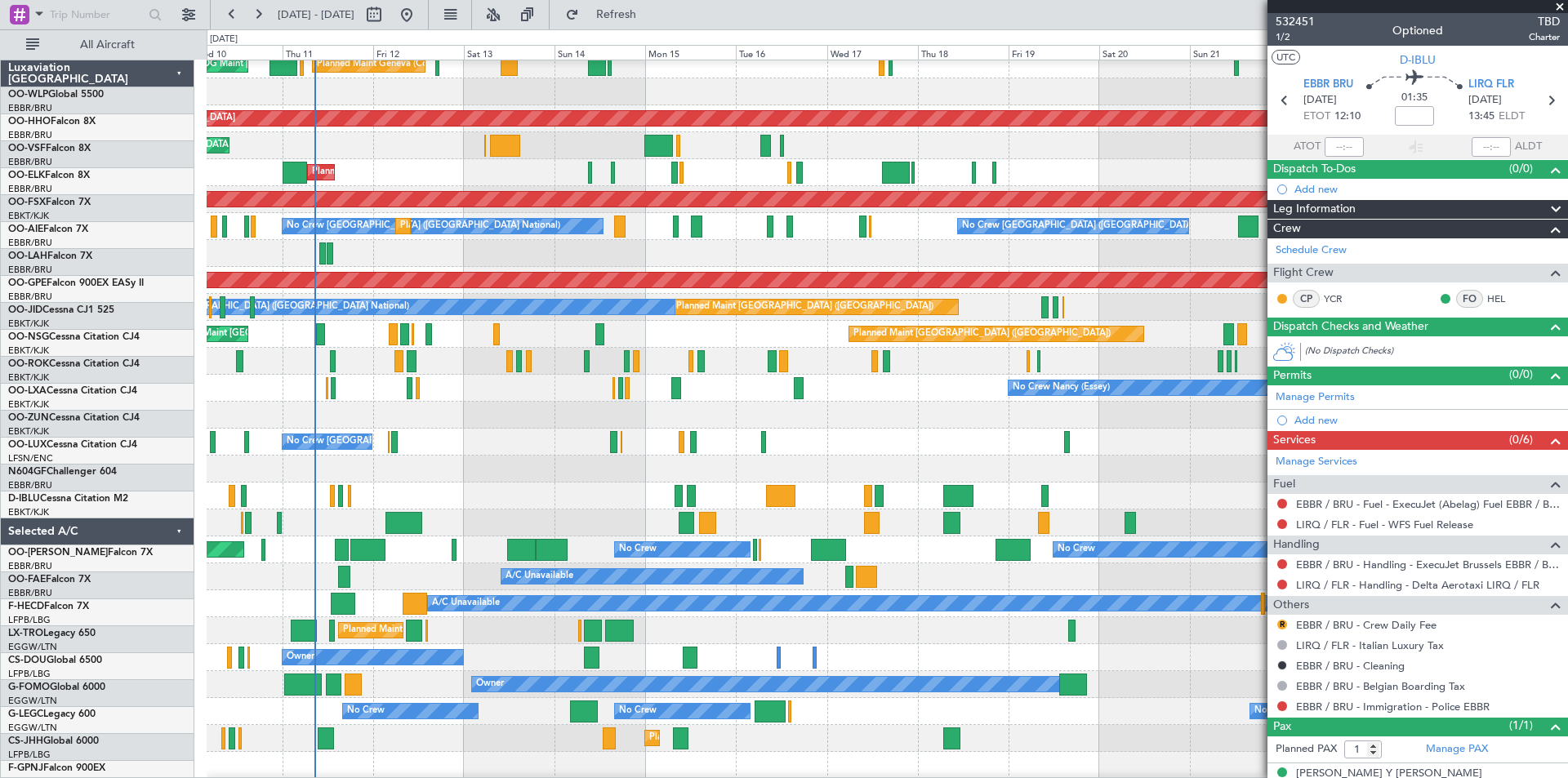
scroll to position [63, 0]
